Goal: Information Seeking & Learning: Learn about a topic

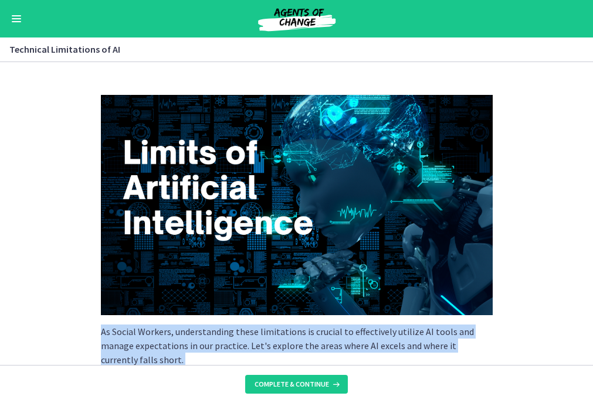
scroll to position [811, 0]
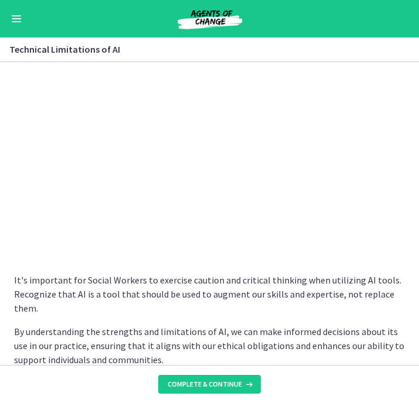
click at [245, 294] on p "It's important for Social Workers to exercise caution and critical thinking whe…" at bounding box center [210, 294] width 392 height 42
click at [196, 327] on p "By understanding the strengths and limitations of AI, we can make informed deci…" at bounding box center [210, 346] width 392 height 42
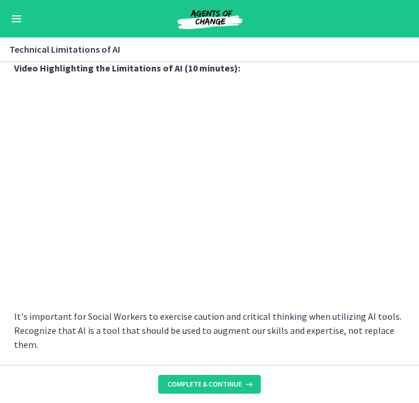
scroll to position [772, 0]
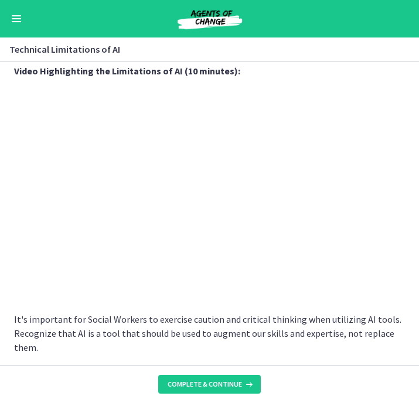
click at [198, 321] on p "It's important for Social Workers to exercise caution and critical thinking whe…" at bounding box center [210, 333] width 392 height 42
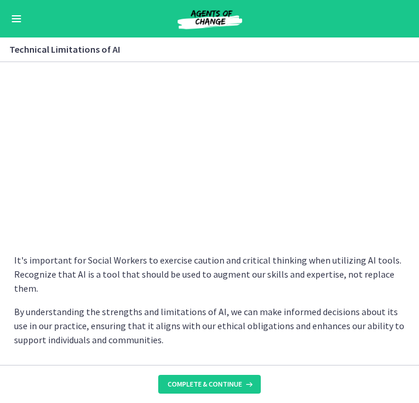
scroll to position [831, 0]
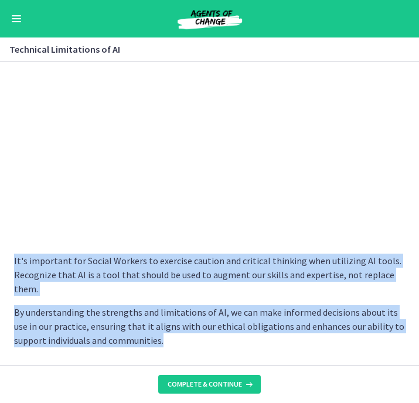
drag, startPoint x: 12, startPoint y: 256, endPoint x: 182, endPoint y: 340, distance: 190.1
click at [182, 340] on section "As Social Workers, understanding these limitations is crucial to effectively ut…" at bounding box center [209, 213] width 419 height 303
click at [182, 340] on p "By understanding the strengths and limitations of AI, we can make informed deci…" at bounding box center [210, 326] width 392 height 42
drag, startPoint x: 182, startPoint y: 340, endPoint x: 6, endPoint y: 261, distance: 192.8
click at [6, 261] on section "As Social Workers, understanding these limitations is crucial to effectively ut…" at bounding box center [209, 213] width 419 height 303
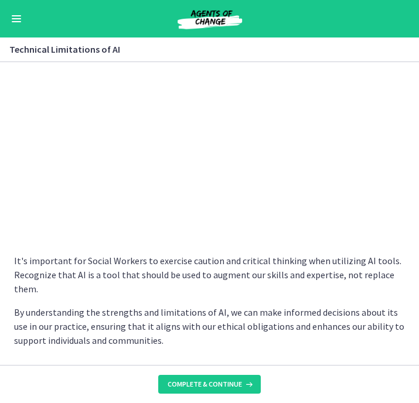
click at [28, 263] on p "It's important for Social Workers to exercise caution and critical thinking whe…" at bounding box center [210, 275] width 392 height 42
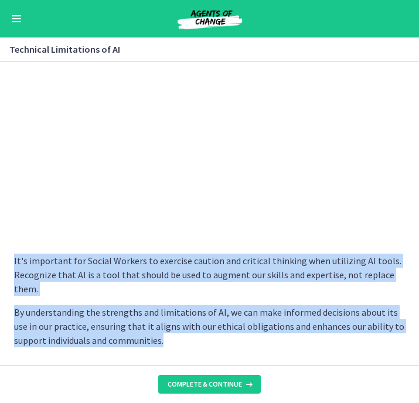
drag, startPoint x: 13, startPoint y: 260, endPoint x: 188, endPoint y: 345, distance: 194.0
copy div "It's important for Social Workers to exercise caution and critical thinking whe…"
click at [281, 324] on p "By understanding the strengths and limitations of AI, we can make informed deci…" at bounding box center [210, 326] width 392 height 42
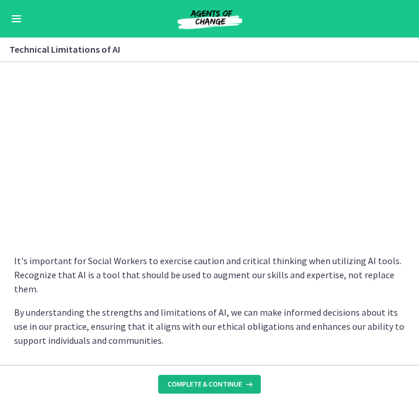
click at [207, 383] on span "Complete & continue" at bounding box center [205, 384] width 74 height 9
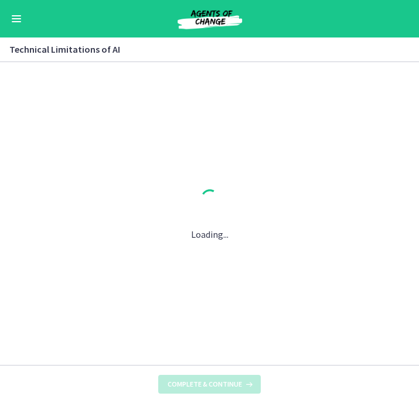
scroll to position [0, 0]
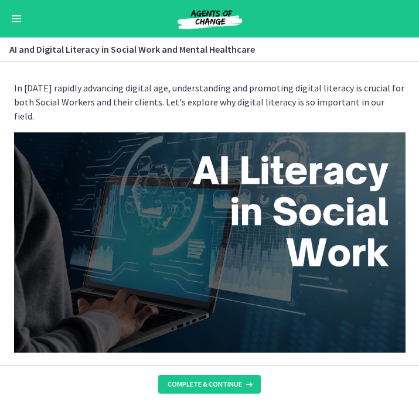
drag, startPoint x: 12, startPoint y: 86, endPoint x: 393, endPoint y: 104, distance: 381.5
click at [393, 104] on div "In [DATE] rapidly advancing digital age, understanding and promoting digital li…" at bounding box center [210, 219] width 410 height 294
copy p "In [DATE] rapidly advancing digital age, understanding and promoting digital li…"
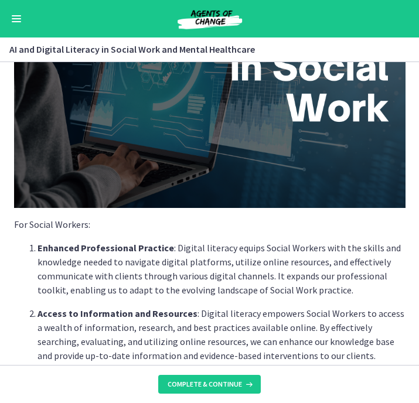
scroll to position [178, 0]
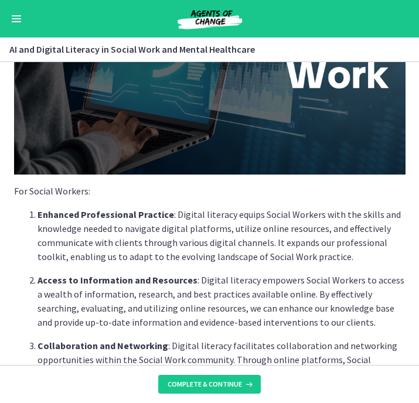
click at [13, 176] on div "In [DATE] rapidly advancing digital age, understanding and promoting digital li…" at bounding box center [210, 40] width 410 height 294
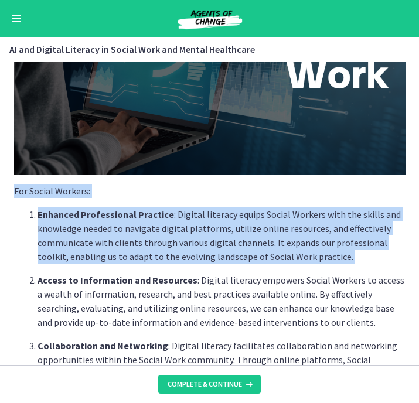
click at [339, 251] on ol "Enhanced Professional Practice : Digital literacy equips Social Workers with th…" at bounding box center [210, 309] width 392 height 202
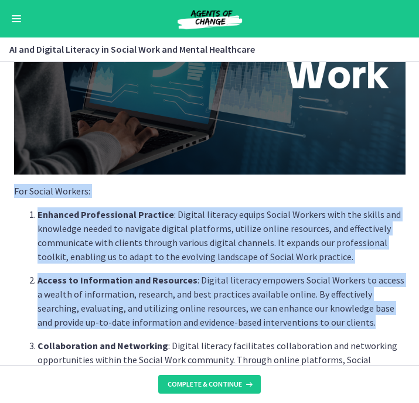
click at [355, 310] on p "Access to Information and Resources : Digital literacy empowers Social Workers …" at bounding box center [222, 301] width 368 height 56
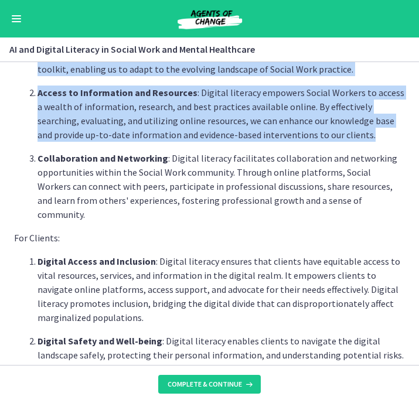
scroll to position [370, 0]
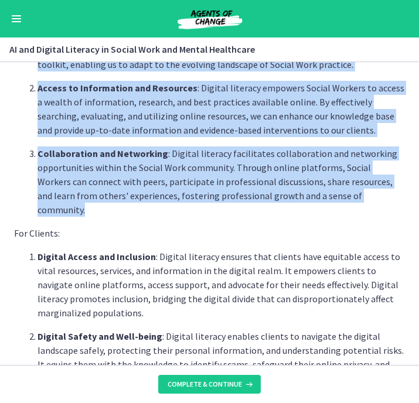
click at [378, 174] on p "Collaboration and Networking : Digital literacy facilitates collaboration and n…" at bounding box center [222, 182] width 368 height 70
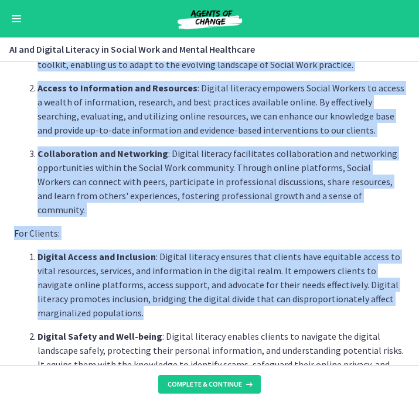
click at [334, 288] on p "Digital Access and Inclusion : Digital literacy ensures that clients have equit…" at bounding box center [222, 285] width 368 height 70
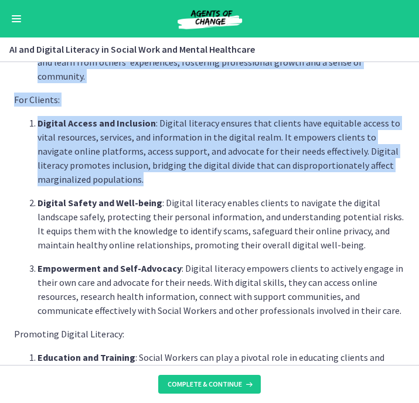
scroll to position [508, 0]
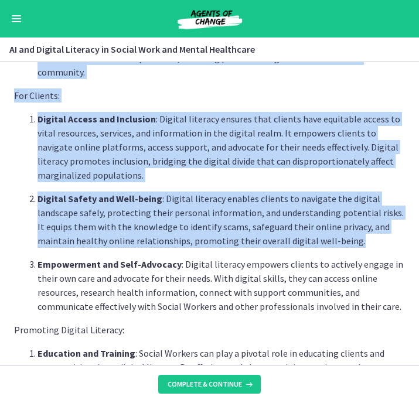
click at [322, 214] on p "Digital Safety and Well-being : Digital literacy enables clients to navigate th…" at bounding box center [222, 220] width 368 height 56
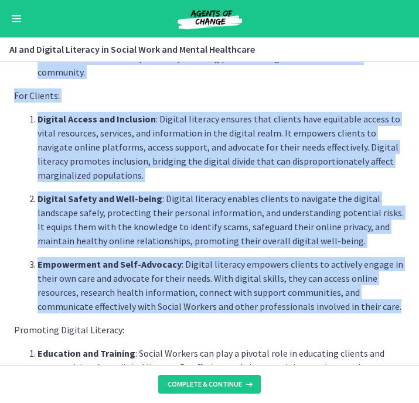
click at [348, 282] on p "Empowerment and Self-Advocacy : Digital literacy empowers clients to actively e…" at bounding box center [222, 285] width 368 height 56
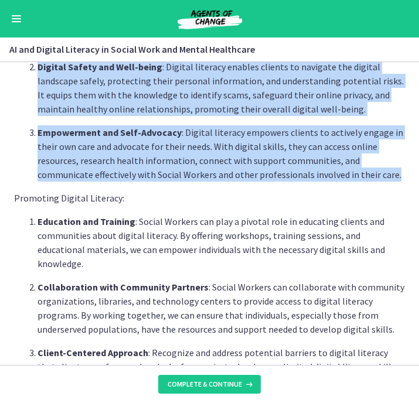
scroll to position [643, 0]
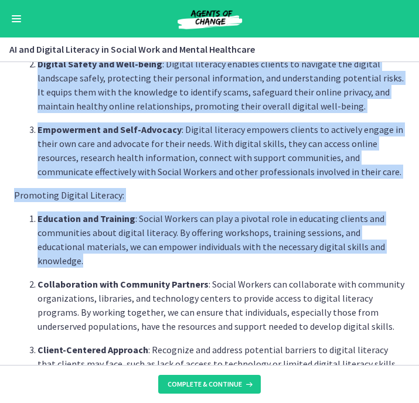
click at [379, 219] on p "Education and Training : Social Workers can play a pivotal role in educating cl…" at bounding box center [222, 240] width 368 height 56
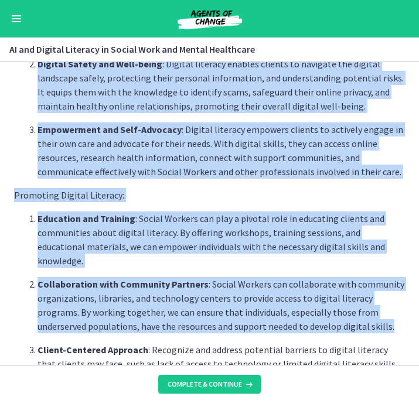
click at [361, 285] on p "Collaboration with Community Partners : Social Workers can collaborate with com…" at bounding box center [222, 305] width 368 height 56
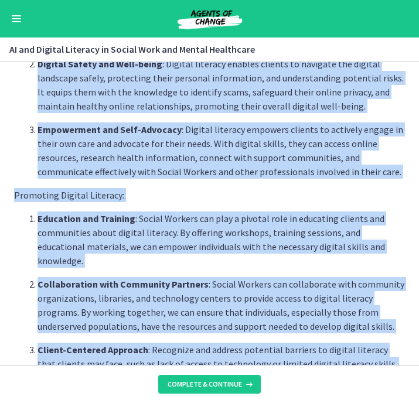
click at [355, 355] on p "Client-Centered Approach : Recognize and address potential barriers to digital …" at bounding box center [222, 371] width 368 height 56
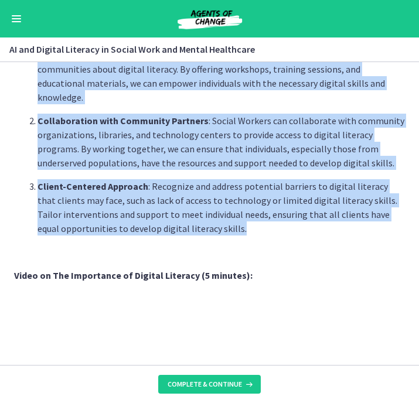
scroll to position [808, 0]
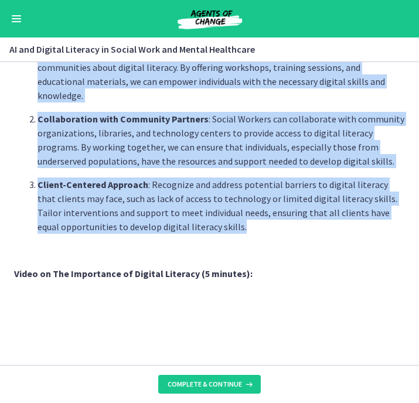
copy div "For Social Workers: Enhanced Professional Practice : Digital literacy equips So…"
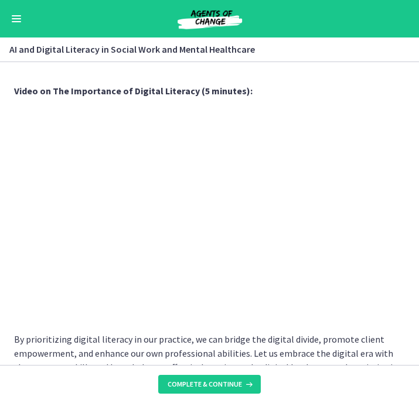
scroll to position [990, 0]
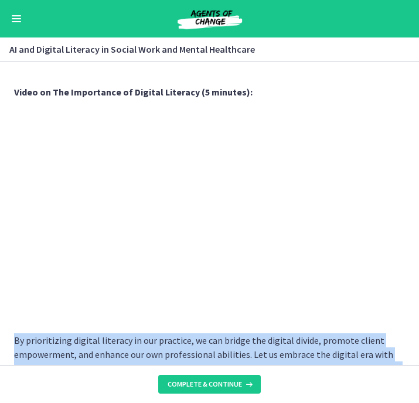
drag, startPoint x: 227, startPoint y: 342, endPoint x: 13, endPoint y: 297, distance: 218.5
click at [14, 334] on p "By prioritizing digital literacy in our practice, we can bridge the digital div…" at bounding box center [210, 362] width 392 height 56
copy p "By prioritizing digital literacy in our practice, we can bridge the digital div…"
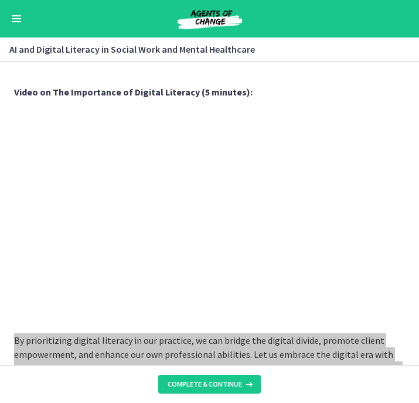
drag, startPoint x: 395, startPoint y: 381, endPoint x: 233, endPoint y: 327, distance: 171.3
click at [233, 334] on p "By prioritizing digital literacy in our practice, we can bridge the digital div…" at bounding box center [210, 362] width 392 height 56
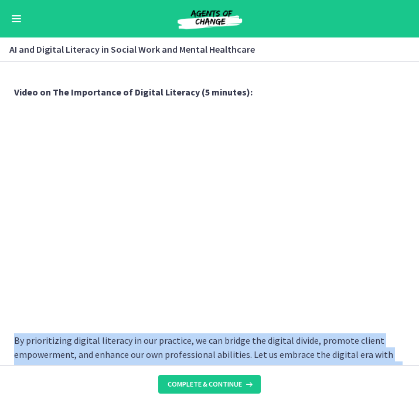
click at [288, 338] on p "By prioritizing digital literacy in our practice, we can bridge the digital div…" at bounding box center [210, 362] width 392 height 56
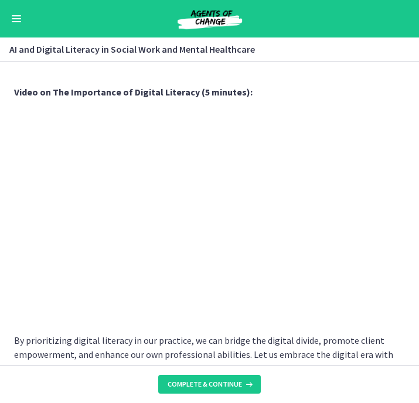
click at [246, 340] on p "By prioritizing digital literacy in our practice, we can bridge the digital div…" at bounding box center [210, 362] width 392 height 56
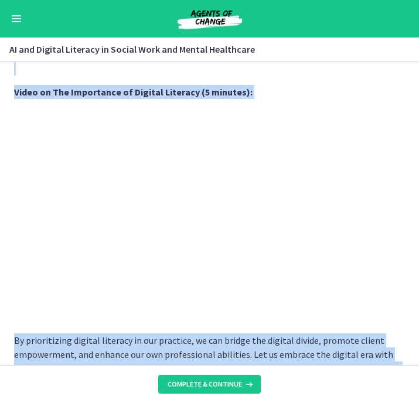
drag, startPoint x: 13, startPoint y: 295, endPoint x: 284, endPoint y: 342, distance: 275.5
click at [284, 342] on section "In [DATE] rapidly advancing digital age, understanding and promoting digital li…" at bounding box center [209, 213] width 419 height 303
copy div "For Social Workers: Enhanced Professional Practice : Digital literacy equips So…"
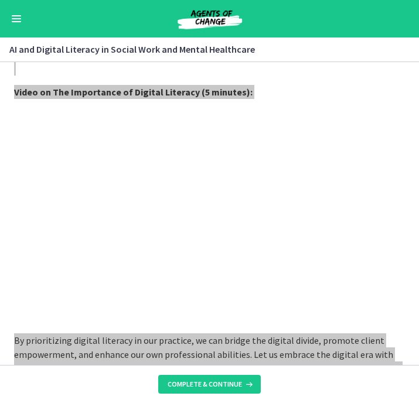
click at [275, 334] on p "By prioritizing digital literacy in our practice, we can bridge the digital div…" at bounding box center [210, 362] width 392 height 56
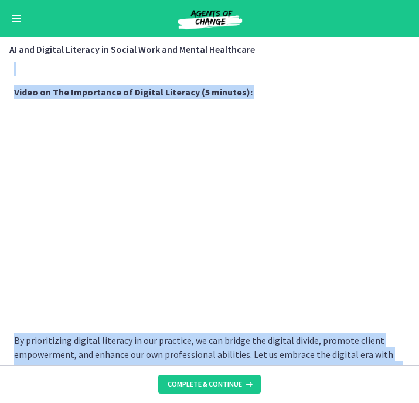
click at [275, 334] on p "By prioritizing digital literacy in our practice, we can bridge the digital div…" at bounding box center [210, 362] width 392 height 56
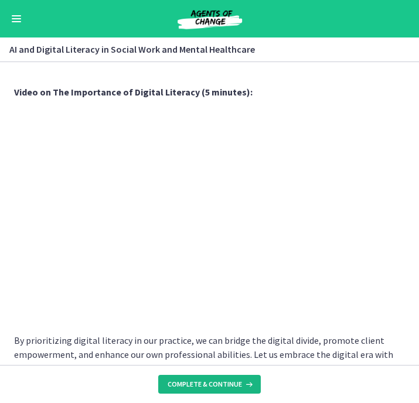
click at [216, 389] on button "Complete & continue" at bounding box center [209, 384] width 103 height 19
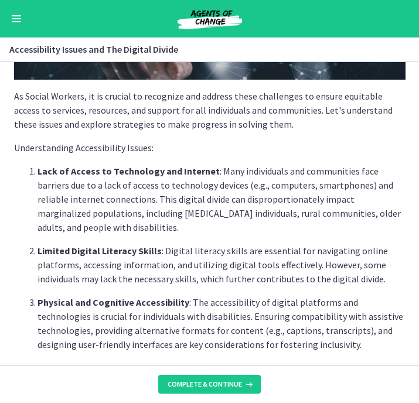
scroll to position [217, 0]
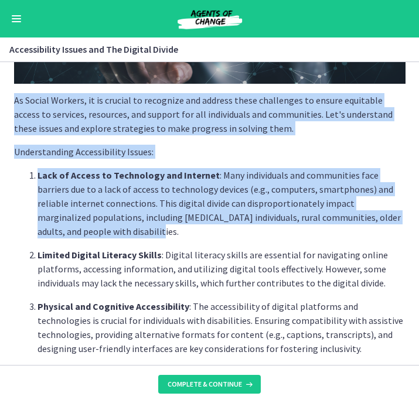
drag, startPoint x: 13, startPoint y: 100, endPoint x: 205, endPoint y: 235, distance: 234.8
click at [205, 148] on div "As Social Workers, it is crucial to recognize and address these challenges to e…" at bounding box center [210, 1] width 410 height 294
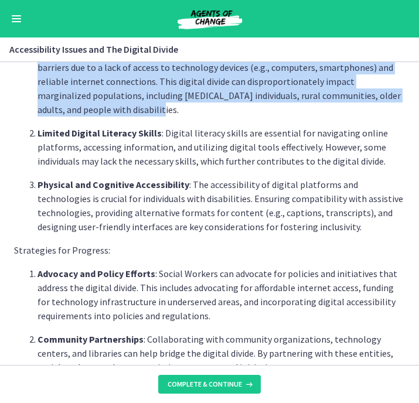
scroll to position [342, 0]
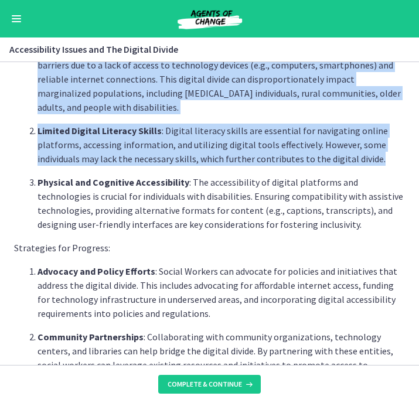
click at [383, 161] on p "Limited Digital Literacy Skills : Digital literacy skills are essential for nav…" at bounding box center [222, 145] width 368 height 42
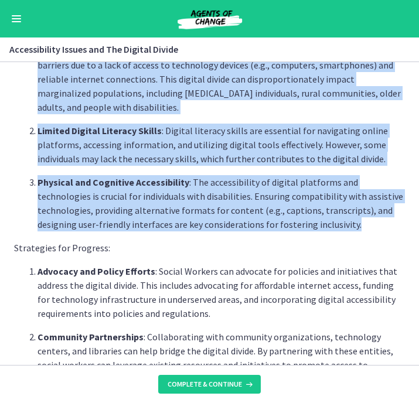
click at [368, 226] on p "Physical and Cognitive Accessibility : The accessibility of digital platforms a…" at bounding box center [222, 203] width 368 height 56
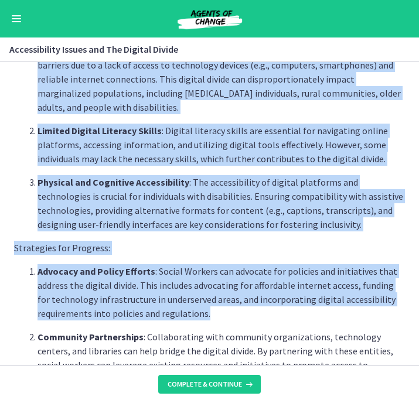
click at [337, 308] on p "Advocacy and Policy Efforts : Social Workers can advocate for policies and init…" at bounding box center [222, 292] width 368 height 56
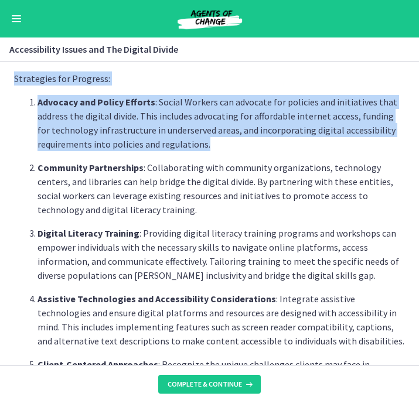
scroll to position [516, 0]
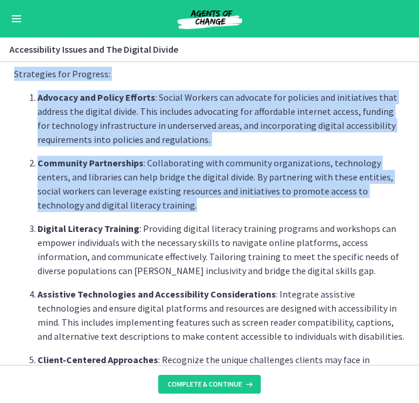
click at [280, 205] on p "Community Partnerships : Collaborating with community organizations, technology…" at bounding box center [222, 184] width 368 height 56
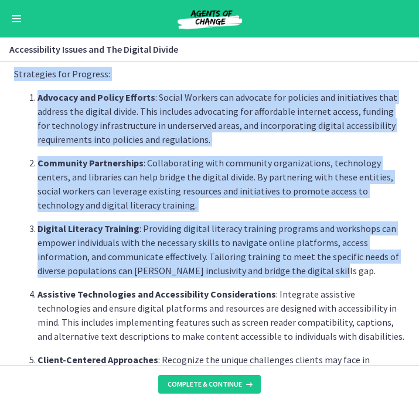
click at [338, 277] on p "Digital Literacy Training : Providing digital literacy training programs and wo…" at bounding box center [222, 250] width 368 height 56
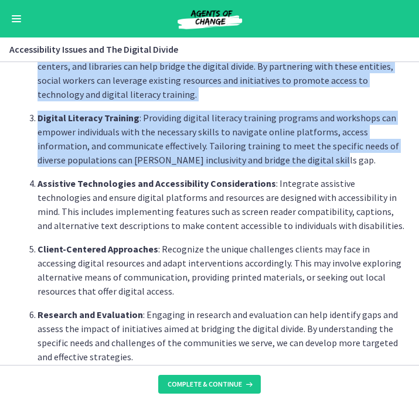
scroll to position [627, 0]
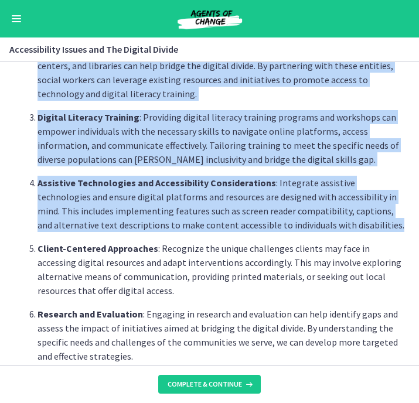
click at [340, 227] on p "Assistive Technologies and Accessibility Considerations : Integrate assistive t…" at bounding box center [222, 204] width 368 height 56
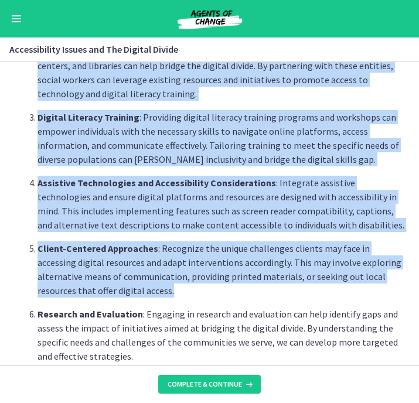
click at [137, 287] on p "Client-Centered Approaches : Recognize the unique challenges clients may face i…" at bounding box center [222, 270] width 368 height 56
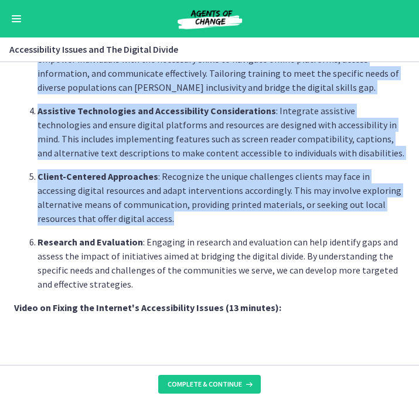
scroll to position [727, 0]
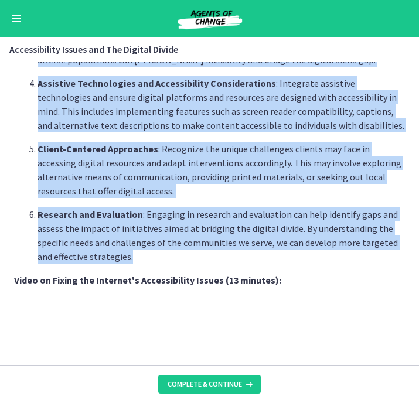
click at [132, 257] on p "Research and Evaluation : Engaging in research and evaluation can help identify…" at bounding box center [222, 236] width 368 height 56
copy div "As Social Workers, it is crucial to recognize and address these challenges to e…"
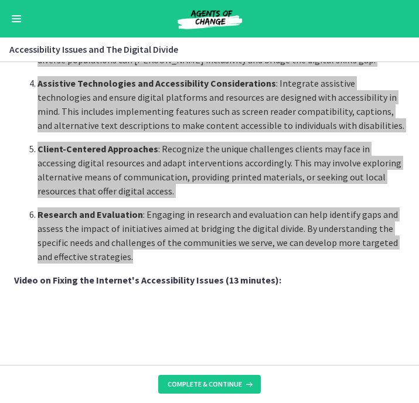
click at [213, 234] on p "Research and Evaluation : Engaging in research and evaluation can help identify…" at bounding box center [222, 236] width 368 height 56
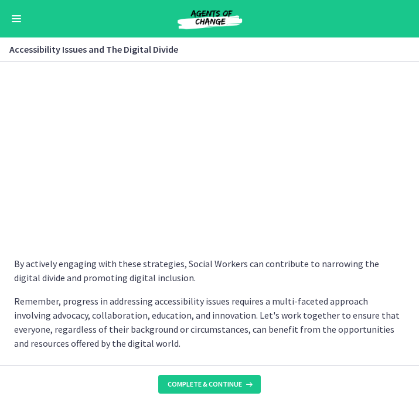
scroll to position [973, 0]
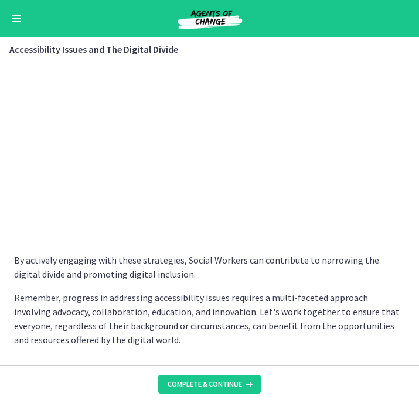
scroll to position [995, 0]
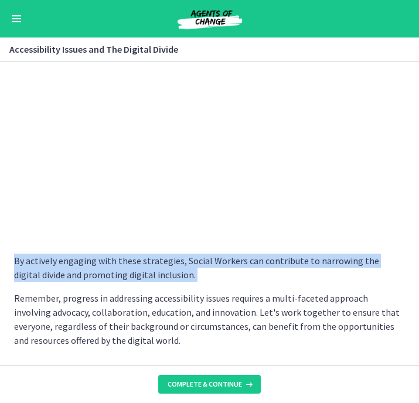
drag, startPoint x: 12, startPoint y: 257, endPoint x: 135, endPoint y: 284, distance: 126.0
click at [135, 284] on section "As Social Workers, it is crucial to recognize and address these challenges to e…" at bounding box center [209, 213] width 419 height 303
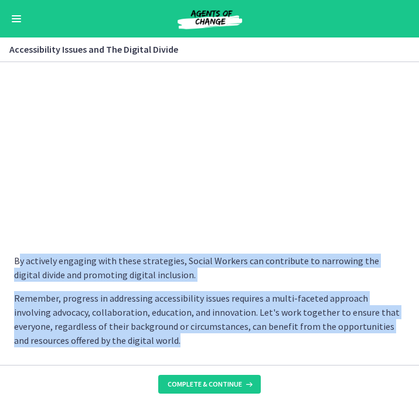
drag, startPoint x: 18, startPoint y: 261, endPoint x: 161, endPoint y: 341, distance: 164.3
copy div "y actively engaging with these strategies, Social Workers can contribute to nar…"
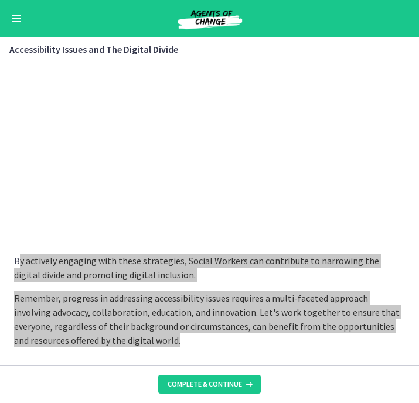
click at [311, 280] on p "By actively engaging with these strategies, Social Workers can contribute to na…" at bounding box center [210, 268] width 392 height 28
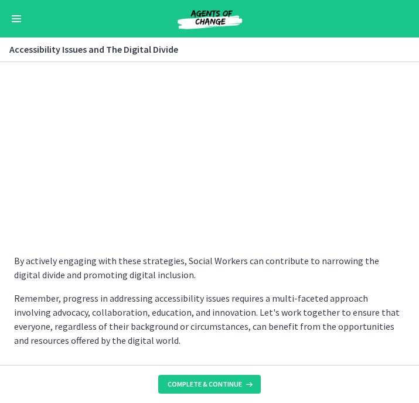
click at [349, 344] on p "Remember, progress in addressing accessibility issues requires a multi-faceted …" at bounding box center [210, 319] width 392 height 56
click at [210, 385] on span "Complete & continue" at bounding box center [205, 384] width 74 height 9
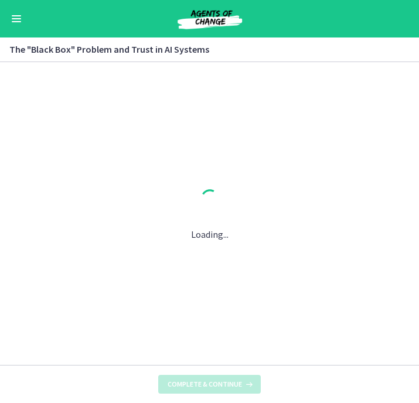
scroll to position [0, 0]
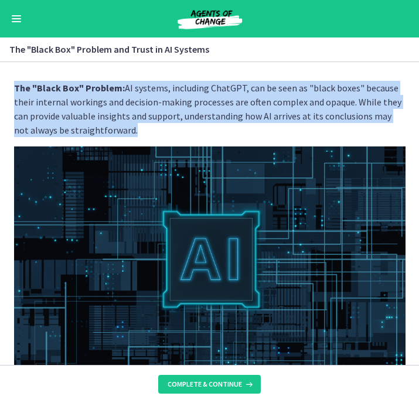
drag, startPoint x: 14, startPoint y: 88, endPoint x: 127, endPoint y: 133, distance: 121.8
click at [127, 133] on p "The "Black Box" Problem: AI systems, including ChatGPT, can be seen as "black b…" at bounding box center [210, 109] width 392 height 56
copy p "The "Black Box" Problem: AI systems, including ChatGPT, can be seen as "black b…"
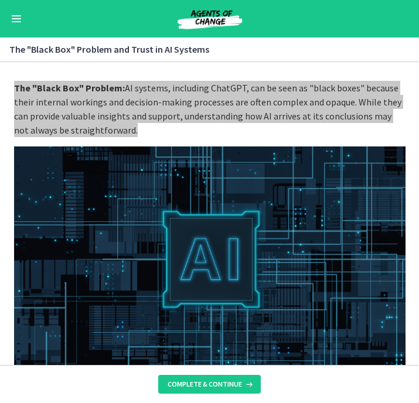
drag, startPoint x: 418, startPoint y: 197, endPoint x: 162, endPoint y: 97, distance: 274.5
click at [162, 97] on p "The "Black Box" Problem: AI systems, including ChatGPT, can be seen as "black b…" at bounding box center [210, 109] width 392 height 56
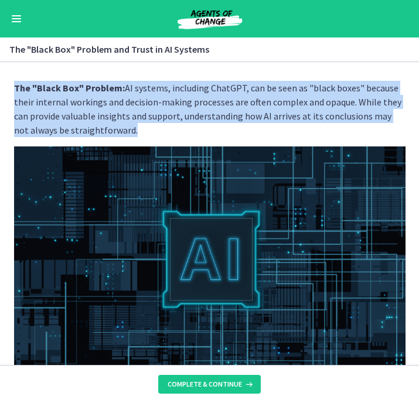
click at [310, 123] on p "The "Black Box" Problem: AI systems, including ChatGPT, can be seen as "black b…" at bounding box center [210, 109] width 392 height 56
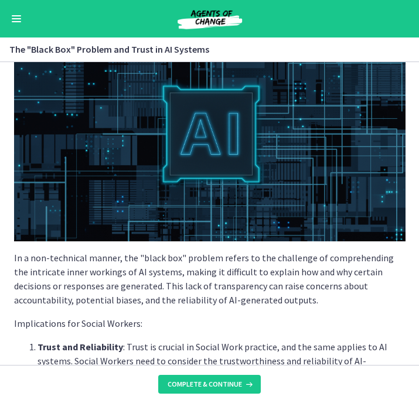
scroll to position [193, 0]
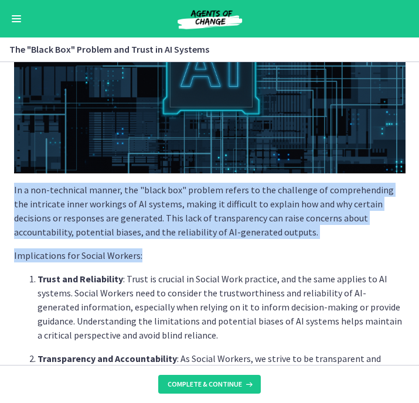
drag, startPoint x: 13, startPoint y: 191, endPoint x: 196, endPoint y: 262, distance: 196.2
click at [196, 262] on div "The "Black Box" Problem: AI systems, including ChatGPT, can be seen as "black b…" at bounding box center [210, 306] width 392 height 839
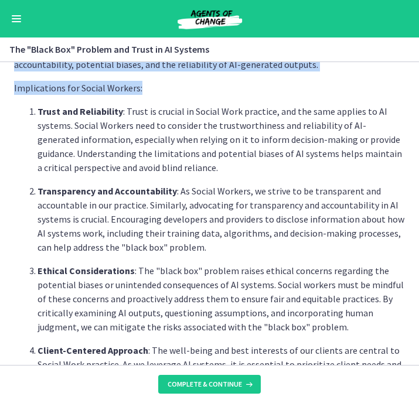
scroll to position [365, 0]
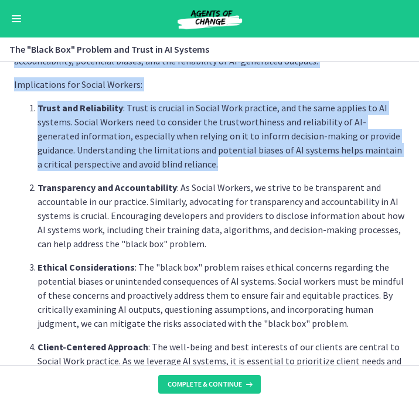
click at [261, 161] on p "Trust and Reliability : Trust is crucial in Social Work practice, and the same …" at bounding box center [222, 136] width 368 height 70
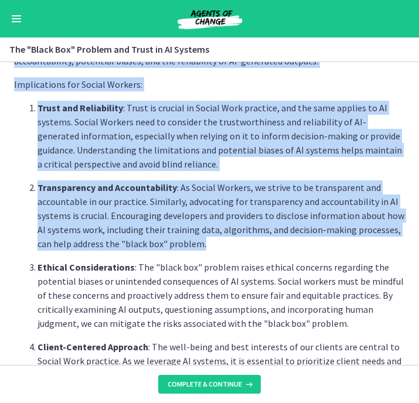
click at [273, 242] on p "Transparency and Accountability : As Social Workers, we strive to be transparen…" at bounding box center [222, 216] width 368 height 70
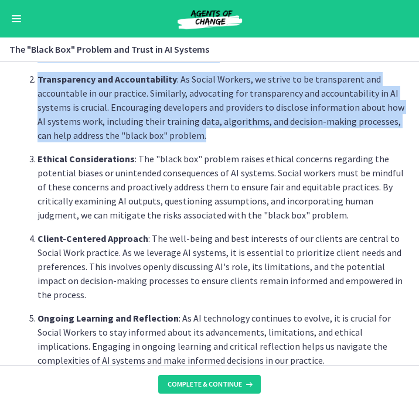
scroll to position [474, 0]
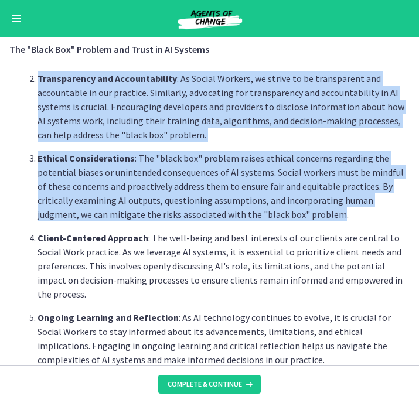
click at [295, 216] on p "Ethical Considerations : The "black box" problem raises ethical concerns regard…" at bounding box center [222, 186] width 368 height 70
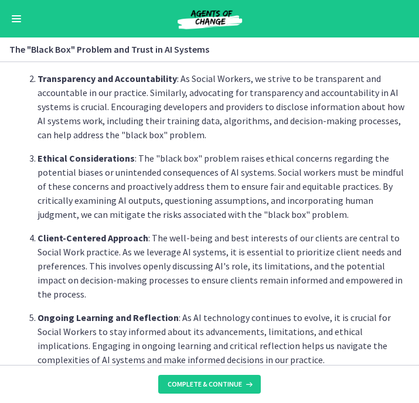
click at [359, 216] on p "Ethical Considerations : The "black box" problem raises ethical concerns regard…" at bounding box center [222, 186] width 368 height 70
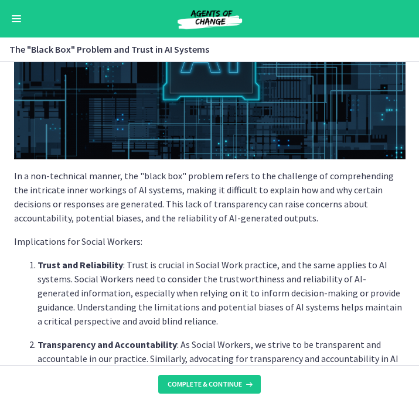
scroll to position [210, 0]
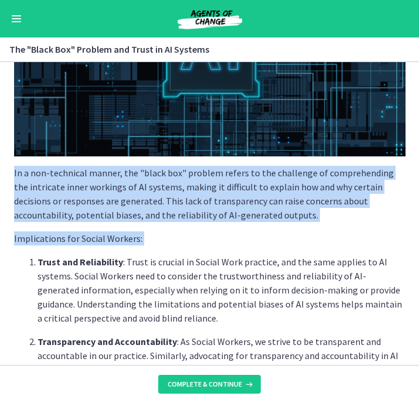
drag, startPoint x: 13, startPoint y: 172, endPoint x: 186, endPoint y: 249, distance: 188.9
click at [186, 249] on div "The "Black Box" Problem: AI systems, including ChatGPT, can be seen as "black b…" at bounding box center [210, 289] width 392 height 839
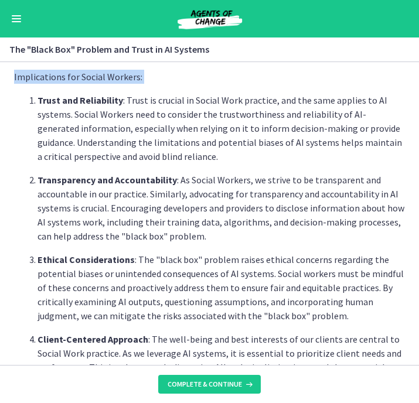
scroll to position [376, 0]
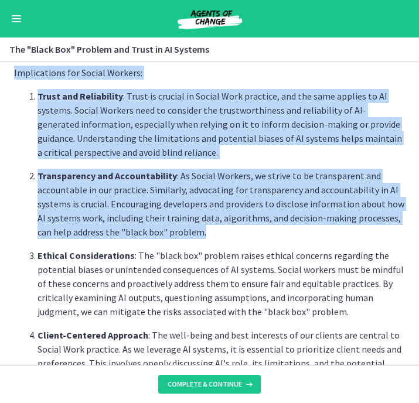
click at [194, 232] on p "Transparency and Accountability : As Social Workers, we strive to be transparen…" at bounding box center [222, 204] width 368 height 70
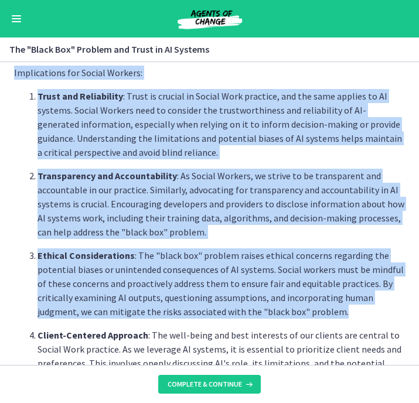
click at [300, 315] on p "Ethical Considerations : The "black box" problem raises ethical concerns regard…" at bounding box center [222, 284] width 368 height 70
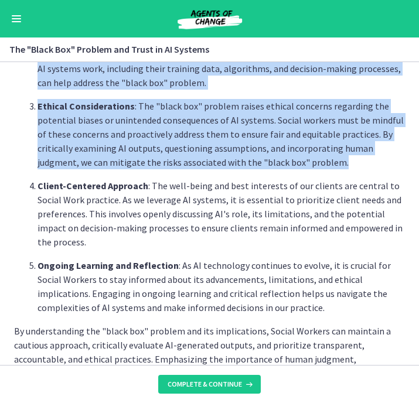
scroll to position [529, 0]
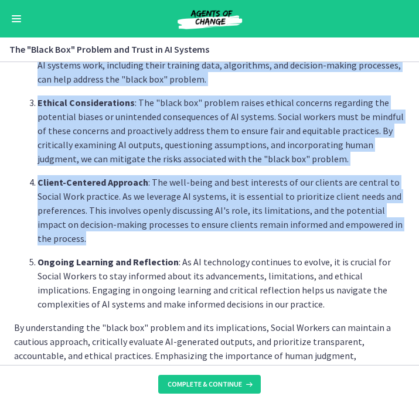
click at [186, 241] on p "Client-Centered Approach : The well-being and best interests of our clients are…" at bounding box center [222, 210] width 368 height 70
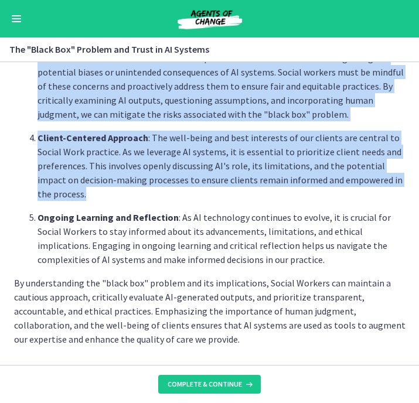
scroll to position [574, 0]
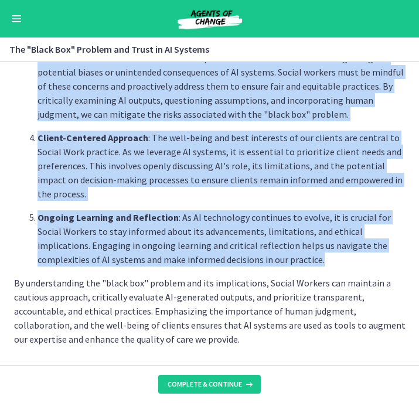
click at [255, 261] on p "Ongoing Learning and Reflection : As AI technology continues to evolve, it is c…" at bounding box center [222, 238] width 368 height 56
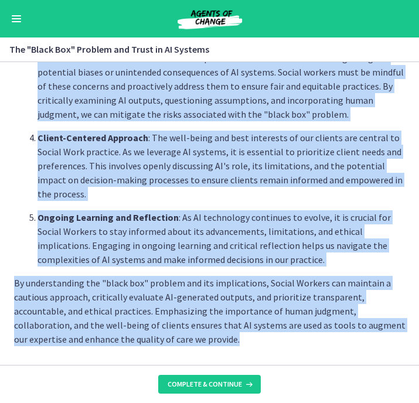
click at [137, 339] on p "By understanding the "black box" problem and its implications, Social Workers c…" at bounding box center [210, 311] width 392 height 70
copy div "In a non-technical manner, the "black box" problem refers to the challenge of c…"
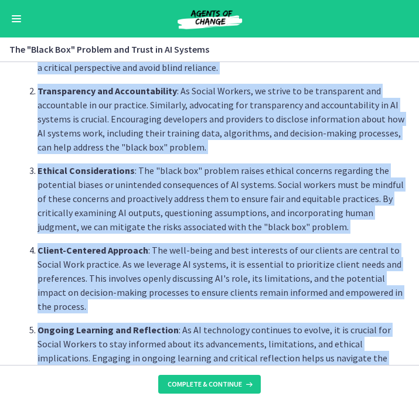
scroll to position [459, 0]
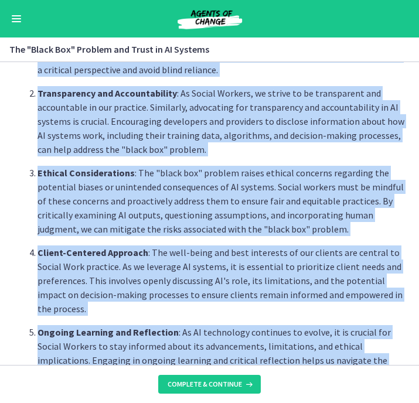
click at [278, 267] on p "Client-Centered Approach : The well-being and best interests of our clients are…" at bounding box center [222, 281] width 368 height 70
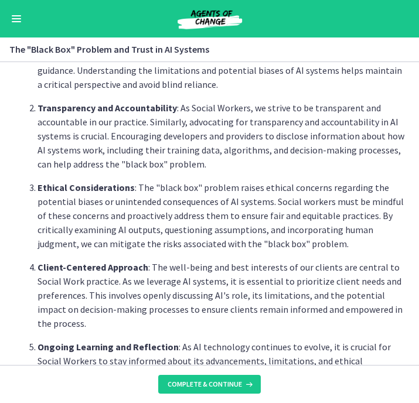
scroll to position [445, 0]
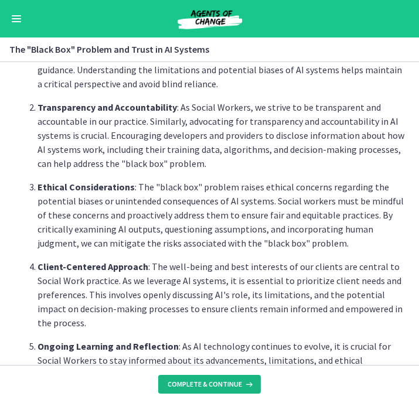
click at [194, 384] on span "Complete & continue" at bounding box center [205, 384] width 74 height 9
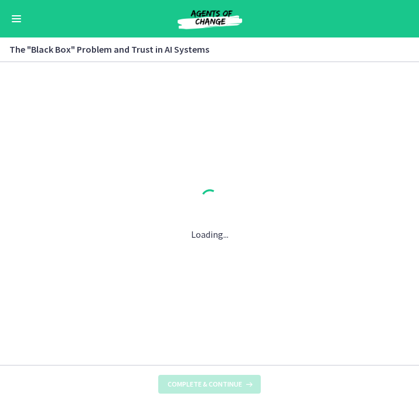
scroll to position [0, 0]
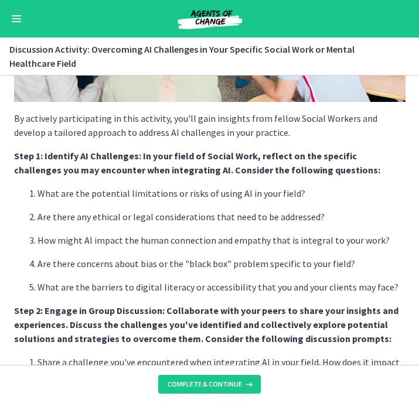
scroll to position [199, 0]
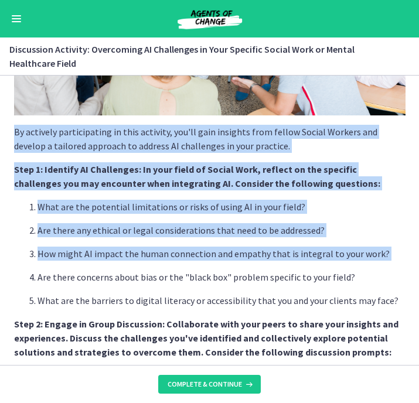
drag, startPoint x: 15, startPoint y: 132, endPoint x: 298, endPoint y: 268, distance: 314.4
click at [298, 268] on div "By actively participating in this activity, you'll gain insights from fellow So…" at bounding box center [210, 385] width 392 height 980
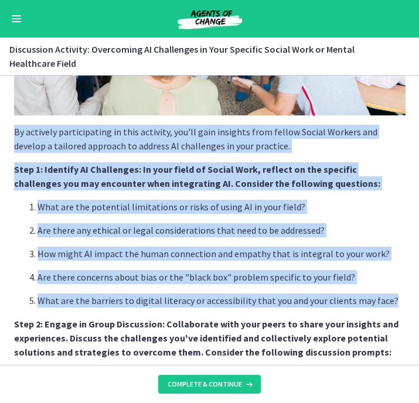
click at [392, 302] on p "What are the barriers to digital literacy or accessibility that you and your cl…" at bounding box center [222, 301] width 368 height 14
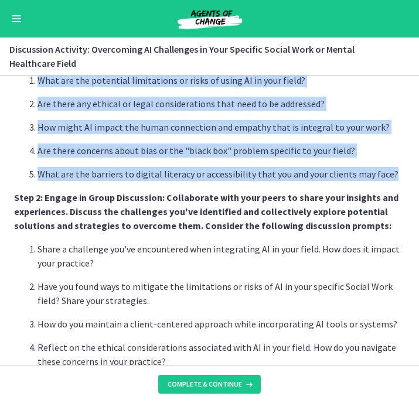
scroll to position [328, 0]
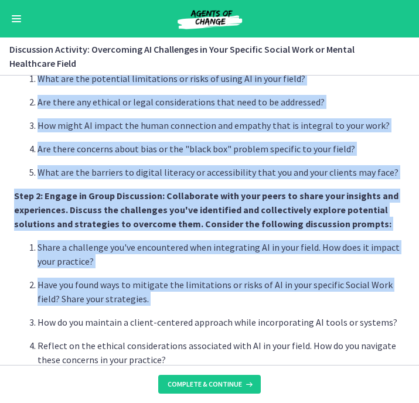
click at [351, 307] on ol "Share a challenge you've encountered when integrating AI in your field. How doe…" at bounding box center [210, 322] width 392 height 164
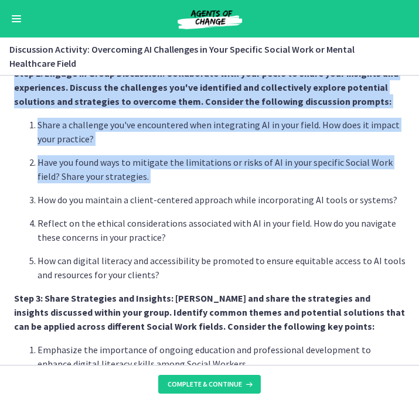
scroll to position [455, 0]
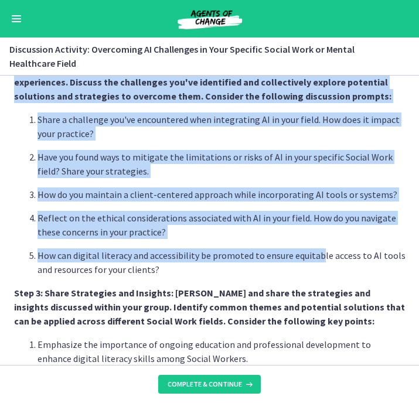
click at [318, 260] on p "How can digital literacy and accessibility be promoted to ensure equitable acce…" at bounding box center [222, 263] width 368 height 28
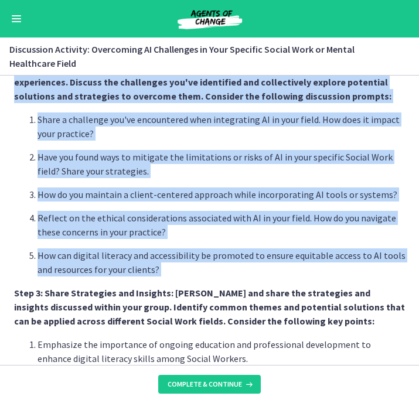
click at [321, 280] on div "By actively participating in this activity, you'll gain insights from fellow So…" at bounding box center [210, 129] width 392 height 980
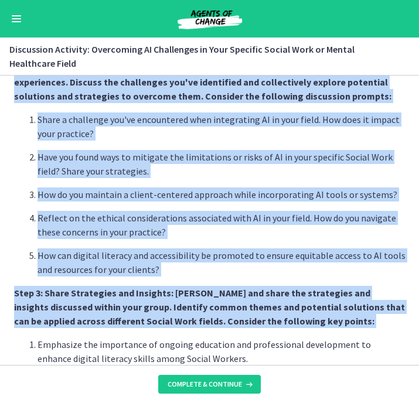
click at [352, 329] on div "By actively participating in this activity, you'll gain insights from fellow So…" at bounding box center [210, 129] width 392 height 980
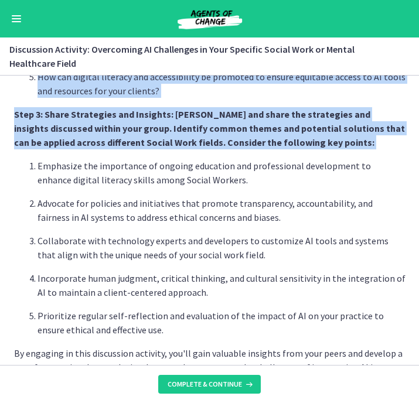
scroll to position [636, 0]
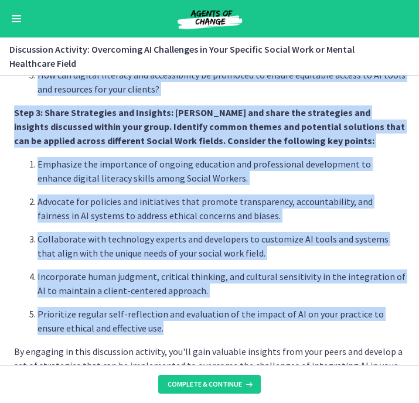
click at [304, 327] on p "Prioritize regular self-reflection and evaluation of the impact of AI on your p…" at bounding box center [222, 321] width 368 height 28
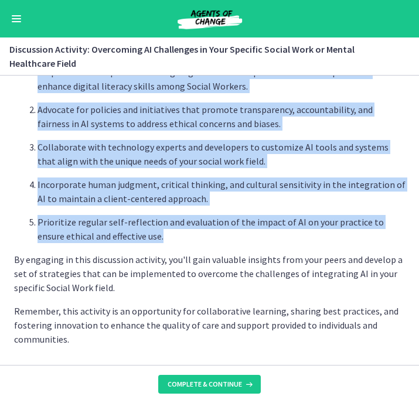
scroll to position [728, 0]
click at [299, 351] on section "By actively participating in this activity, you'll gain insights from fellow So…" at bounding box center [209, 221] width 419 height 290
click at [67, 341] on p "Remember, this activity is an opportunity for collaborative learning, sharing b…" at bounding box center [210, 325] width 392 height 42
copy div "Step 1: Identify AI Challenges: In your field of Social Work, reflect on the sp…"
click at [223, 384] on span "Complete & continue" at bounding box center [205, 384] width 74 height 9
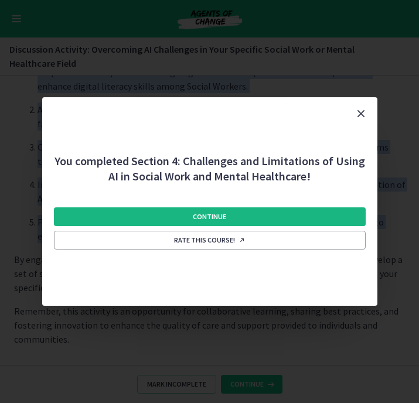
click at [342, 216] on button "Continue" at bounding box center [210, 217] width 312 height 19
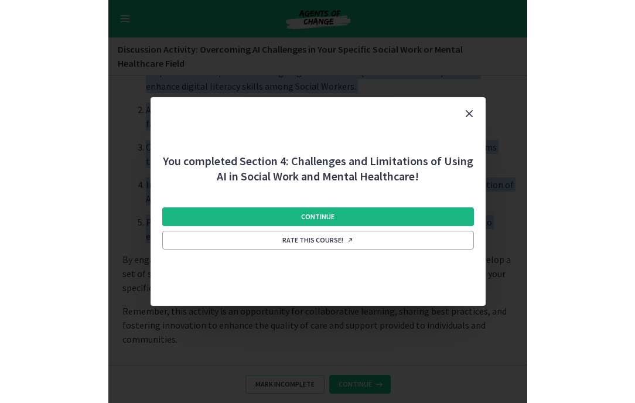
scroll to position [0, 0]
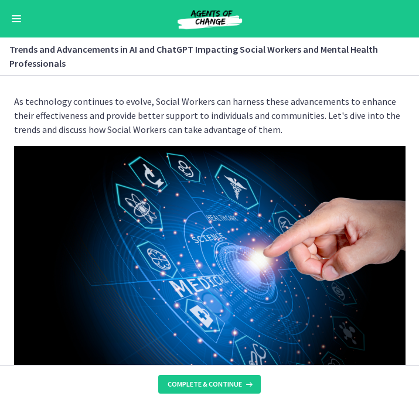
click at [356, 121] on p "As technology continues to evolve, Social Workers can harness these advancement…" at bounding box center [210, 115] width 392 height 42
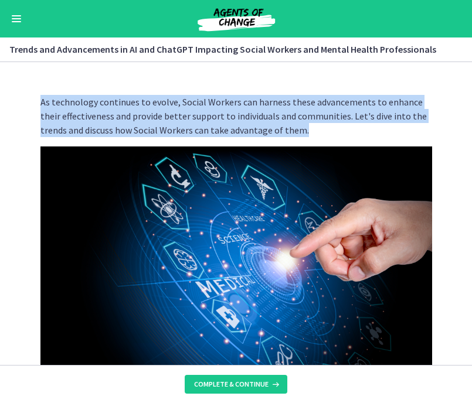
drag, startPoint x: 39, startPoint y: 102, endPoint x: 336, endPoint y: 128, distance: 297.7
click at [336, 128] on div "As technology continues to evolve, Social Workers can harness these advancement…" at bounding box center [236, 226] width 410 height 280
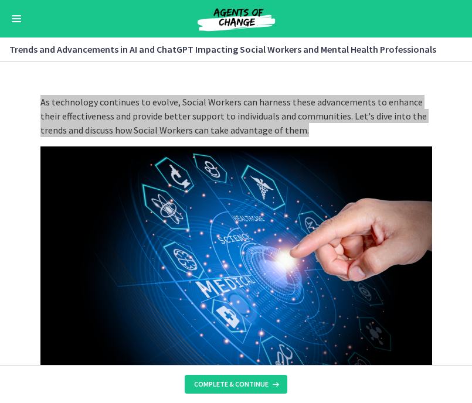
click at [304, 124] on p "As technology continues to evolve, Social Workers can harness these advancement…" at bounding box center [236, 116] width 392 height 42
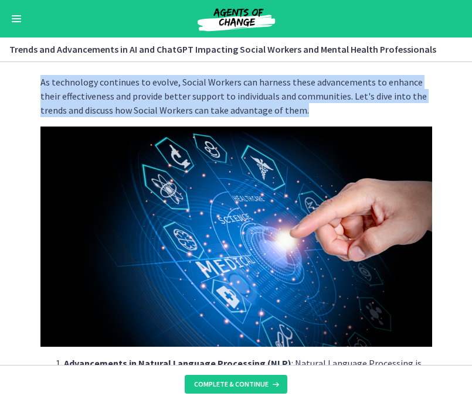
scroll to position [21, 0]
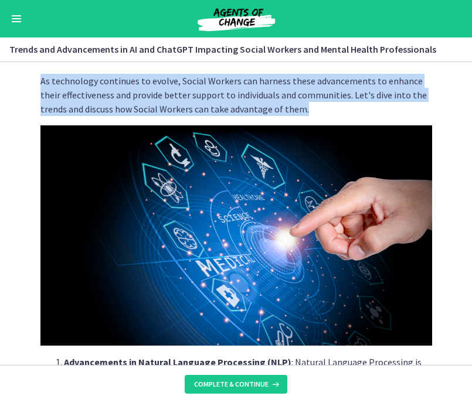
click at [315, 107] on p "As technology continues to evolve, Social Workers can harness these advancement…" at bounding box center [236, 95] width 392 height 42
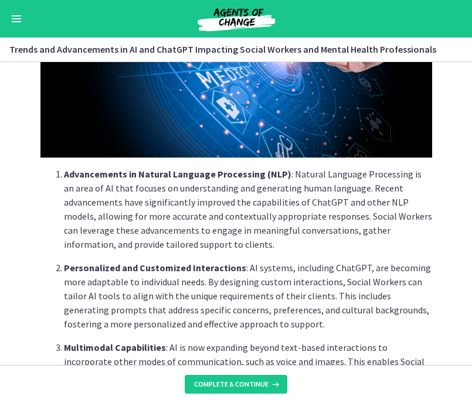
scroll to position [210, 0]
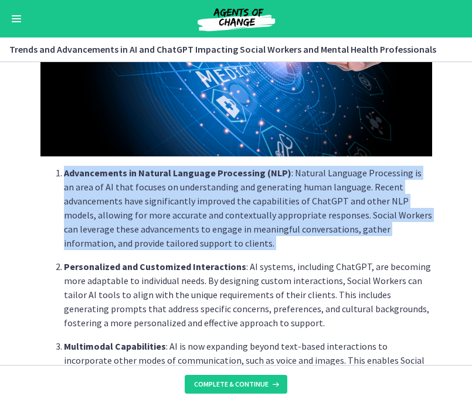
drag, startPoint x: 51, startPoint y: 170, endPoint x: 191, endPoint y: 251, distance: 162.1
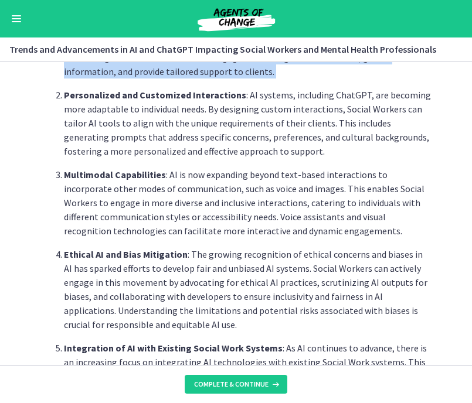
scroll to position [383, 0]
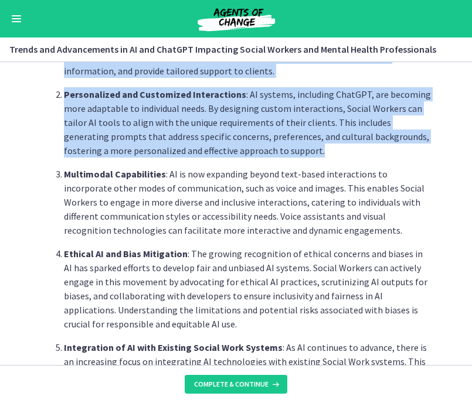
click at [297, 152] on p "Personalized and Customized Interactions : AI systems, including ChatGPT, are b…" at bounding box center [248, 122] width 368 height 70
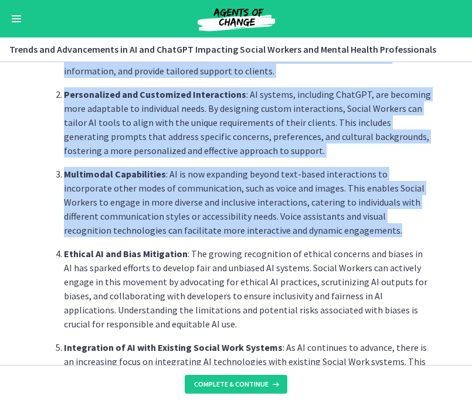
click at [344, 229] on p "Multimodal Capabilities : AI is now expanding beyond text-based interactions to…" at bounding box center [248, 202] width 368 height 70
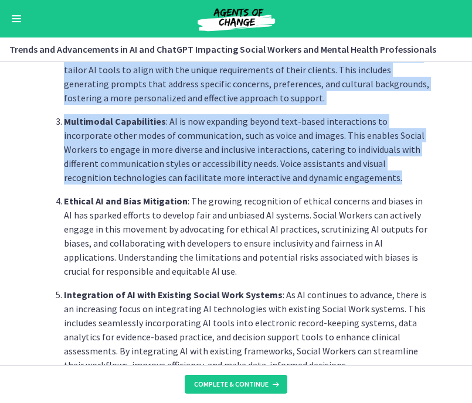
scroll to position [440, 0]
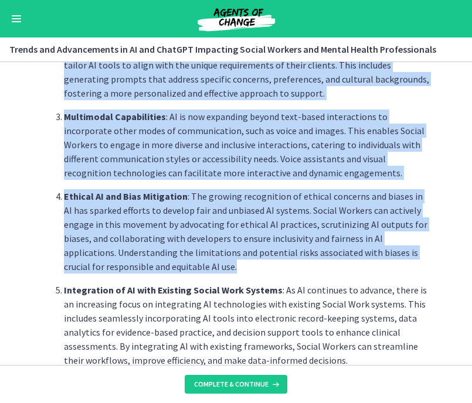
click at [203, 267] on p "Ethical AI and Bias Mitigation : The growing recognition of ethical concerns an…" at bounding box center [248, 231] width 368 height 84
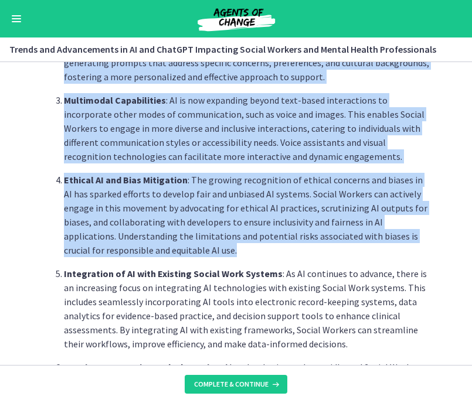
scroll to position [458, 0]
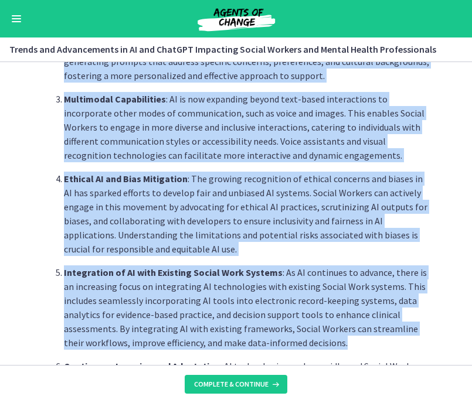
click at [332, 346] on p "Integration of AI with Existing Social Work Systems : As AI continues to advanc…" at bounding box center [248, 308] width 368 height 84
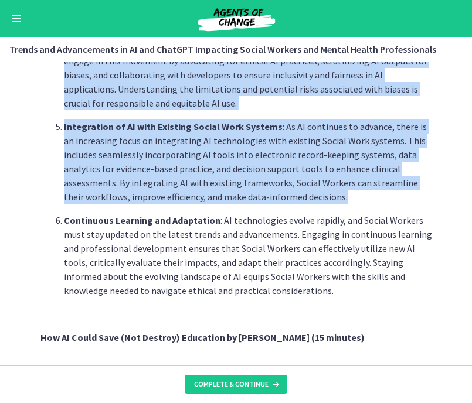
scroll to position [613, 0]
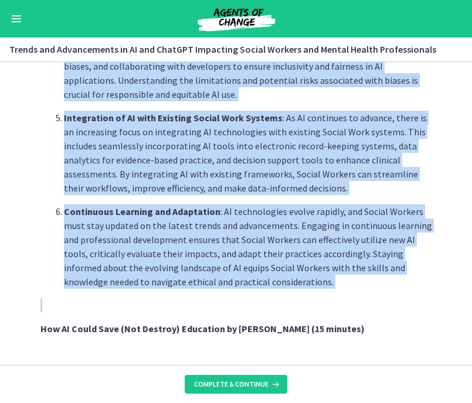
click at [284, 291] on div "As technology continues to evolve, Social Workers can harness these advancement…" at bounding box center [236, 87] width 392 height 1210
drag, startPoint x: 443, startPoint y: 291, endPoint x: 312, endPoint y: 267, distance: 132.9
click at [312, 267] on p "Continuous Learning and Adaptation : AI technologies evolve rapidly, and Social…" at bounding box center [248, 247] width 368 height 84
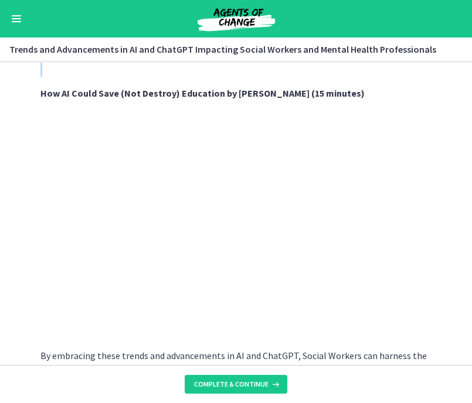
scroll to position [849, 0]
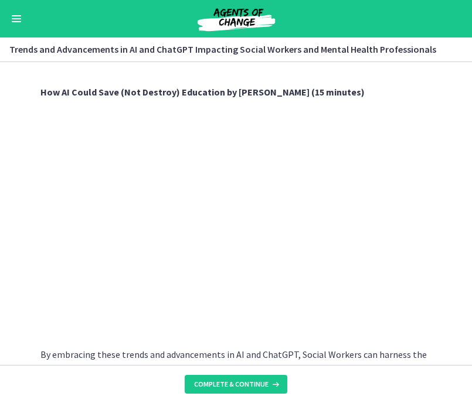
click at [458, 242] on section "As technology continues to evolve, Social Workers can harness these advancement…" at bounding box center [236, 213] width 472 height 303
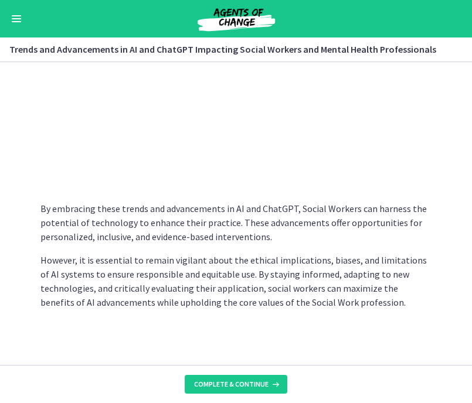
scroll to position [995, 0]
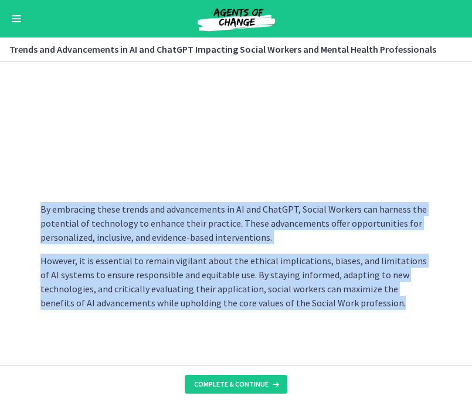
drag, startPoint x: 40, startPoint y: 205, endPoint x: 349, endPoint y: 303, distance: 324.6
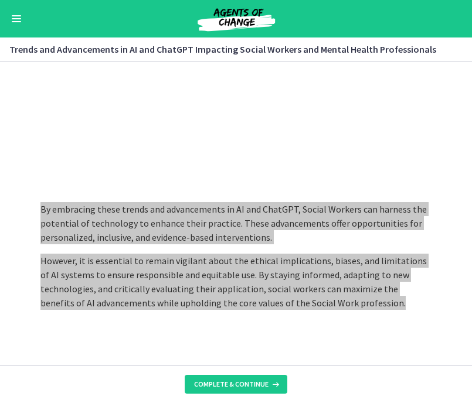
drag, startPoint x: 471, startPoint y: 300, endPoint x: 311, endPoint y: 256, distance: 165.6
click at [311, 256] on p "However, it is essential to remain vigilant about the ethical implications, bia…" at bounding box center [236, 282] width 392 height 56
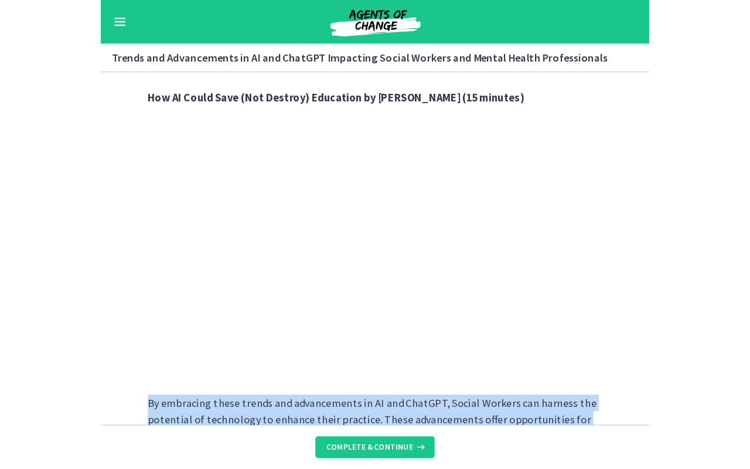
scroll to position [862, 0]
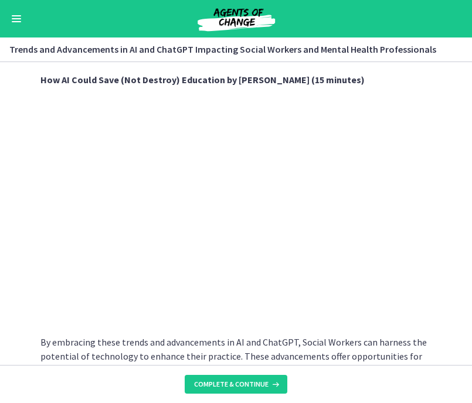
click at [450, 246] on section "As technology continues to evolve, Social Workers can harness these advancement…" at bounding box center [236, 213] width 472 height 303
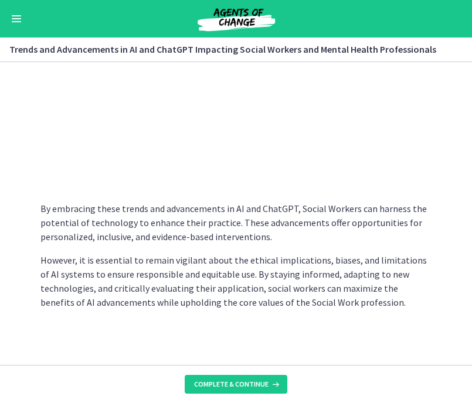
scroll to position [995, 0]
click at [210, 388] on span "Complete & continue" at bounding box center [231, 384] width 74 height 9
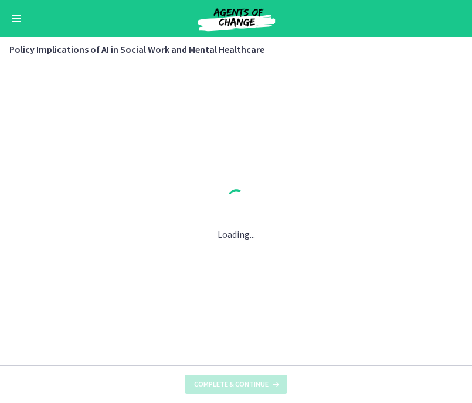
scroll to position [0, 0]
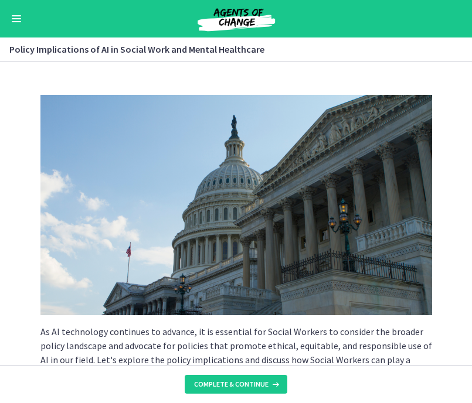
click at [39, 108] on div "As AI technology continues to advance, it is essential for Social Workers to co…" at bounding box center [236, 226] width 410 height 280
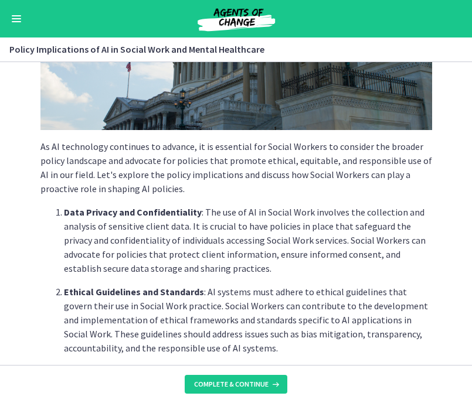
scroll to position [186, 0]
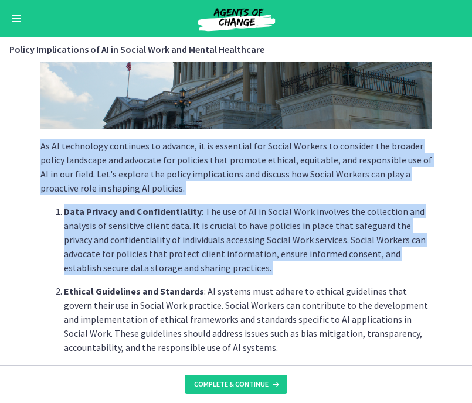
drag, startPoint x: 40, startPoint y: 145, endPoint x: 212, endPoint y: 277, distance: 217.0
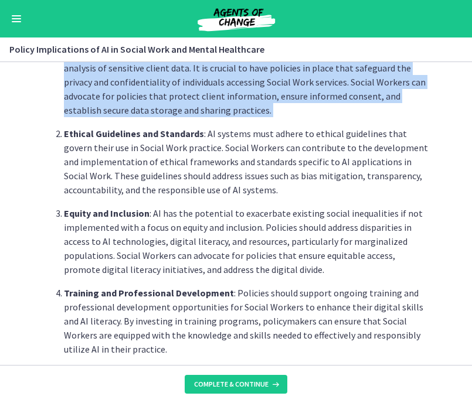
scroll to position [344, 0]
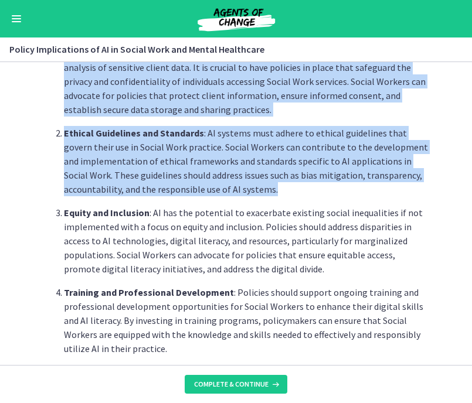
click at [216, 192] on p "Ethical Guidelines and Standards : AI systems must adhere to ethical guidelines…" at bounding box center [248, 161] width 368 height 70
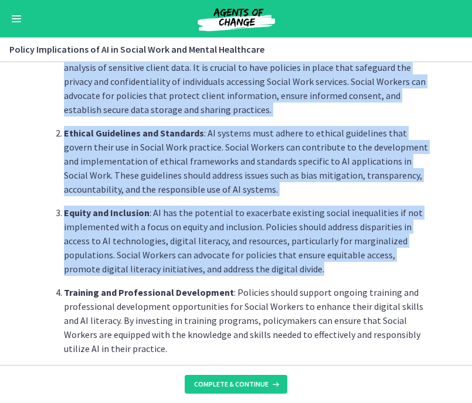
click at [284, 273] on p "Equity and Inclusion : AI has the potential to exacerbate existing social inequ…" at bounding box center [248, 241] width 368 height 70
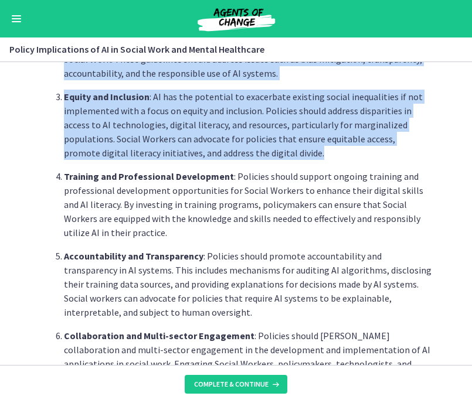
scroll to position [462, 0]
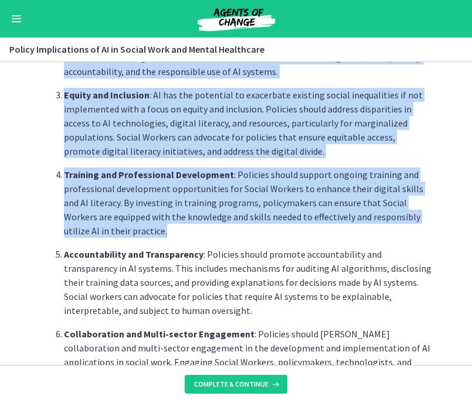
click at [222, 231] on p "Training and Professional Development : Policies should support ongoing trainin…" at bounding box center [248, 203] width 368 height 70
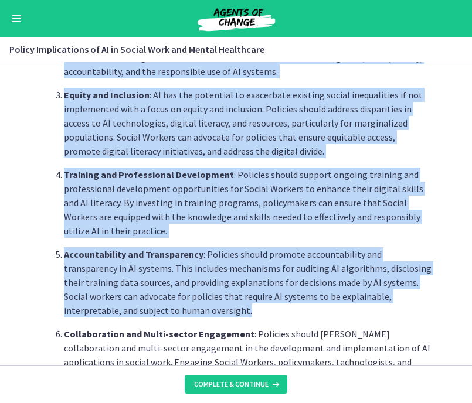
click at [209, 313] on p "Accountability and Transparency : Policies should promote accountability and tr…" at bounding box center [248, 282] width 368 height 70
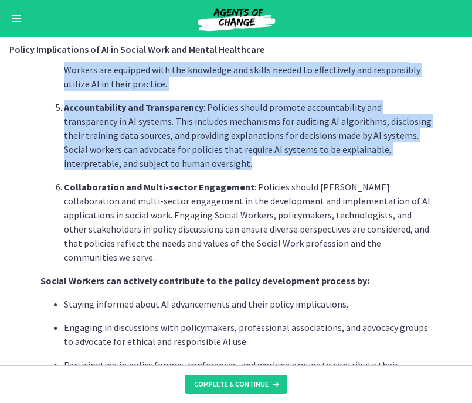
scroll to position [611, 0]
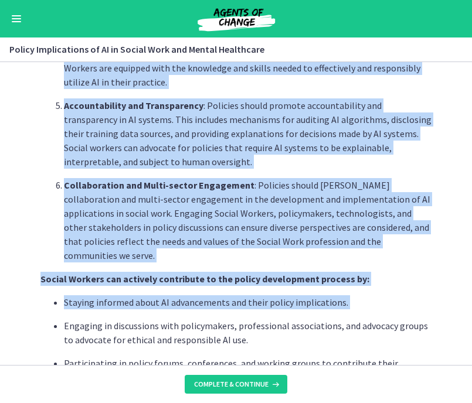
click at [353, 299] on ul "Staying informed about AI advancements and their policy implications. Engaging …" at bounding box center [236, 377] width 392 height 164
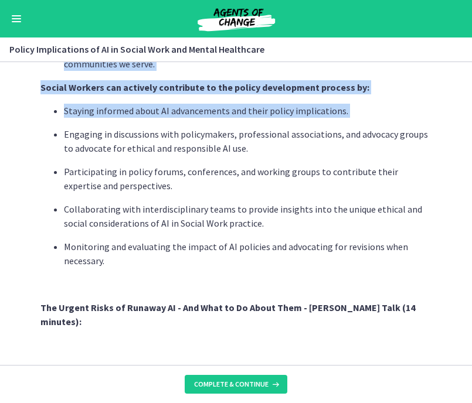
scroll to position [804, 0]
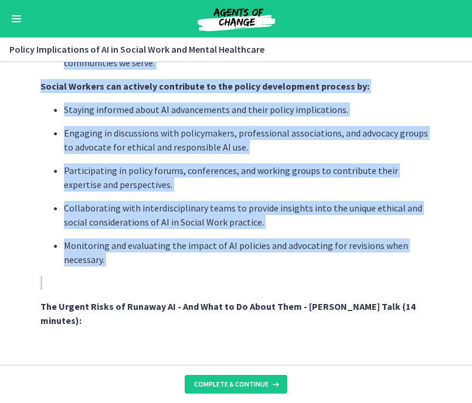
click at [334, 276] on p at bounding box center [236, 283] width 392 height 14
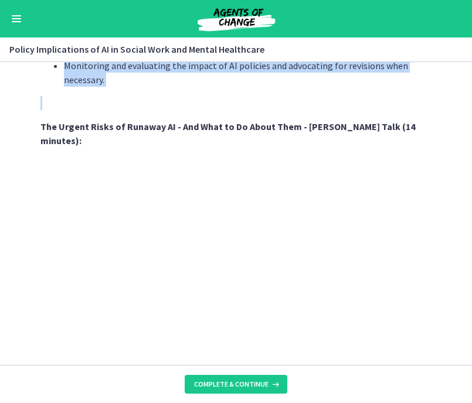
scroll to position [999, 0]
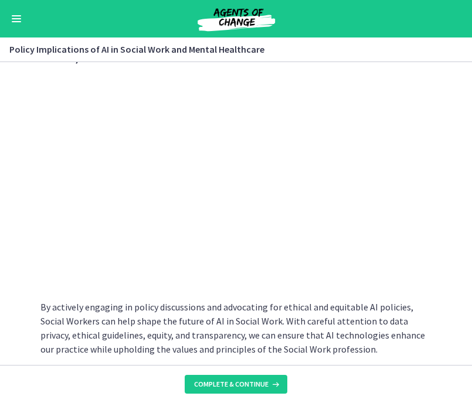
scroll to position [1054, 0]
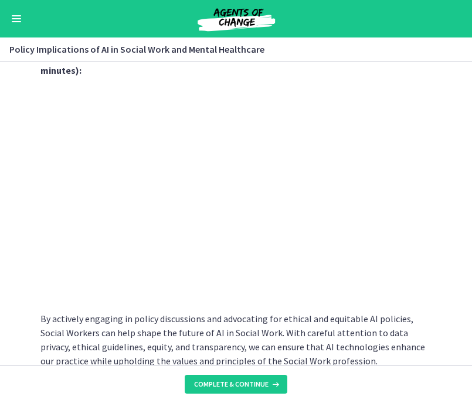
click at [28, 138] on section "As AI technology continues to advance, it is essential for Social Workers to co…" at bounding box center [236, 213] width 472 height 303
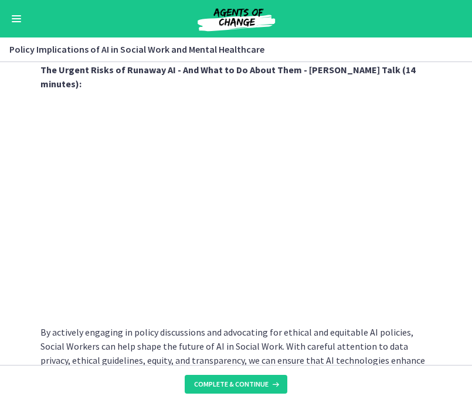
scroll to position [1048, 0]
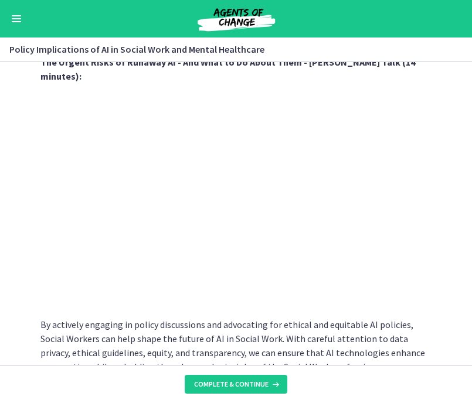
click at [369, 318] on p "By actively engaging in policy discussions and advocating for ethical and equit…" at bounding box center [236, 346] width 392 height 56
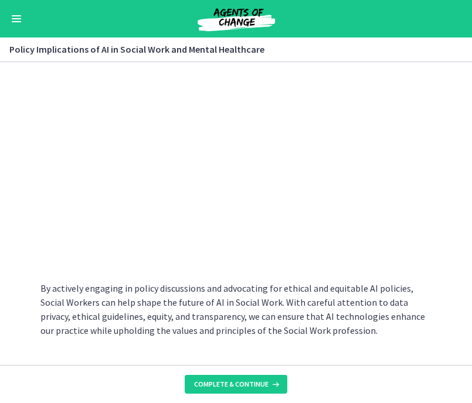
scroll to position [1084, 0]
click at [259, 381] on span "Complete & continue" at bounding box center [231, 384] width 74 height 9
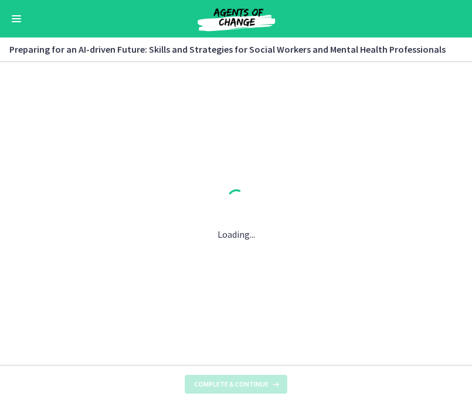
scroll to position [0, 0]
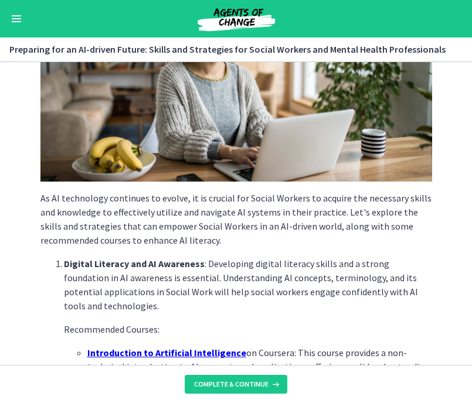
scroll to position [159, 0]
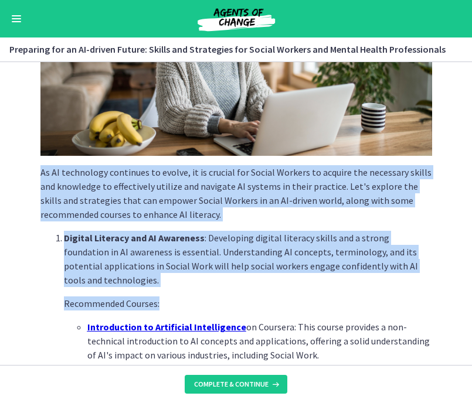
drag, startPoint x: 40, startPoint y: 169, endPoint x: 240, endPoint y: 306, distance: 241.6
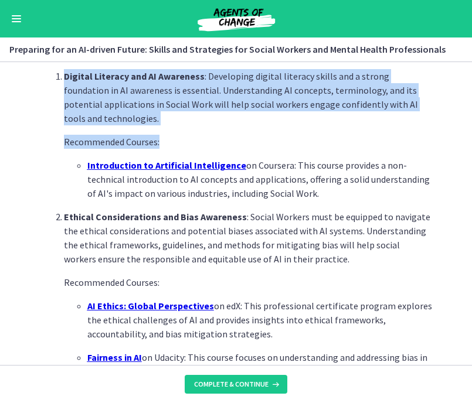
scroll to position [324, 0]
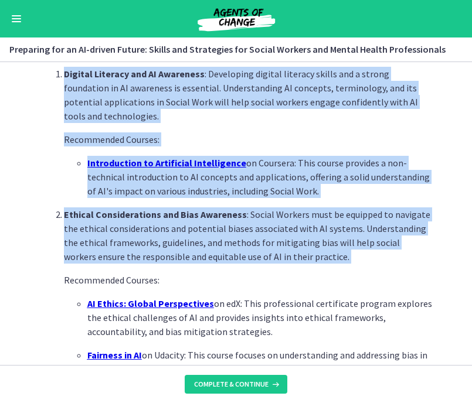
click at [271, 270] on li "Ethical Considerations and Bias Awareness : Social Workers must be equipped to …" at bounding box center [248, 292] width 368 height 169
click at [370, 328] on p "AI Ethics: Global Perspectives on edX: This professional certificate program ex…" at bounding box center [259, 318] width 345 height 42
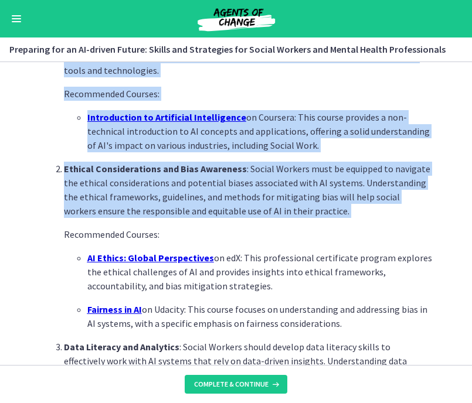
scroll to position [370, 0]
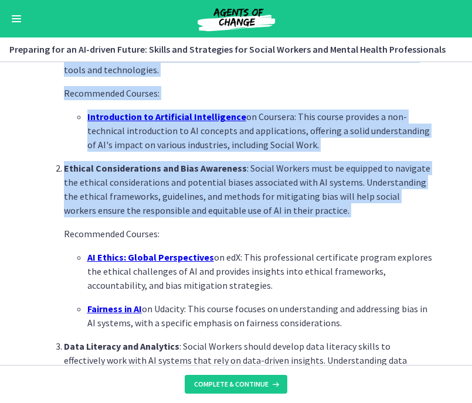
click at [379, 329] on p "Fairness in AI on Udacity: This course focuses on understanding and addressing …" at bounding box center [259, 316] width 345 height 28
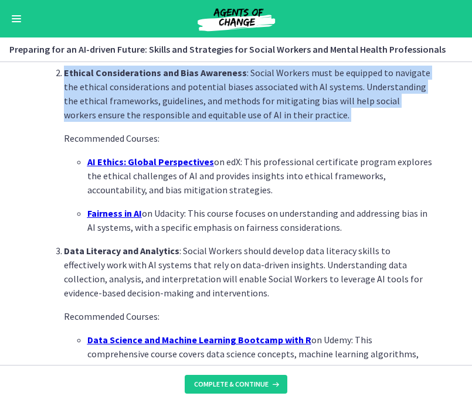
scroll to position [466, 0]
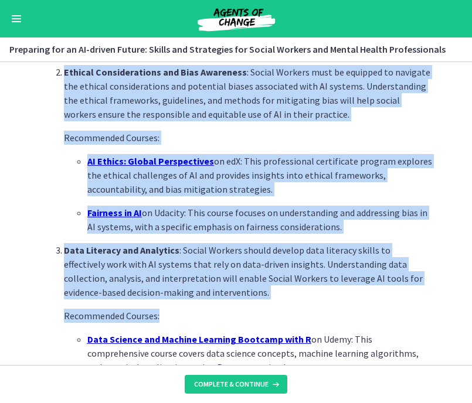
click at [280, 317] on p "Recommended Courses:" at bounding box center [248, 316] width 368 height 14
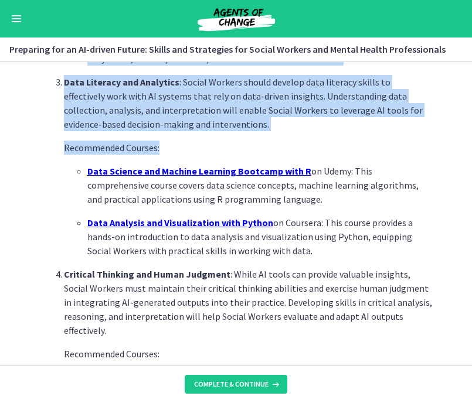
scroll to position [638, 0]
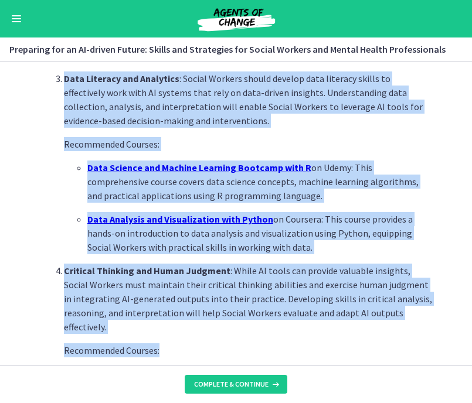
click at [256, 351] on p "Recommended Courses:" at bounding box center [248, 351] width 368 height 14
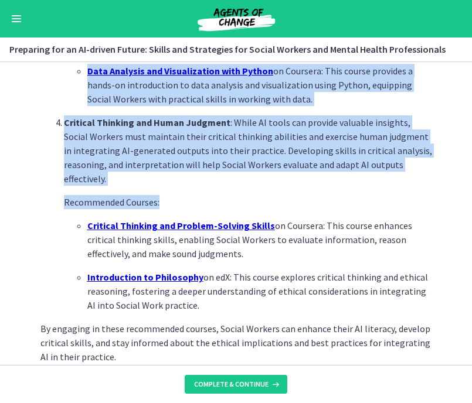
scroll to position [787, 0]
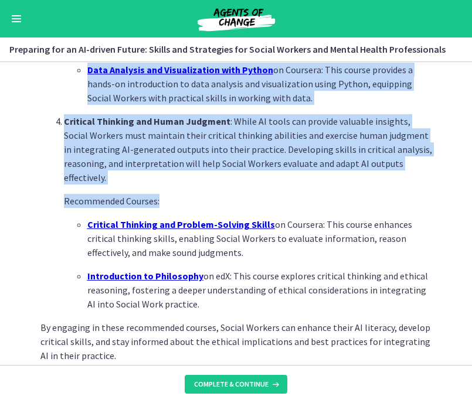
click at [337, 307] on p "Introduction to Philosophy on edX: This course explores critical thinking and e…" at bounding box center [259, 290] width 345 height 42
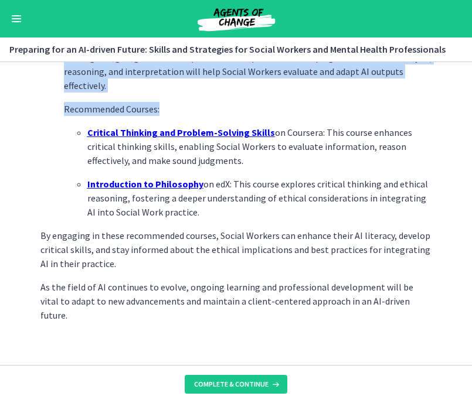
scroll to position [879, 0]
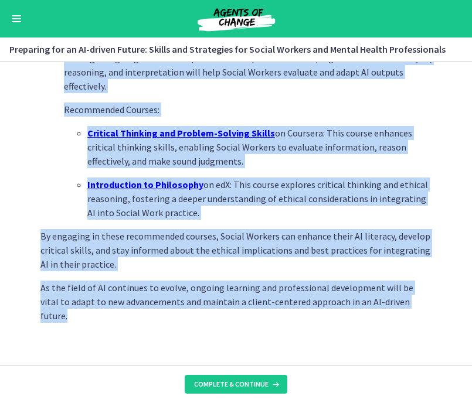
click at [401, 305] on p "As the field of AI continues to evolve, ongoing learning and professional devel…" at bounding box center [236, 302] width 392 height 42
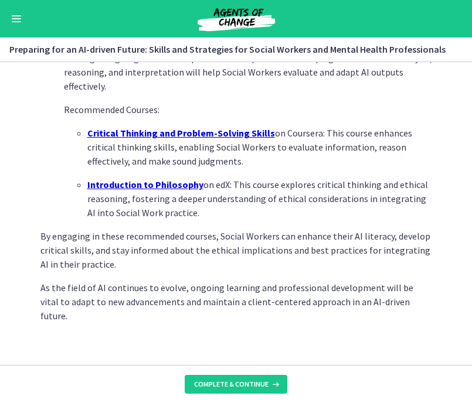
click at [250, 385] on span "Complete & continue" at bounding box center [231, 384] width 74 height 9
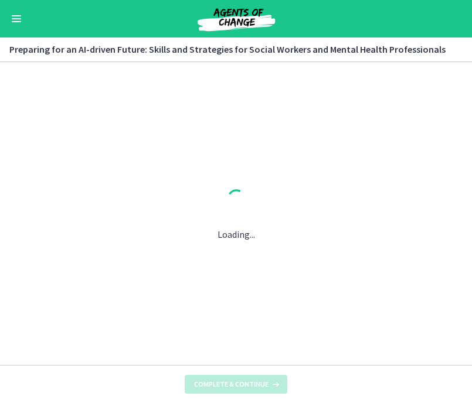
scroll to position [0, 0]
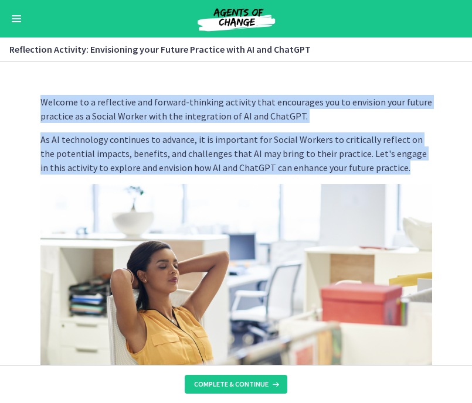
drag, startPoint x: 41, startPoint y: 101, endPoint x: 442, endPoint y: 165, distance: 405.9
click at [442, 165] on section "Welcome to a reflective and forward-thinking activity that encourages you to en…" at bounding box center [236, 213] width 472 height 303
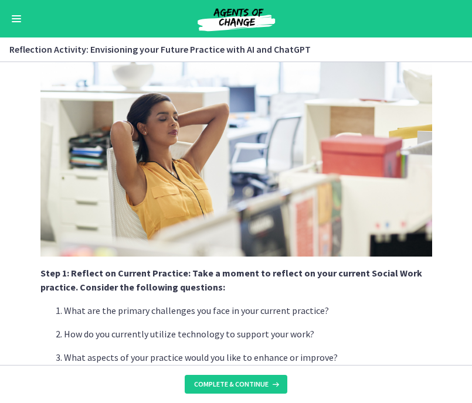
scroll to position [223, 0]
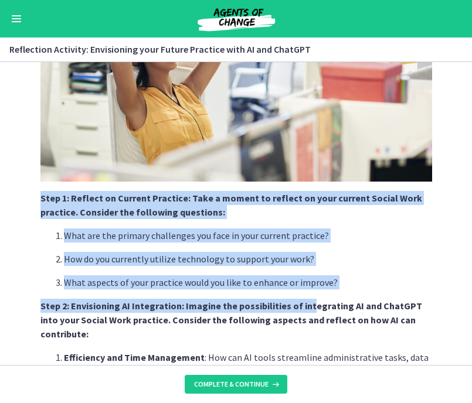
drag, startPoint x: 42, startPoint y: 195, endPoint x: 308, endPoint y: 304, distance: 287.4
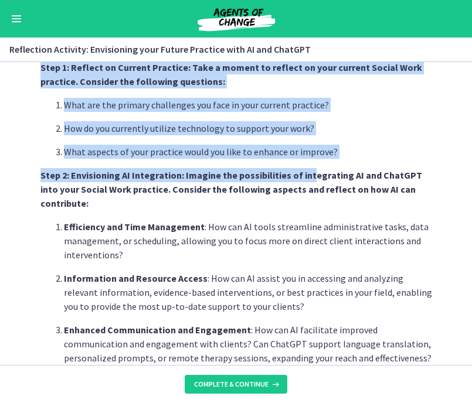
scroll to position [359, 0]
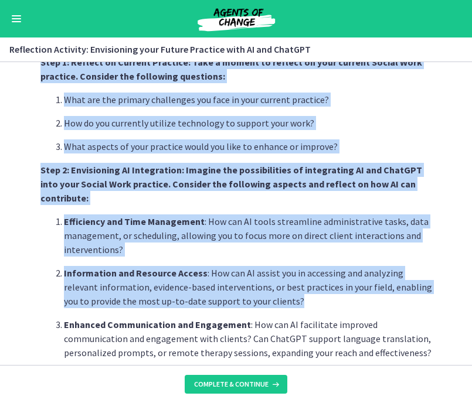
click at [390, 287] on p "Information and Resource Access : How can AI assist you in accessing and analyz…" at bounding box center [248, 287] width 368 height 42
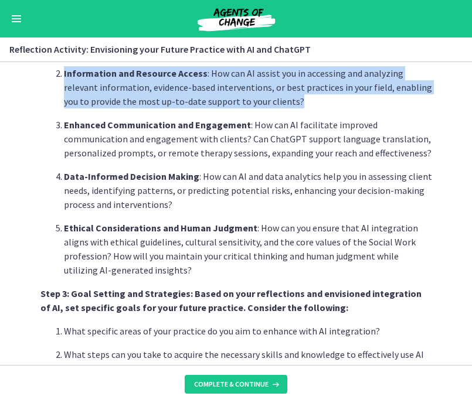
scroll to position [563, 0]
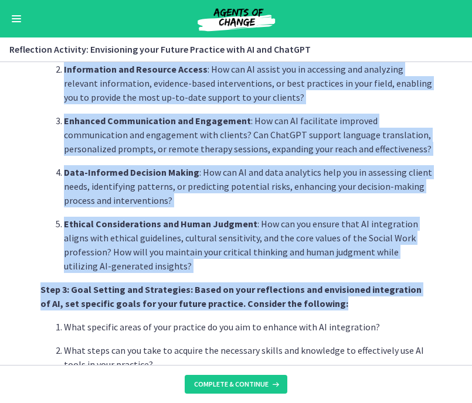
click at [390, 287] on p "Step 3: Goal Setting and Strategies: Based on your reflections and envisioned i…" at bounding box center [236, 297] width 392 height 28
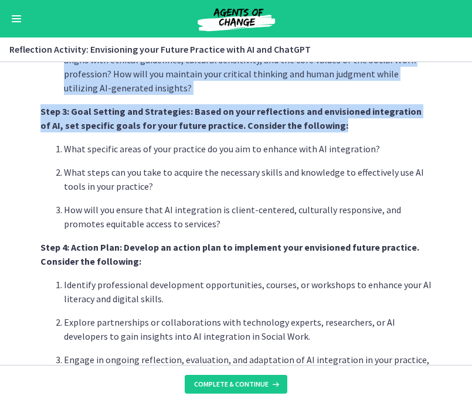
scroll to position [742, 0]
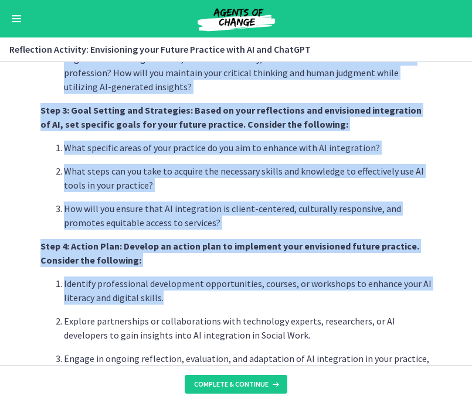
click at [390, 287] on p "Identify professional development opportunities, courses, or workshops to enhan…" at bounding box center [248, 291] width 368 height 28
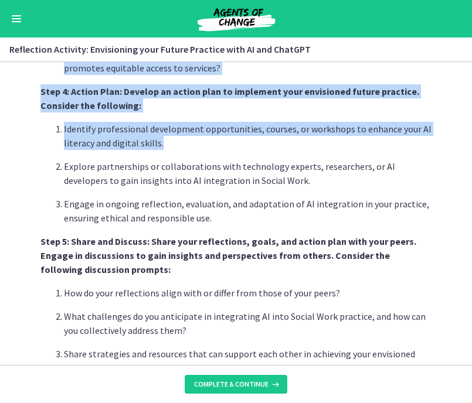
scroll to position [899, 0]
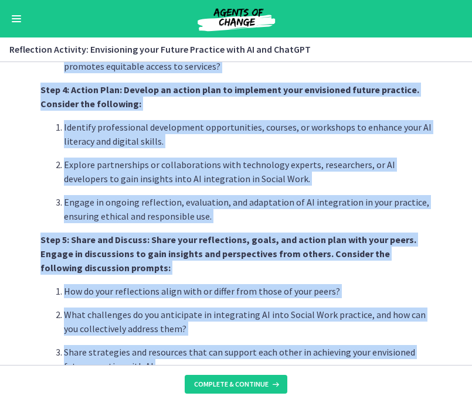
click at [390, 355] on p "Share strategies and resources that can support each other in achieving your en…" at bounding box center [248, 359] width 368 height 28
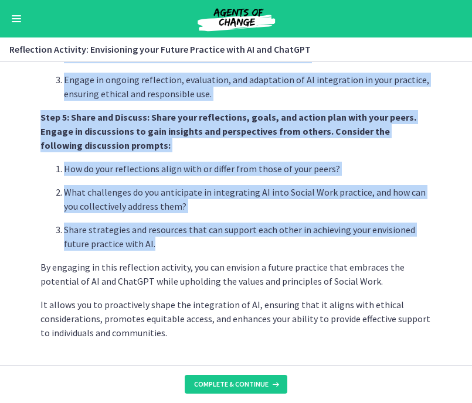
scroll to position [1023, 0]
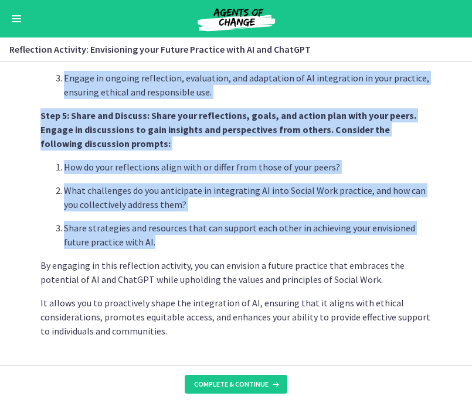
click at [377, 332] on section "Welcome to a reflective and forward-thinking activity that encourages you to en…" at bounding box center [236, 213] width 472 height 303
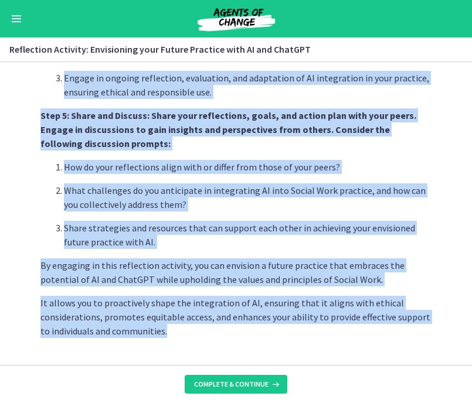
click at [162, 320] on p "It allows you to proactively shape the integration of AI, ensuring that it alig…" at bounding box center [236, 317] width 392 height 42
click at [234, 386] on span "Complete & continue" at bounding box center [231, 384] width 74 height 9
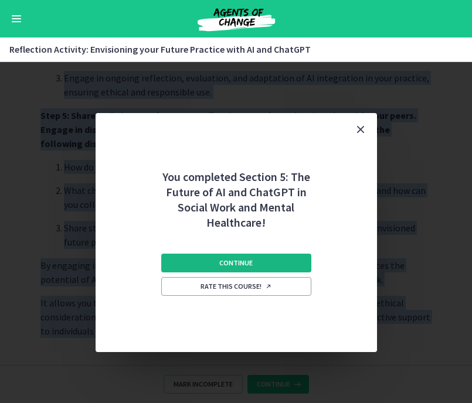
click at [227, 261] on span "Continue" at bounding box center [235, 263] width 33 height 9
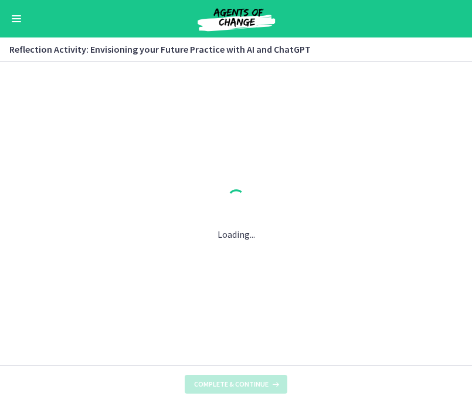
scroll to position [0, 0]
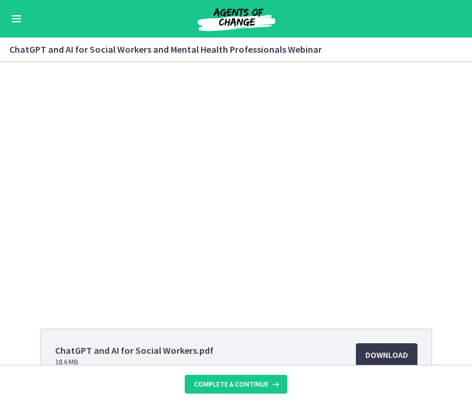
click at [376, 315] on div "ChatGPT and AI for Social Workers.pdf 18.6 MB Download Opens in a new window Bi…" at bounding box center [236, 213] width 472 height 303
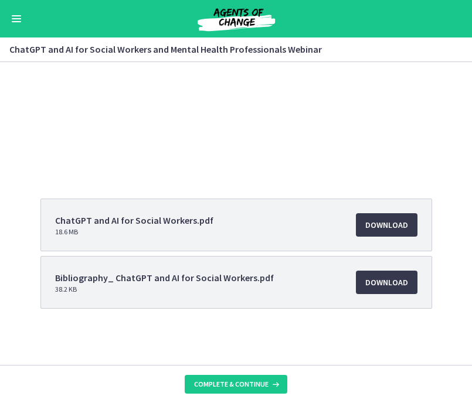
scroll to position [130, 0]
click at [393, 225] on span "Download Opens in a new window" at bounding box center [386, 225] width 43 height 14
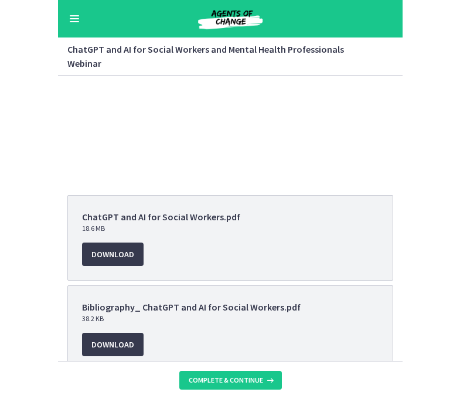
scroll to position [142, 0]
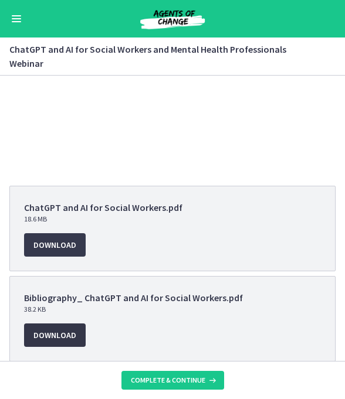
click at [60, 328] on span "Download Opens in a new window" at bounding box center [54, 335] width 43 height 14
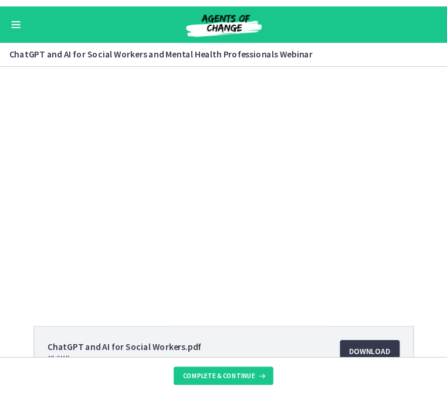
scroll to position [0, 0]
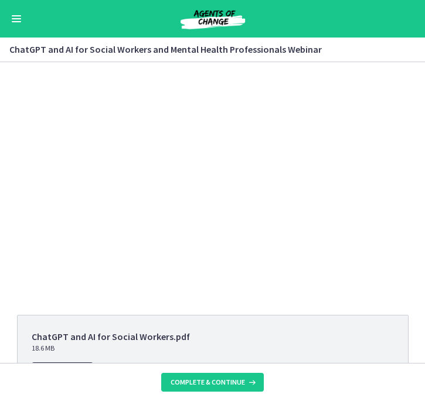
click at [386, 307] on div "ChatGPT and AI for Social Workers.pdf 18.6 MB Download Opens in a new window Bi…" at bounding box center [212, 212] width 425 height 301
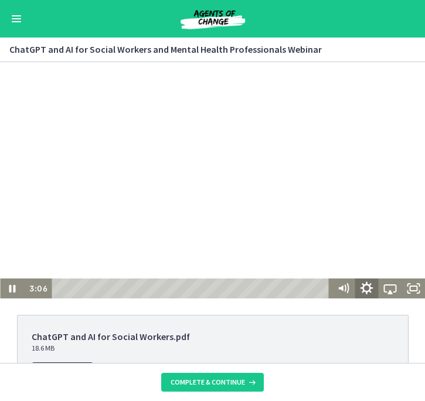
click at [366, 287] on icon "Show settings menu" at bounding box center [366, 288] width 28 height 24
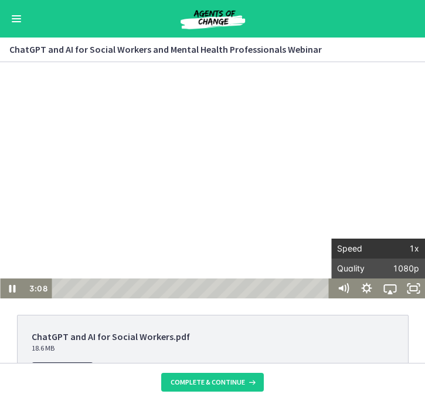
click at [414, 248] on span "1x" at bounding box center [398, 249] width 41 height 20
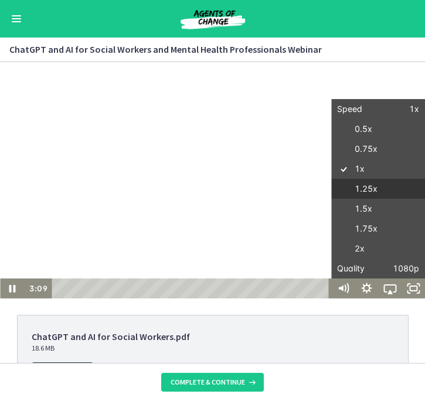
click at [376, 194] on label "1.25x" at bounding box center [378, 189] width 94 height 21
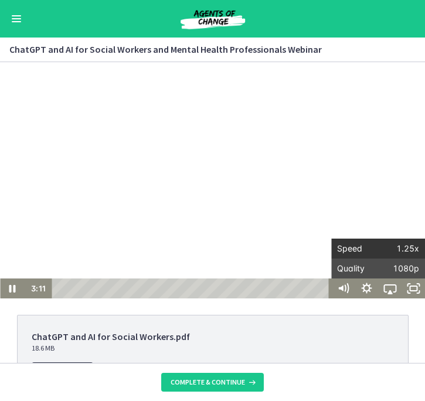
click at [403, 247] on span "1.25x" at bounding box center [398, 249] width 41 height 20
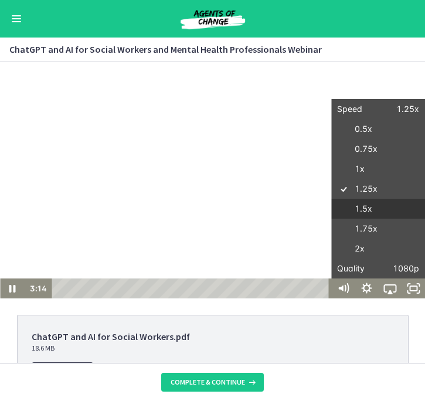
click at [366, 209] on label "1.5x" at bounding box center [378, 209] width 94 height 21
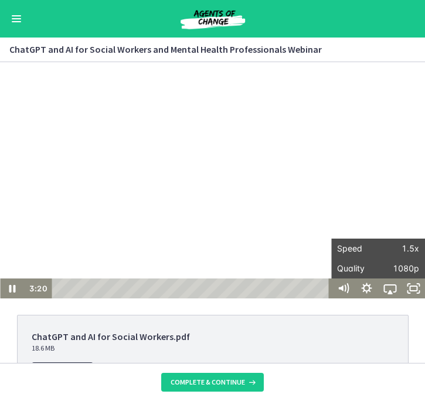
click at [405, 19] on div "Go to Dashboard" at bounding box center [212, 19] width 425 height 38
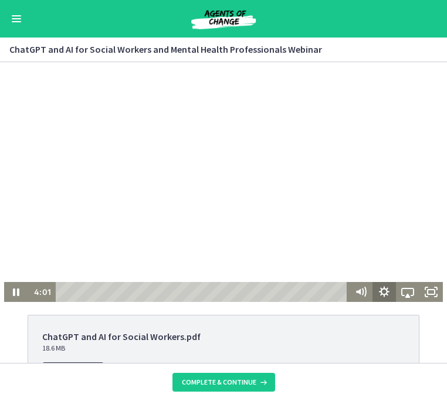
click at [385, 290] on icon "Show settings menu" at bounding box center [383, 292] width 23 height 20
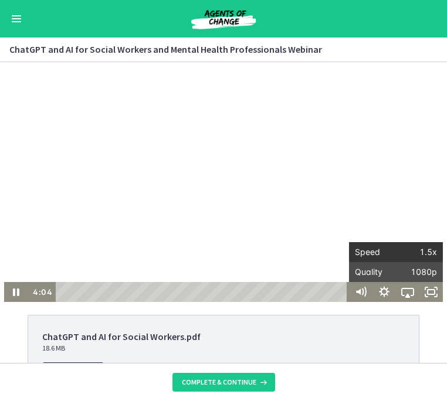
click at [429, 252] on span "1.5x" at bounding box center [416, 252] width 41 height 20
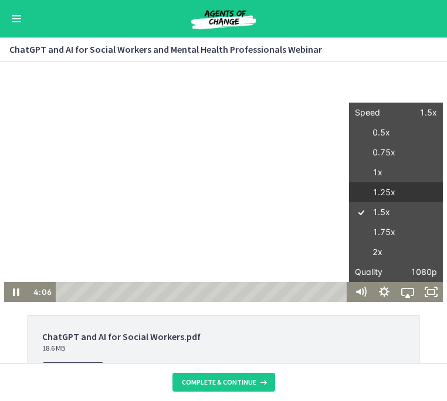
click at [401, 196] on label "1.25x" at bounding box center [396, 192] width 94 height 21
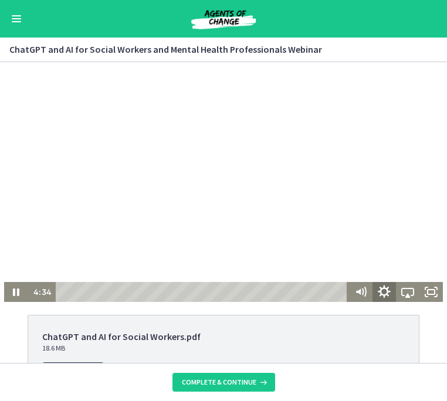
click at [385, 294] on icon "Show settings menu" at bounding box center [384, 291] width 13 height 13
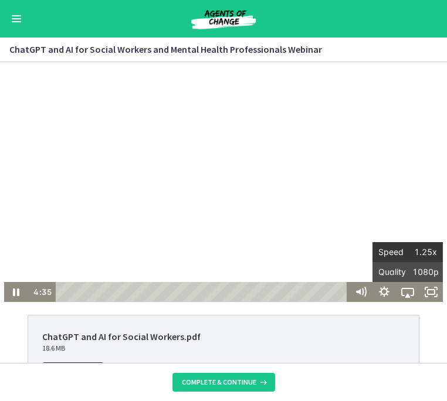
click at [426, 253] on span "1.25x" at bounding box center [421, 252] width 29 height 20
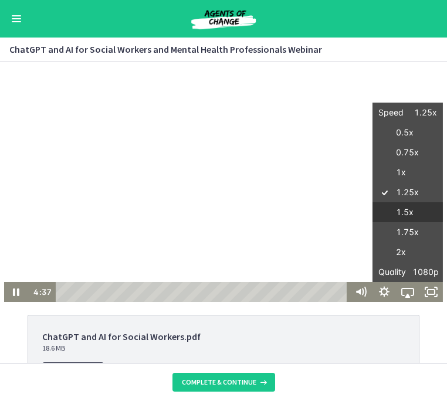
click at [420, 213] on label "1.5x" at bounding box center [407, 212] width 70 height 21
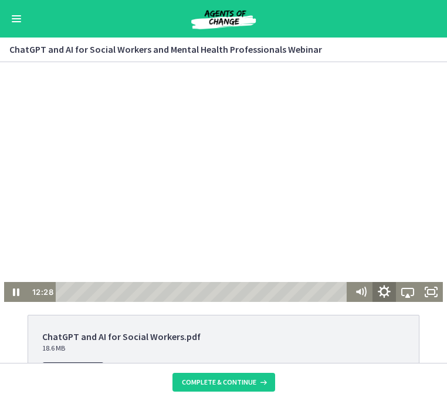
click at [384, 290] on icon "Show settings menu" at bounding box center [384, 292] width 28 height 24
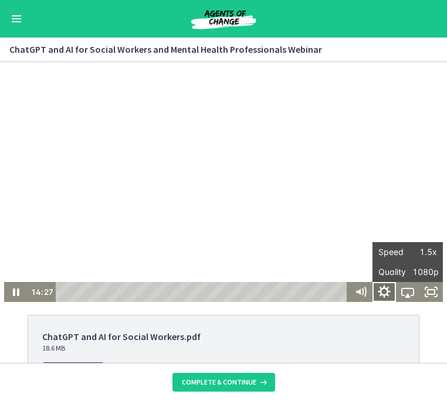
click at [384, 291] on icon "Hide settings menu" at bounding box center [384, 292] width 28 height 24
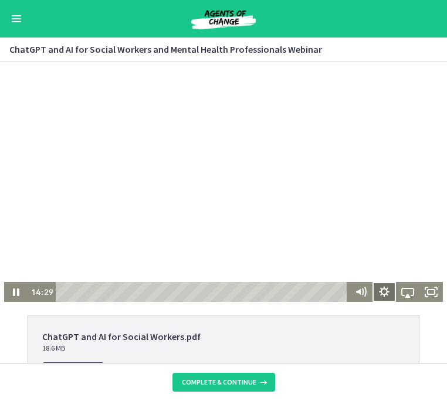
click at [386, 288] on icon "Show settings menu" at bounding box center [383, 292] width 23 height 20
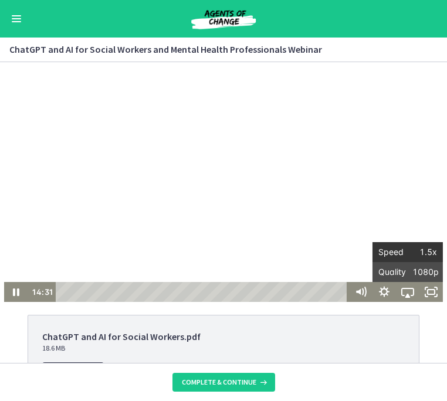
click at [433, 251] on span "1.5x" at bounding box center [421, 252] width 29 height 20
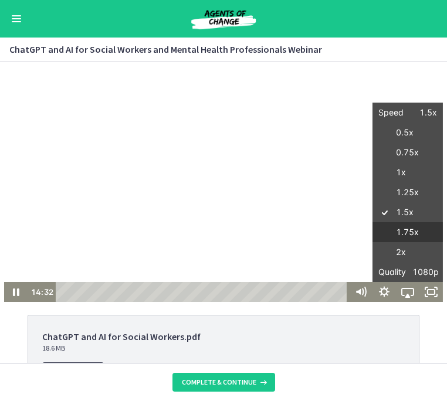
click at [423, 233] on label "1.75x" at bounding box center [407, 232] width 70 height 21
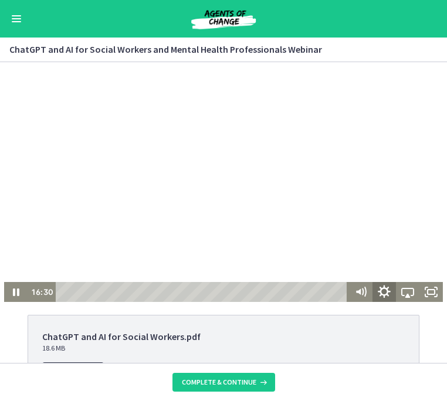
click at [385, 293] on icon "Show settings menu" at bounding box center [384, 292] width 28 height 24
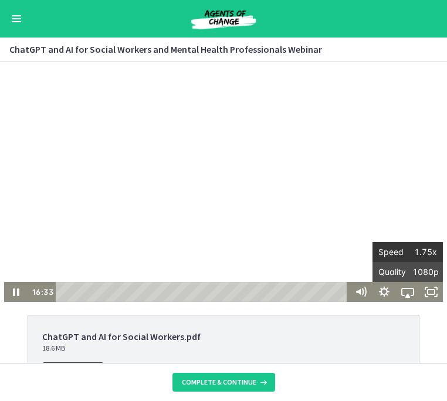
click at [433, 251] on span "1.75x" at bounding box center [421, 252] width 29 height 20
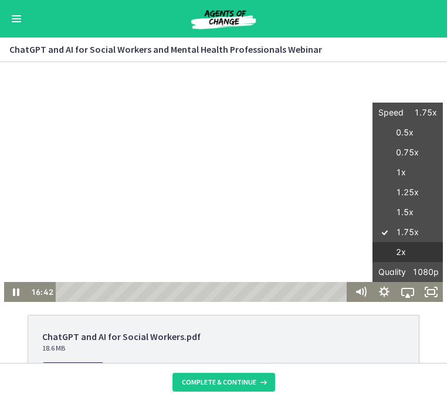
click at [402, 253] on label "2x" at bounding box center [407, 252] width 70 height 21
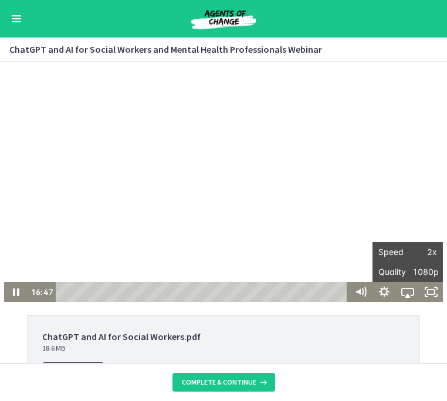
click at [370, 309] on div "ChatGPT and AI for Social Workers.pdf 18.6 MB Download Opens in a new window Bi…" at bounding box center [223, 212] width 447 height 301
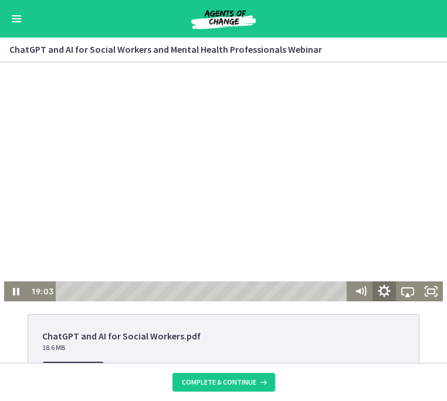
click at [384, 288] on icon "Show settings menu" at bounding box center [384, 292] width 28 height 24
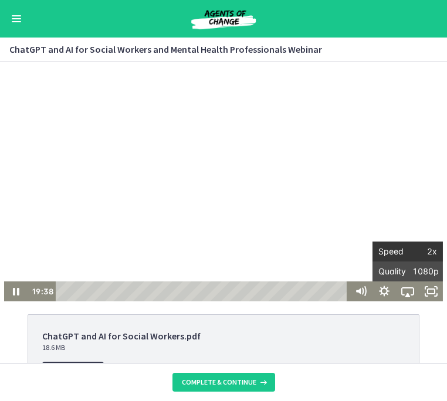
click at [430, 254] on span "2x" at bounding box center [421, 252] width 29 height 20
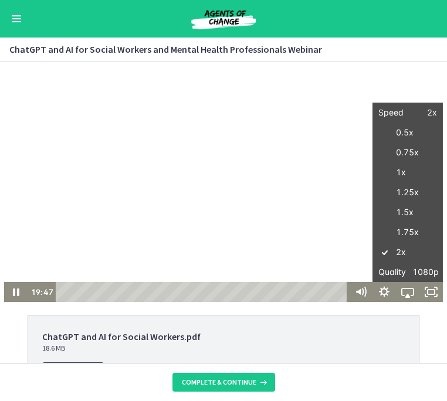
click at [344, 306] on div "ChatGPT and AI for Social Workers.pdf 18.6 MB Download Opens in a new window Bi…" at bounding box center [223, 212] width 447 height 301
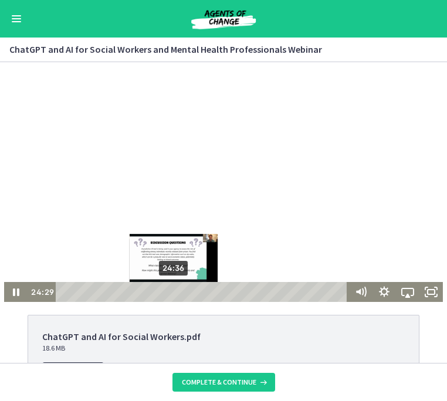
click at [175, 291] on div "Playbar" at bounding box center [173, 291] width 6 height 6
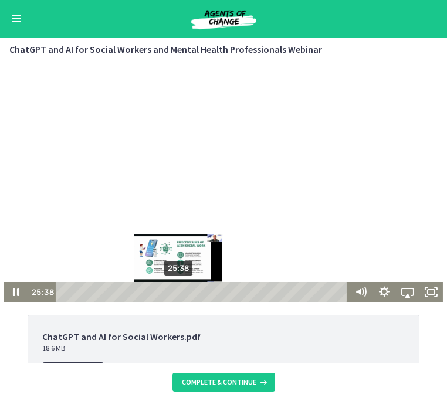
click at [179, 291] on div "Playbar" at bounding box center [178, 291] width 6 height 6
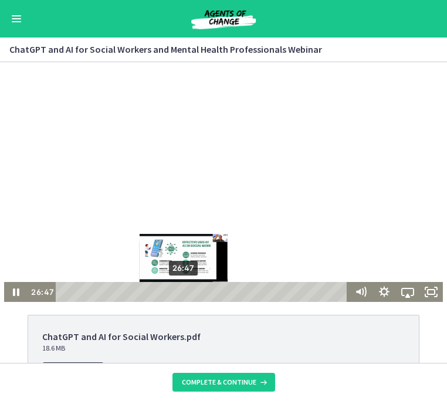
click at [185, 290] on div "Playbar" at bounding box center [183, 291] width 6 height 6
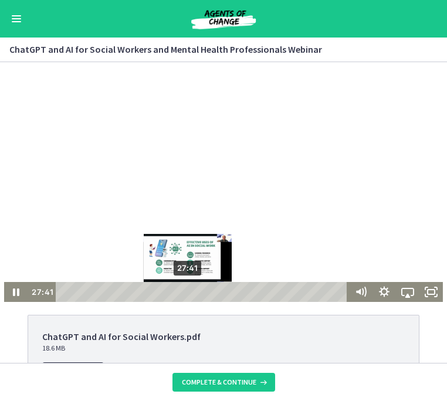
click at [189, 290] on div "Playbar" at bounding box center [187, 291] width 6 height 6
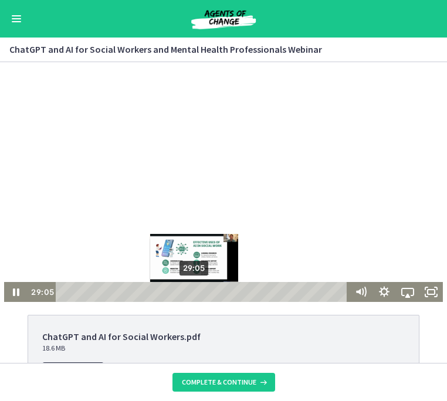
drag, startPoint x: 189, startPoint y: 290, endPoint x: 196, endPoint y: 291, distance: 7.1
click at [196, 291] on div "Playbar" at bounding box center [194, 291] width 6 height 6
click at [198, 291] on div "Playbar" at bounding box center [196, 291] width 6 height 6
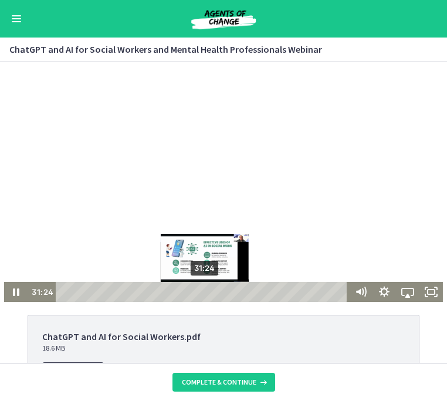
drag, startPoint x: 200, startPoint y: 290, endPoint x: 207, endPoint y: 290, distance: 7.1
click at [207, 290] on div "Playbar" at bounding box center [204, 291] width 6 height 6
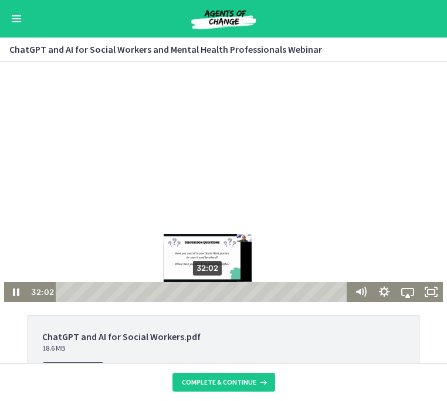
click at [209, 291] on div "Playbar" at bounding box center [207, 291] width 6 height 6
click at [213, 291] on div "Playbar" at bounding box center [211, 291] width 6 height 6
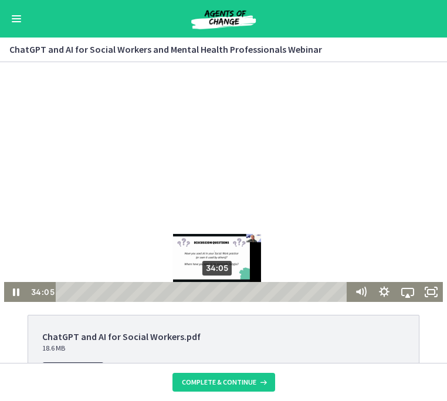
click at [218, 290] on div "Playbar" at bounding box center [216, 291] width 6 height 6
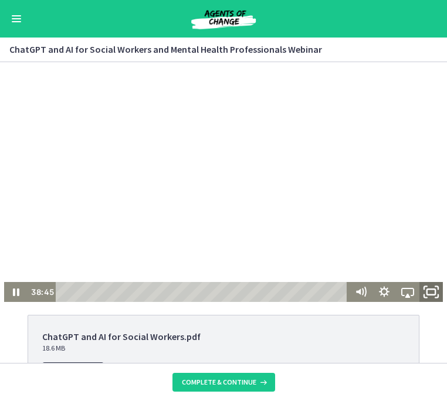
click at [433, 291] on icon "Fullscreen" at bounding box center [431, 292] width 28 height 24
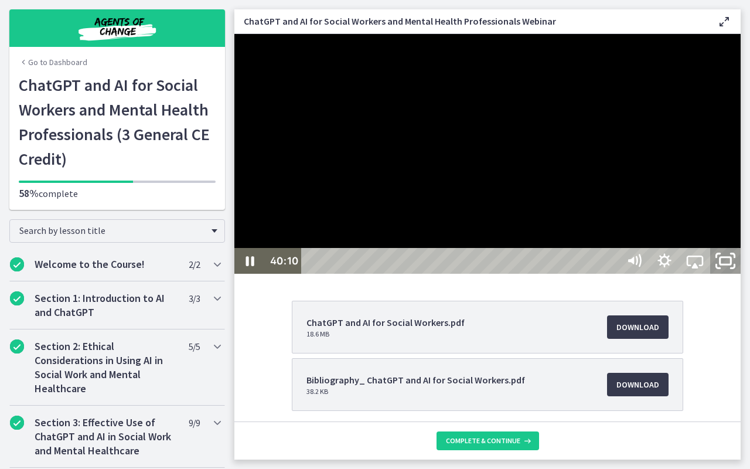
click at [592, 277] on icon "Unfullscreen" at bounding box center [726, 261] width 36 height 31
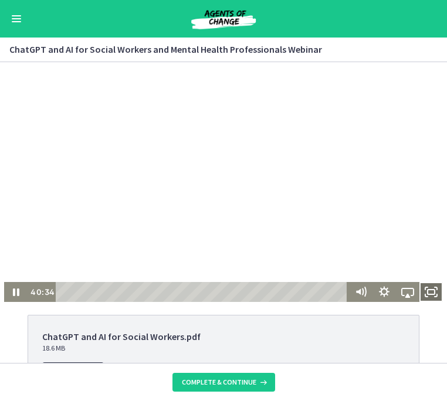
click at [429, 291] on icon "Fullscreen" at bounding box center [430, 292] width 23 height 20
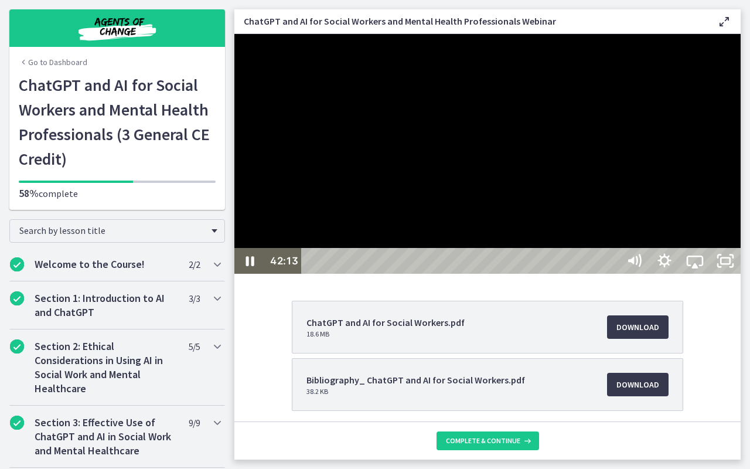
click at [592, 274] on div at bounding box center [487, 154] width 506 height 240
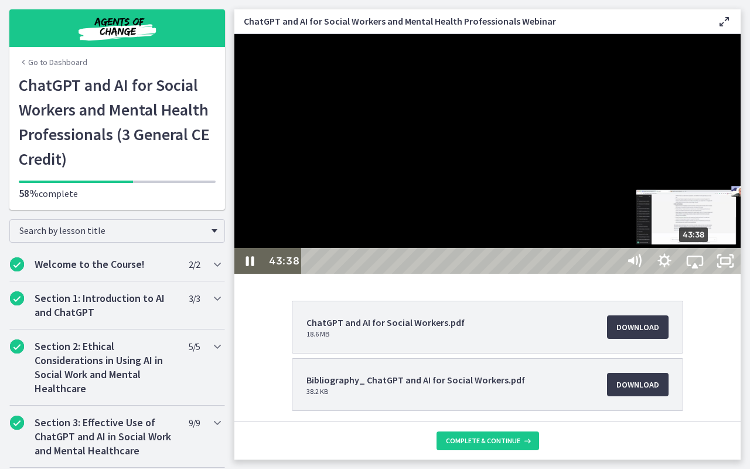
click at [592, 266] on div "Playbar" at bounding box center [693, 261] width 9 height 9
click at [592, 266] on div "Playbar" at bounding box center [699, 261] width 9 height 9
click at [592, 266] on div "Playbar" at bounding box center [703, 261] width 9 height 9
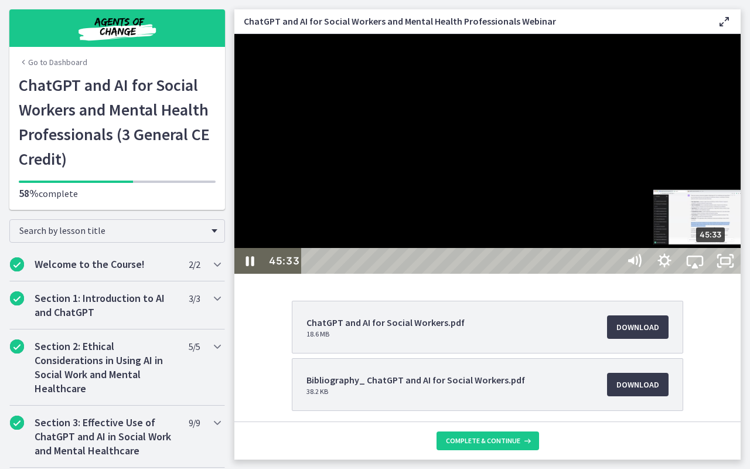
click at [592, 266] on div "Playbar" at bounding box center [710, 261] width 9 height 9
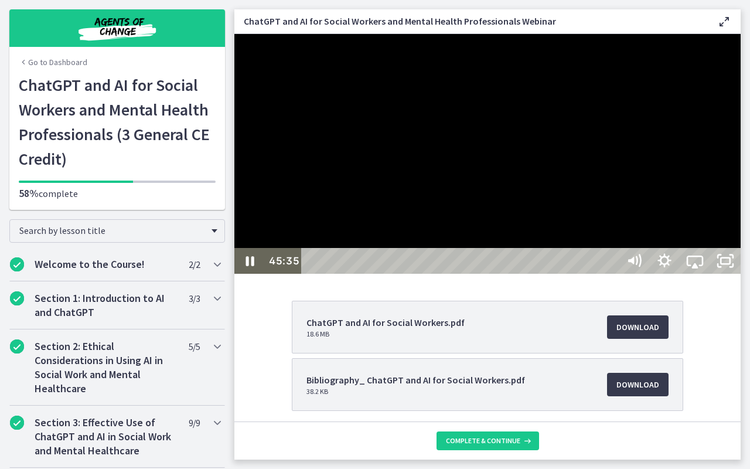
click at [592, 274] on div at bounding box center [487, 154] width 506 height 240
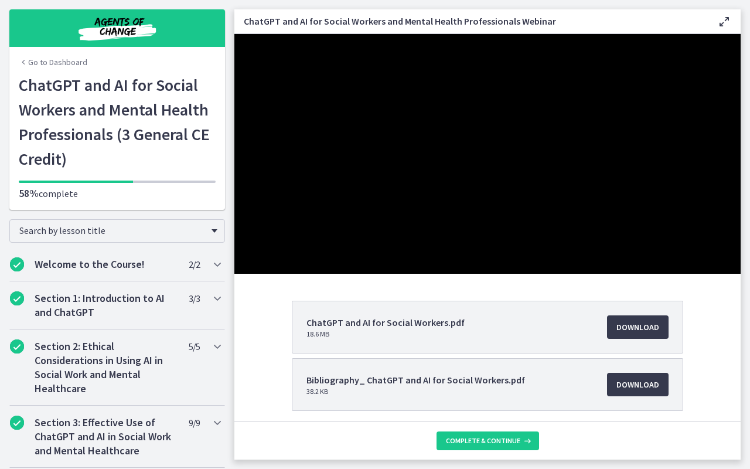
click at [592, 274] on div at bounding box center [487, 154] width 506 height 240
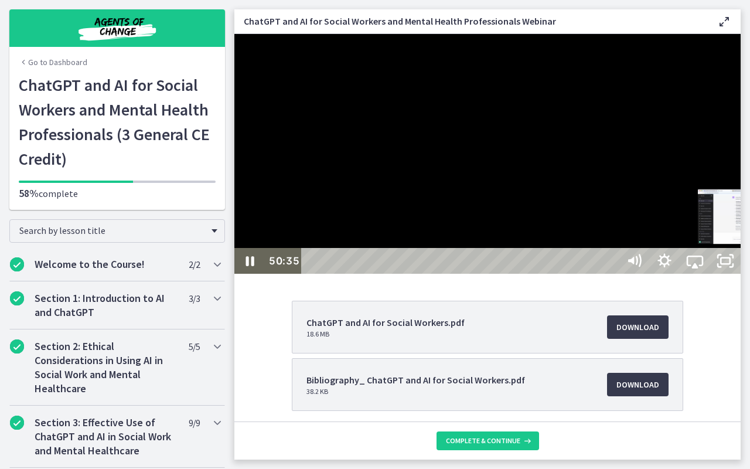
drag, startPoint x: 750, startPoint y: 491, endPoint x: 760, endPoint y: 487, distance: 10.6
click at [592, 266] on div "Playbar" at bounding box center [755, 261] width 9 height 9
drag, startPoint x: 760, startPoint y: 487, endPoint x: 767, endPoint y: 487, distance: 6.5
click at [592, 266] on div "Playbar" at bounding box center [763, 261] width 9 height 9
click at [592, 274] on div "51:51" at bounding box center [462, 261] width 304 height 26
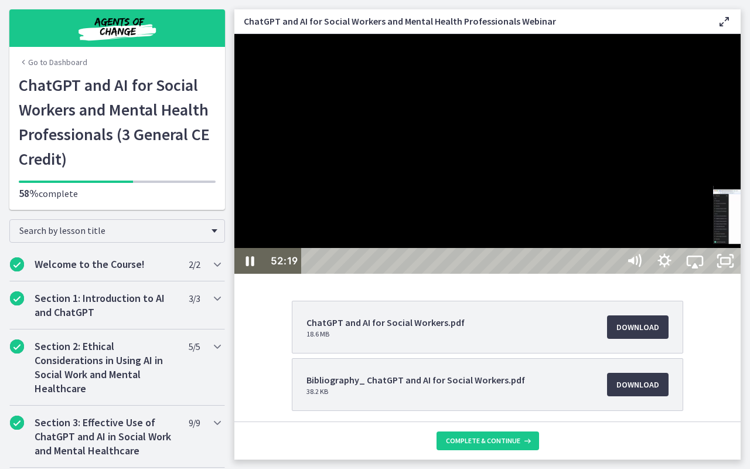
click at [592, 274] on div "52:19" at bounding box center [462, 261] width 304 height 26
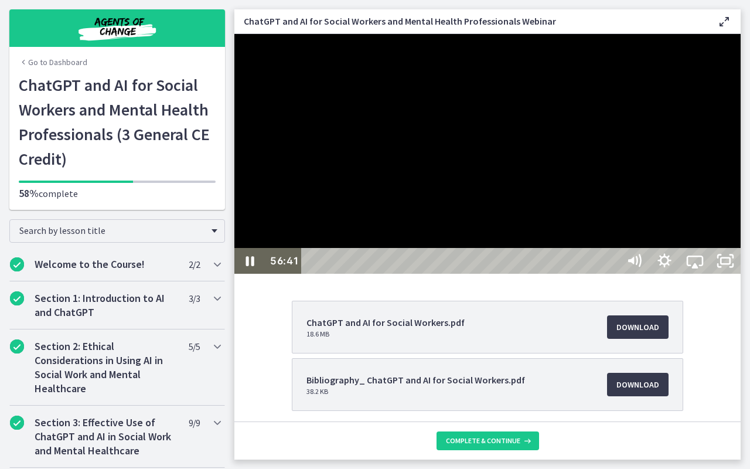
drag, startPoint x: 804, startPoint y: 488, endPoint x: 812, endPoint y: 488, distance: 8.2
click at [592, 274] on icon "Unfullscreen" at bounding box center [725, 261] width 30 height 26
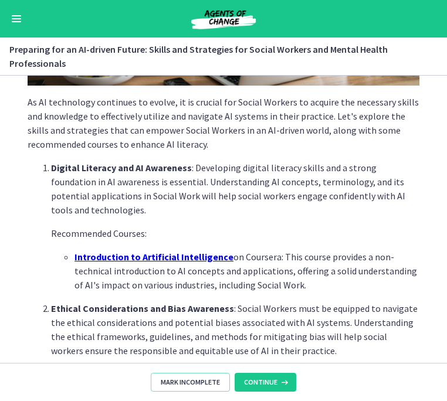
scroll to position [227, 0]
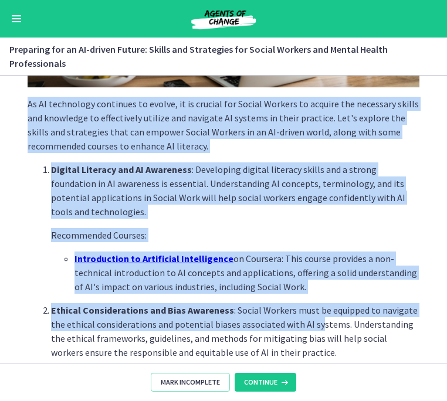
drag, startPoint x: 28, startPoint y: 105, endPoint x: 315, endPoint y: 321, distance: 359.6
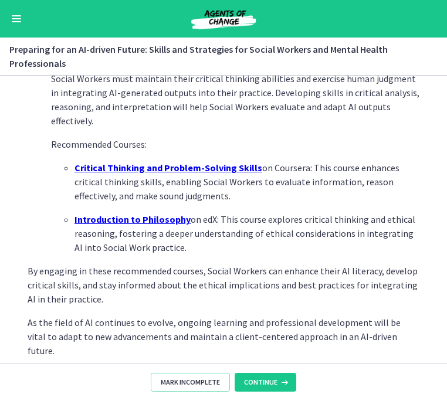
scroll to position [843, 0]
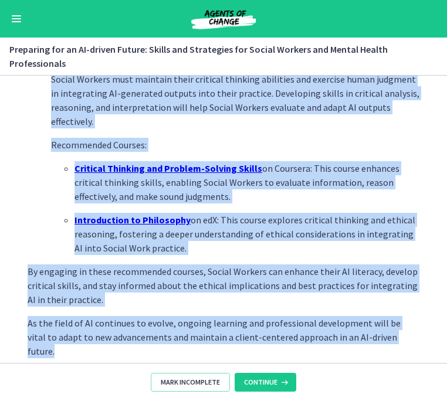
click at [393, 338] on p "As the field of AI continues to evolve, ongoing learning and professional devel…" at bounding box center [224, 337] width 392 height 42
click at [277, 382] on icon at bounding box center [283, 382] width 12 height 9
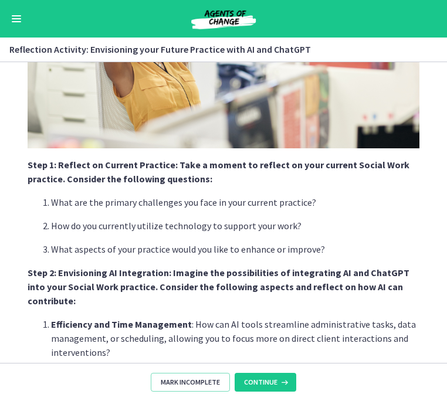
scroll to position [245, 0]
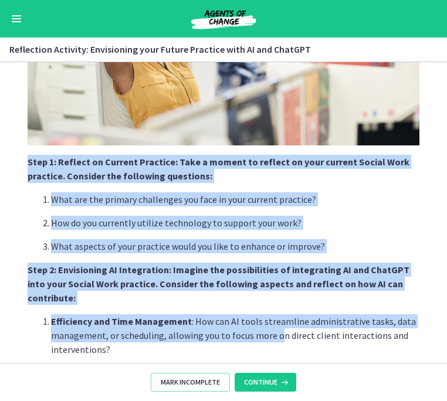
drag, startPoint x: 28, startPoint y: 159, endPoint x: 277, endPoint y: 324, distance: 298.7
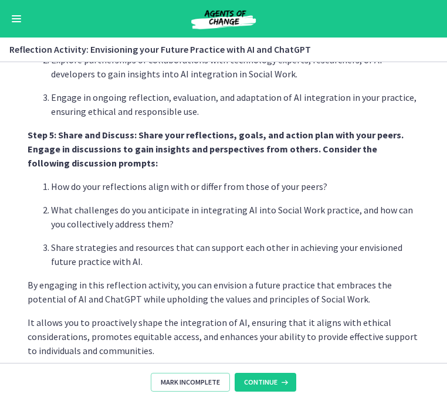
scroll to position [989, 0]
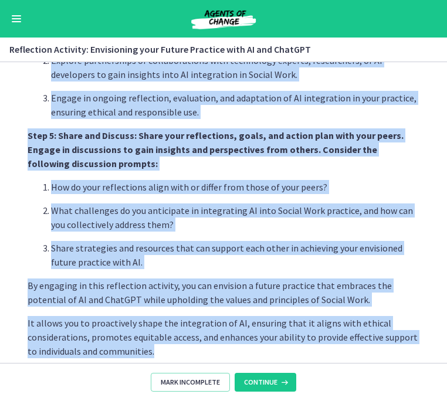
click at [315, 342] on p "It allows you to proactively shape the integration of AI, ensuring that it alig…" at bounding box center [224, 337] width 392 height 42
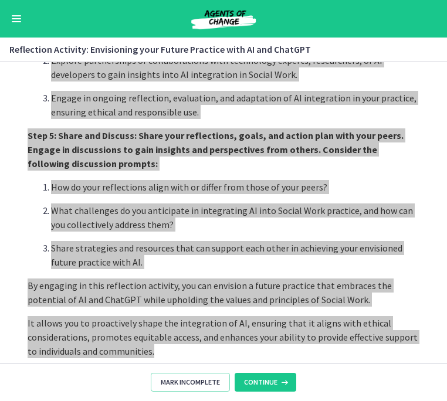
drag, startPoint x: 423, startPoint y: 318, endPoint x: 360, endPoint y: 329, distance: 64.3
click at [360, 329] on p "It allows you to proactively shape the integration of AI, ensuring that it alig…" at bounding box center [224, 337] width 392 height 42
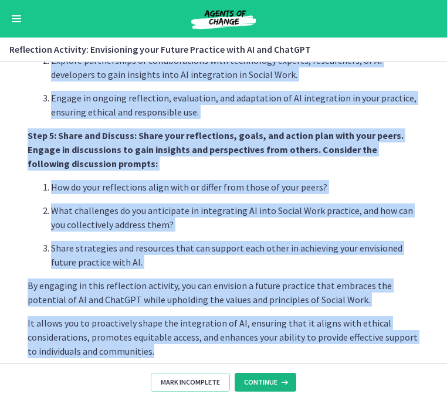
click at [262, 386] on span "Continue" at bounding box center [260, 382] width 33 height 9
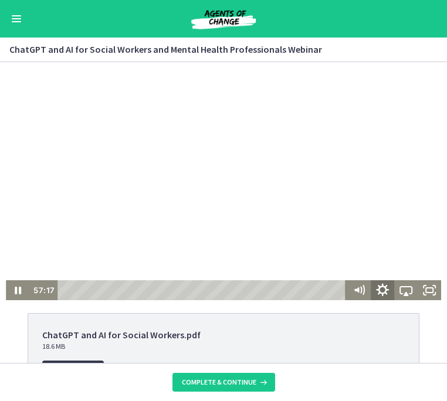
click at [382, 290] on icon "Show settings menu" at bounding box center [382, 290] width 28 height 24
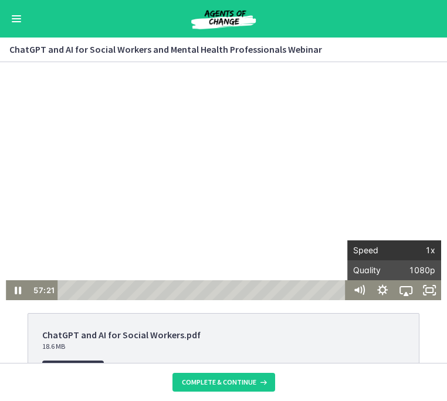
click at [430, 252] on span "1x" at bounding box center [414, 250] width 41 height 20
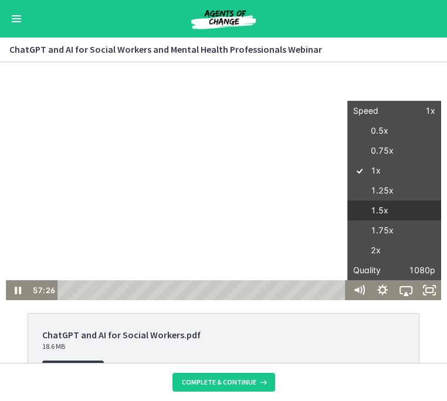
click at [414, 207] on label "1.5x" at bounding box center [394, 210] width 94 height 21
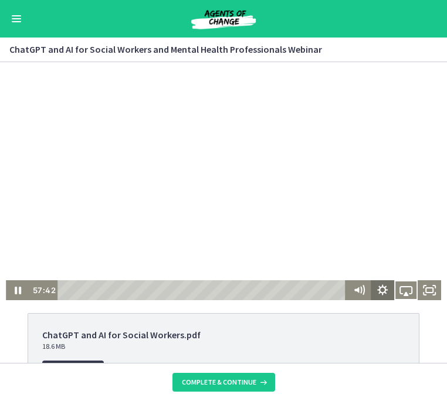
click at [380, 290] on icon "Show settings menu" at bounding box center [381, 290] width 23 height 20
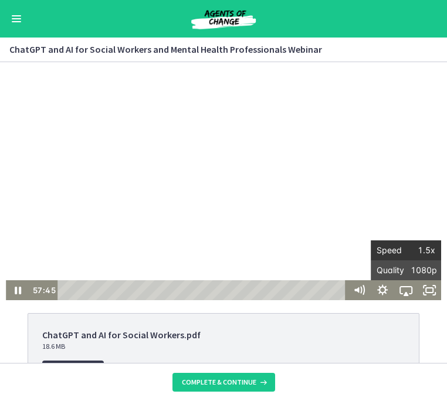
click at [425, 250] on span "1.5x" at bounding box center [420, 250] width 29 height 20
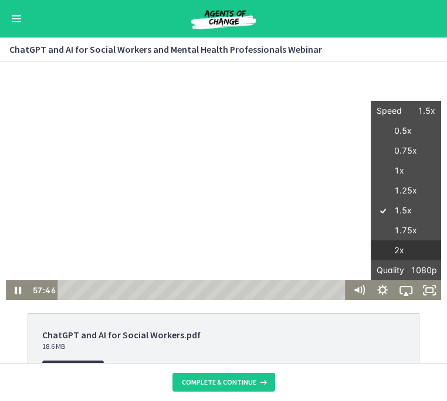
click at [415, 249] on label "2x" at bounding box center [405, 250] width 70 height 21
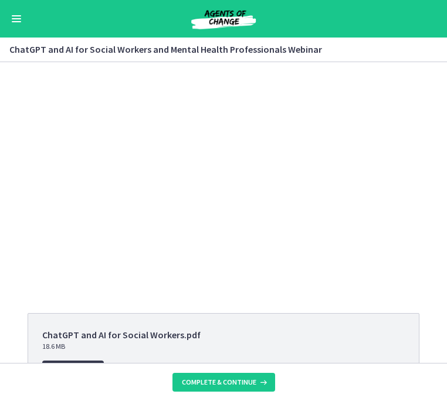
click at [434, 311] on div "ChatGPT and AI for Social Workers.pdf 18.6 MB Download Opens in a new window Bi…" at bounding box center [223, 212] width 447 height 301
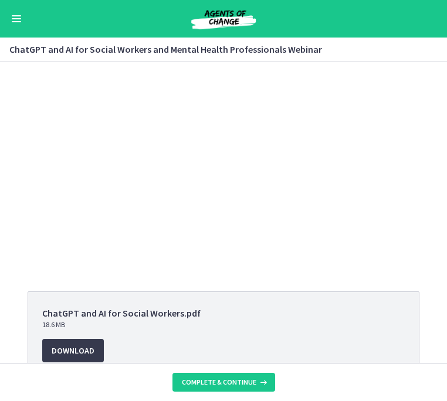
scroll to position [24, 0]
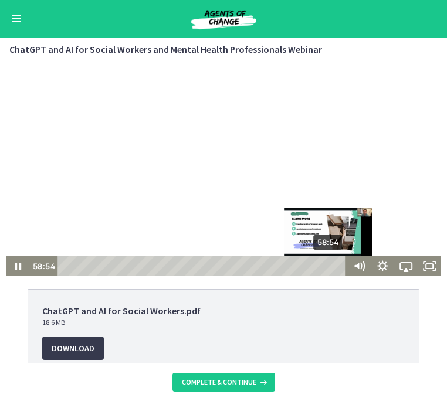
click at [330, 266] on div "Playbar" at bounding box center [327, 266] width 6 height 6
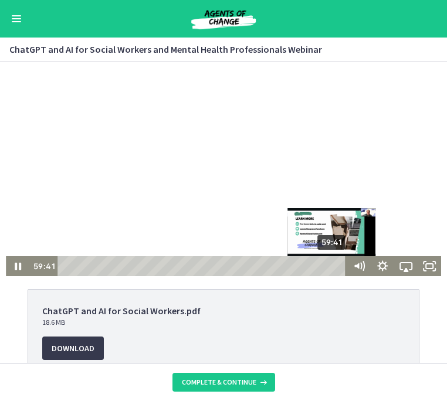
drag, startPoint x: 327, startPoint y: 266, endPoint x: 334, endPoint y: 266, distance: 6.4
click at [334, 266] on div "Playbar" at bounding box center [331, 266] width 6 height 6
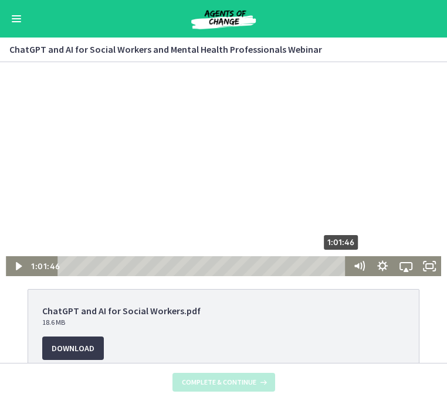
drag, startPoint x: 333, startPoint y: 266, endPoint x: 344, endPoint y: 266, distance: 10.6
click at [344, 266] on div "Playbar" at bounding box center [340, 266] width 6 height 6
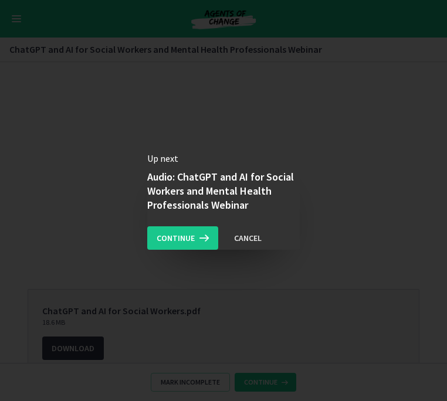
scroll to position [0, 0]
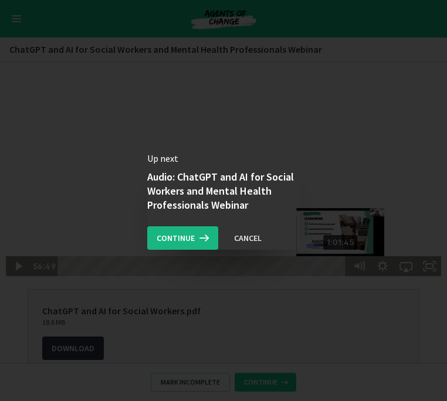
click at [182, 237] on span "Continue" at bounding box center [176, 238] width 38 height 14
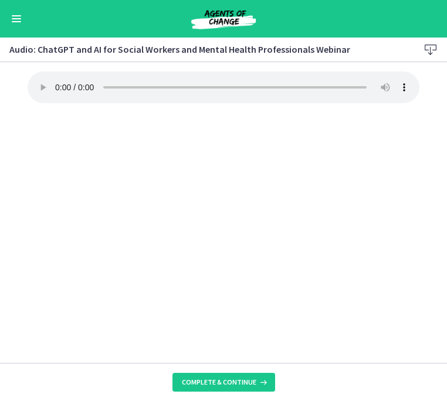
click at [55, 79] on audio "Your browser doesn't support the audio element. Download it here" at bounding box center [224, 88] width 392 height 32
drag, startPoint x: 120, startPoint y: 81, endPoint x: 159, endPoint y: 84, distance: 39.4
click at [159, 84] on audio "Your browser doesn't support the audio element. Download it here" at bounding box center [224, 88] width 392 height 32
click at [241, 341] on div "Your browser doesn't support the audio element. Download it here" at bounding box center [223, 217] width 410 height 291
click at [226, 380] on span "Complete & continue" at bounding box center [219, 382] width 74 height 9
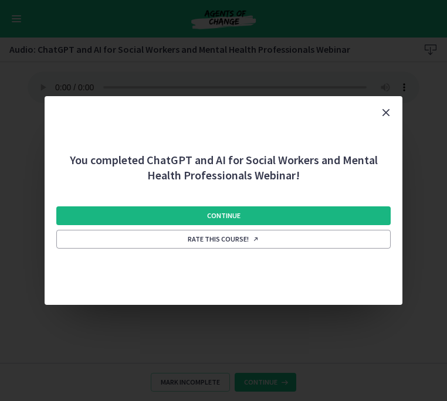
click at [324, 213] on button "Continue" at bounding box center [223, 215] width 334 height 19
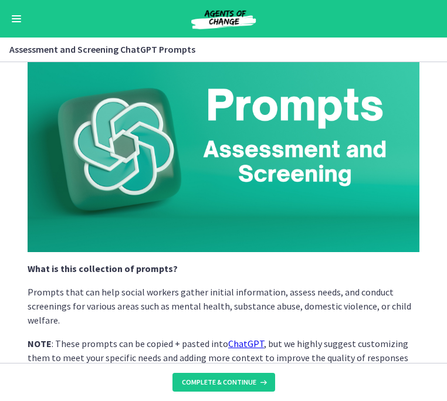
scroll to position [138, 0]
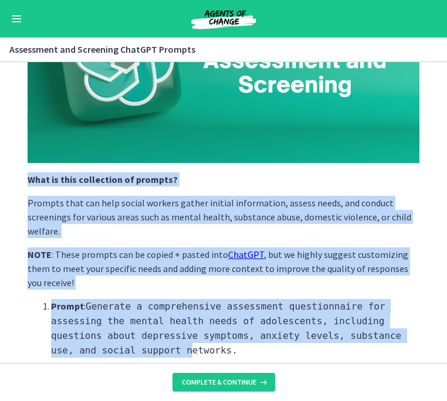
drag, startPoint x: 28, startPoint y: 180, endPoint x: 191, endPoint y: 344, distance: 231.3
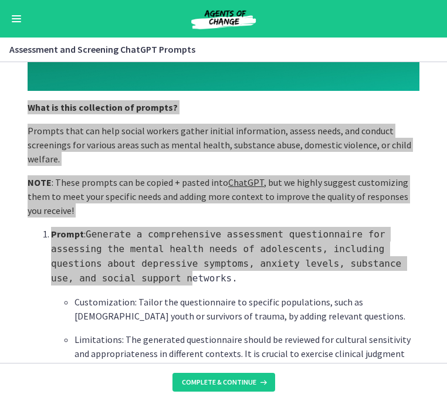
scroll to position [212, 0]
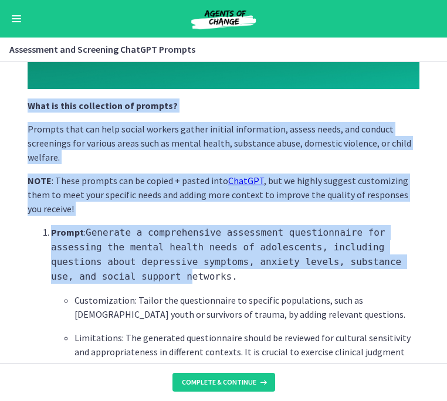
click at [325, 240] on p "Prompt : Generate a comprehensive assessment questionnaire for assessing the me…" at bounding box center [235, 254] width 368 height 59
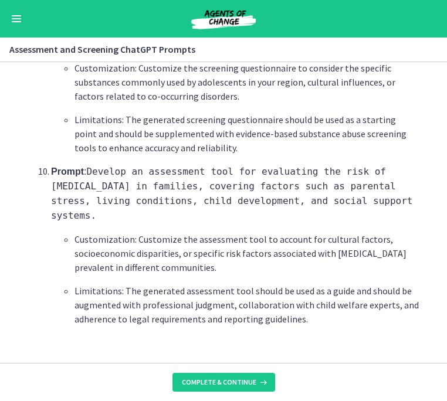
scroll to position [0, 0]
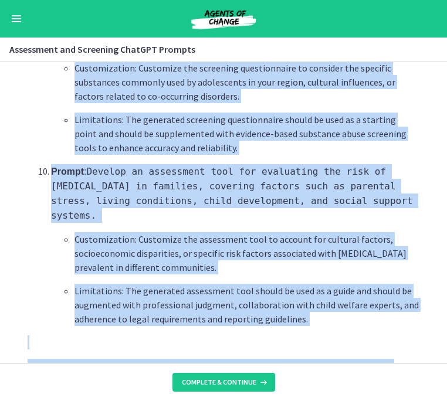
click at [285, 359] on p "Disclaimer : The ChatGPT prompts shared in this course are provided solely for …" at bounding box center [224, 394] width 392 height 70
click at [234, 382] on span "Complete & continue" at bounding box center [219, 382] width 74 height 9
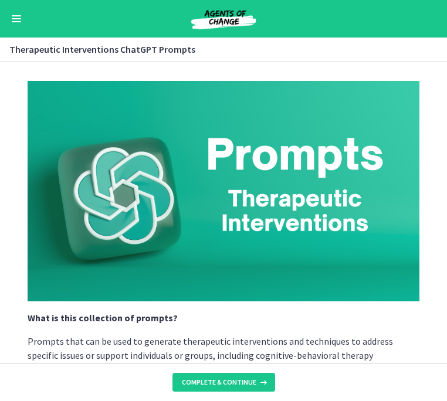
click at [378, 324] on p "What is this collection of prompts?" at bounding box center [224, 318] width 392 height 14
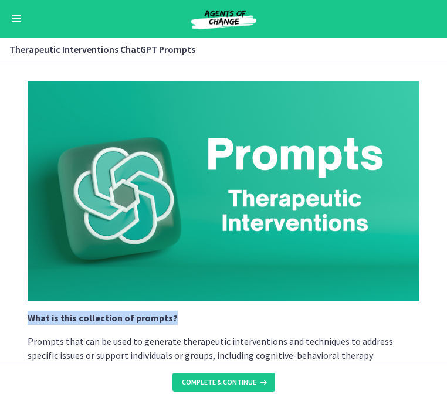
drag, startPoint x: 28, startPoint y: 318, endPoint x: 361, endPoint y: 324, distance: 333.6
click at [361, 324] on p "What is this collection of prompts?" at bounding box center [224, 318] width 392 height 14
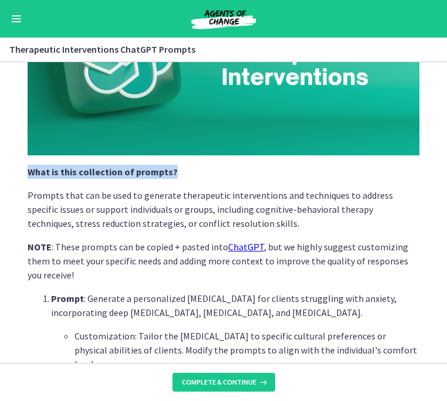
scroll to position [149, 0]
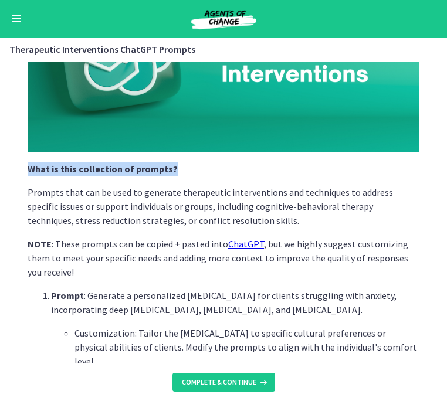
click at [402, 353] on p "Customization: Tailor the [MEDICAL_DATA] to specific cultural preferences or ph…" at bounding box center [246, 347] width 345 height 42
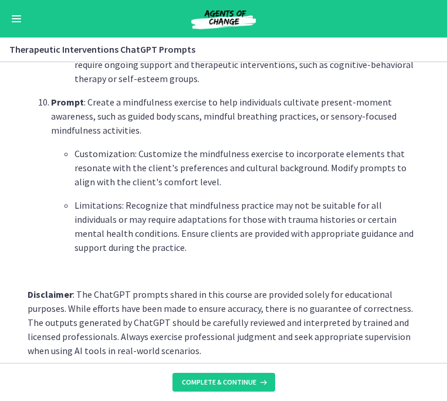
scroll to position [1664, 0]
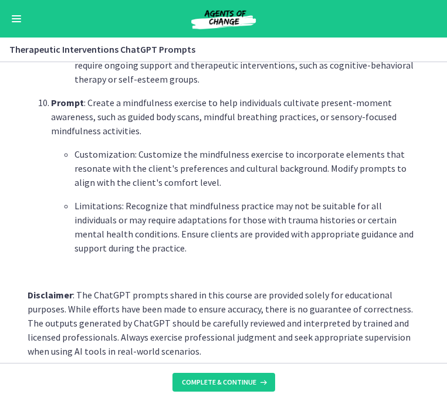
click at [356, 345] on section "What is this collection of prompts? Prompts that can be used to generate therap…" at bounding box center [223, 212] width 447 height 301
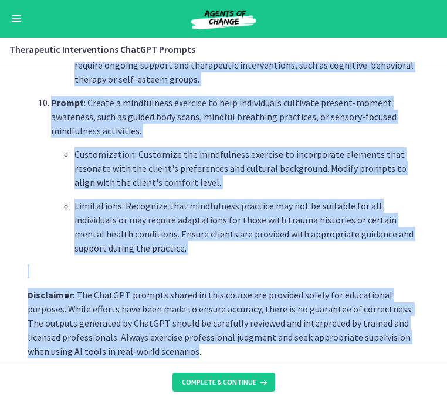
click at [193, 339] on p "Disclaimer : The ChatGPT prompts shared in this course are provided solely for …" at bounding box center [224, 323] width 392 height 70
click at [230, 382] on span "Complete & continue" at bounding box center [219, 382] width 74 height 9
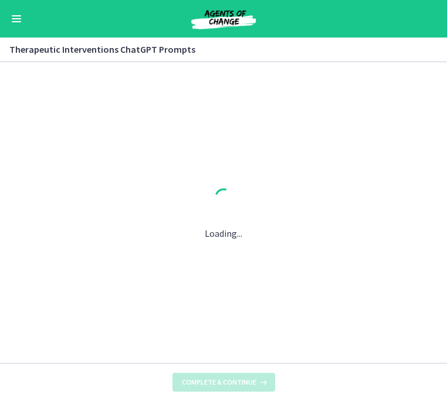
scroll to position [0, 0]
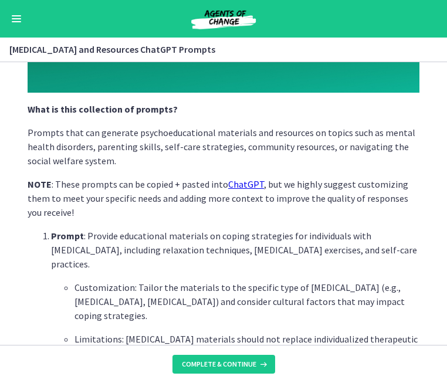
scroll to position [206, 0]
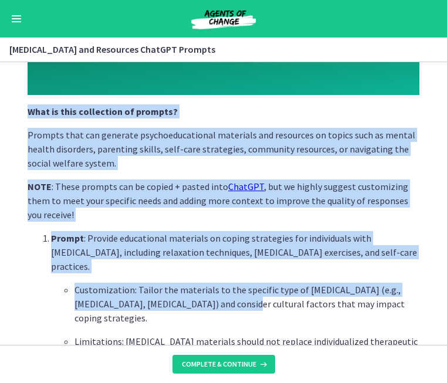
drag, startPoint x: 29, startPoint y: 113, endPoint x: 227, endPoint y: 298, distance: 271.2
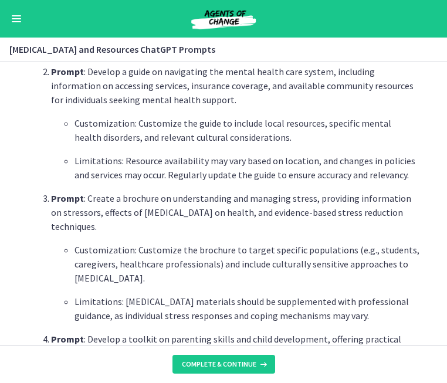
scroll to position [529, 0]
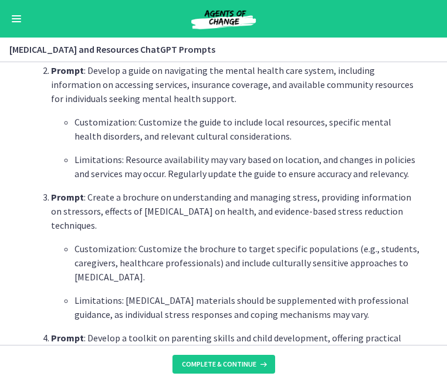
click at [336, 269] on p "Customization: Customize the brochure to target specific populations (e.g., stu…" at bounding box center [246, 263] width 345 height 42
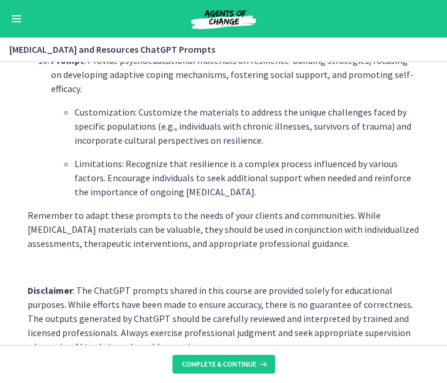
scroll to position [1635, 0]
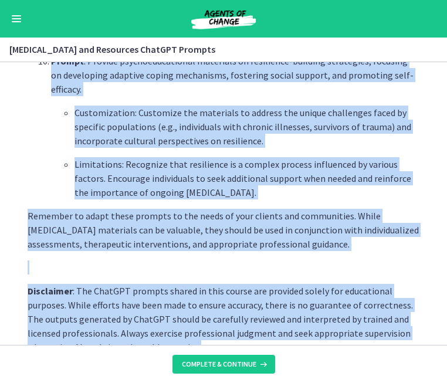
click at [234, 324] on p "Disclaimer : The ChatGPT prompts shared in this course are provided solely for …" at bounding box center [224, 319] width 392 height 70
click at [248, 363] on span "Complete & continue" at bounding box center [219, 363] width 74 height 9
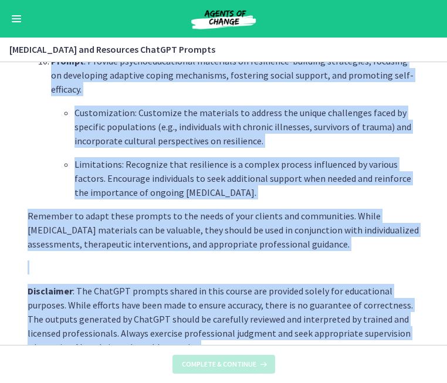
scroll to position [0, 0]
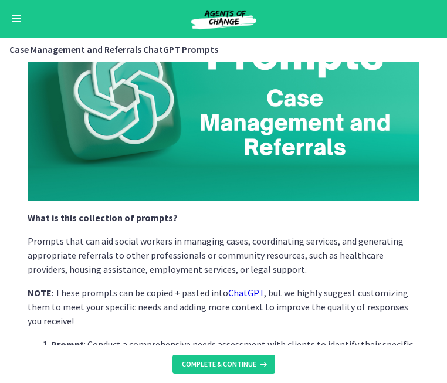
scroll to position [101, 0]
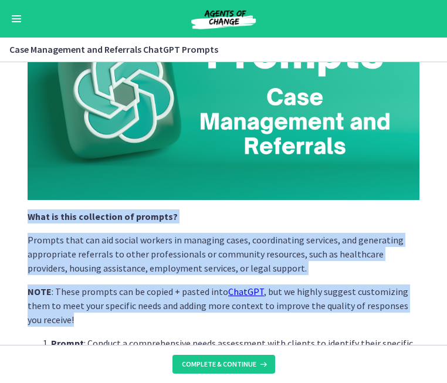
drag, startPoint x: 29, startPoint y: 216, endPoint x: 402, endPoint y: 324, distance: 387.9
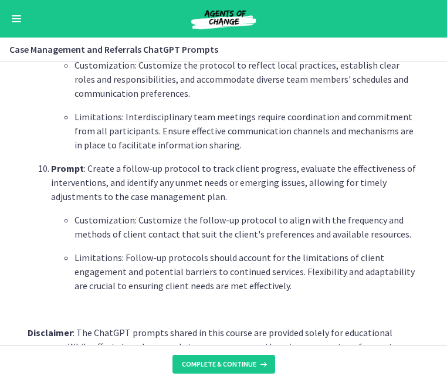
scroll to position [1598, 0]
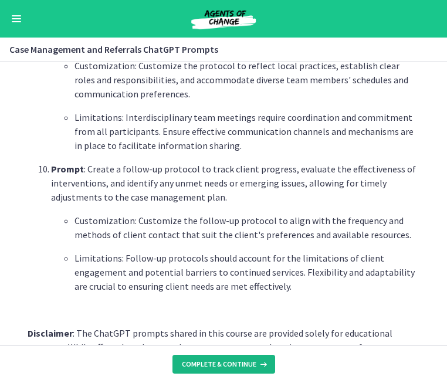
click at [225, 365] on span "Complete & continue" at bounding box center [219, 363] width 74 height 9
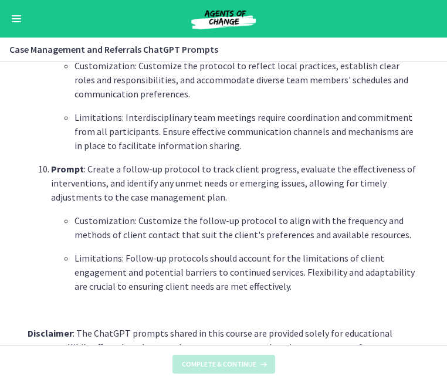
scroll to position [0, 0]
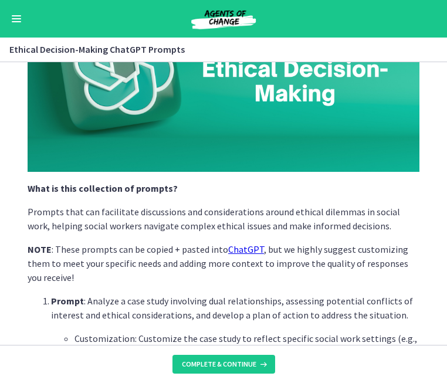
scroll to position [132, 0]
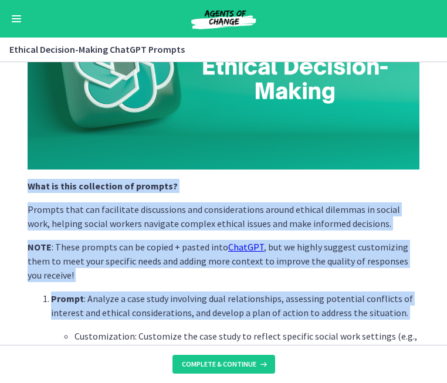
drag, startPoint x: 29, startPoint y: 187, endPoint x: 202, endPoint y: 321, distance: 218.9
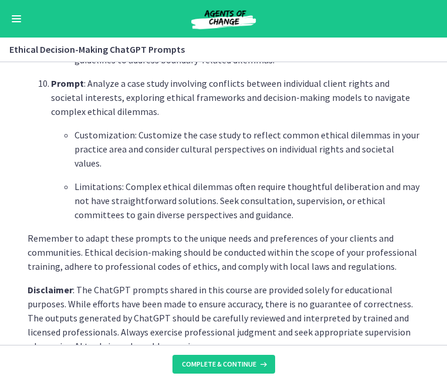
scroll to position [1640, 0]
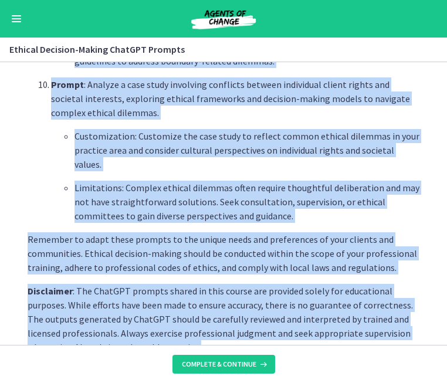
click at [195, 318] on p "Disclaimer : The ChatGPT prompts shared in this course are provided solely for …" at bounding box center [224, 319] width 392 height 70
click at [237, 361] on span "Complete & continue" at bounding box center [219, 363] width 74 height 9
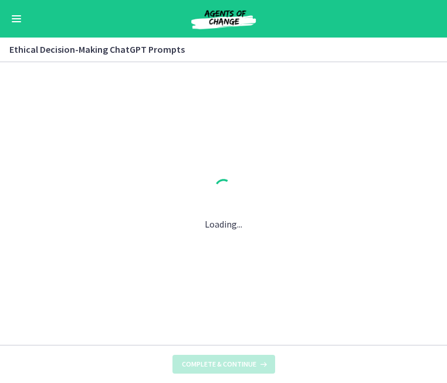
scroll to position [0, 0]
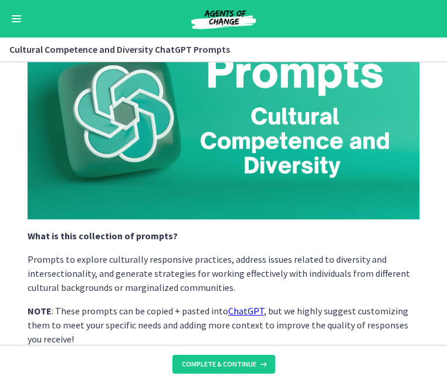
scroll to position [184, 0]
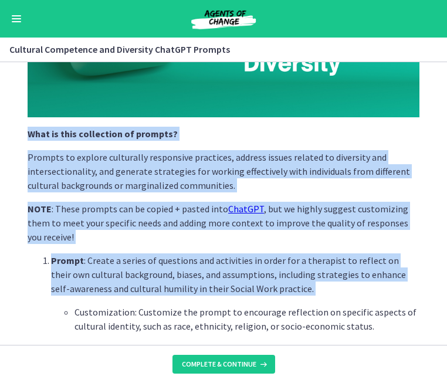
drag, startPoint x: 28, startPoint y: 131, endPoint x: 345, endPoint y: 295, distance: 357.1
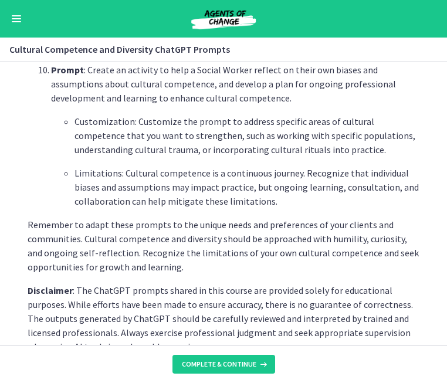
scroll to position [1711, 0]
click at [326, 327] on section "What is this collection of prompts? Prompts to explore culturally responsive pr…" at bounding box center [223, 203] width 447 height 283
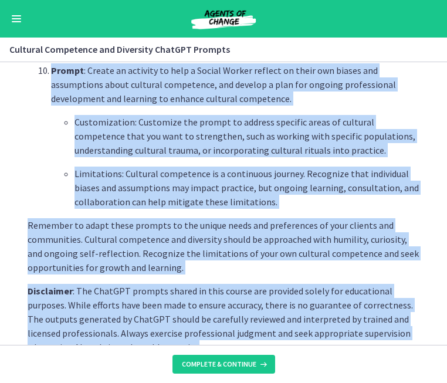
click at [194, 319] on p "Disclaimer : The ChatGPT prompts shared in this course are provided solely for …" at bounding box center [224, 319] width 392 height 70
click at [228, 361] on span "Complete & continue" at bounding box center [219, 363] width 74 height 9
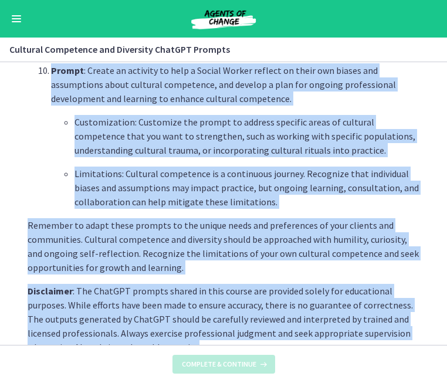
scroll to position [0, 0]
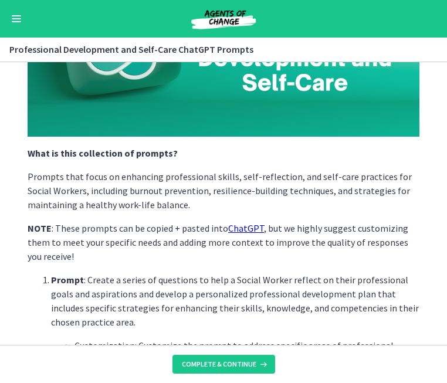
scroll to position [208, 0]
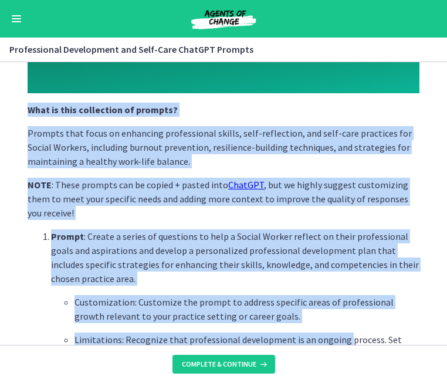
drag, startPoint x: 29, startPoint y: 107, endPoint x: 341, endPoint y: 338, distance: 388.1
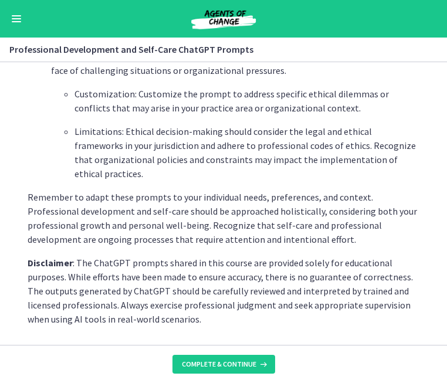
scroll to position [1739, 0]
click at [259, 329] on section "What is this collection of prompts? Prompts that focus on enhancing professiona…" at bounding box center [223, 203] width 447 height 283
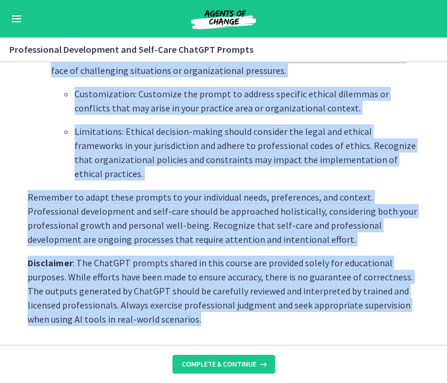
click at [206, 318] on p "Disclaimer : The ChatGPT prompts shared in this course are provided solely for …" at bounding box center [224, 291] width 392 height 70
click at [229, 365] on span "Complete & continue" at bounding box center [219, 363] width 74 height 9
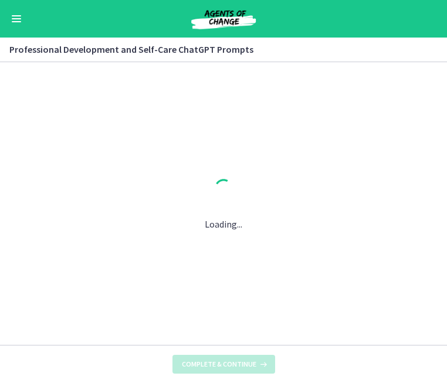
scroll to position [0, 0]
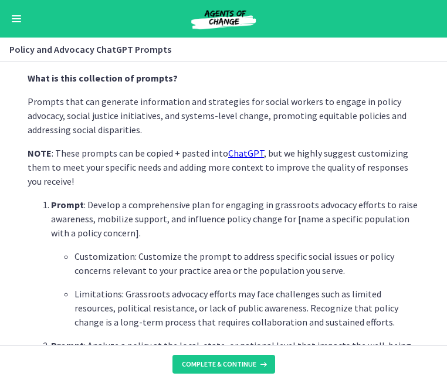
scroll to position [239, 0]
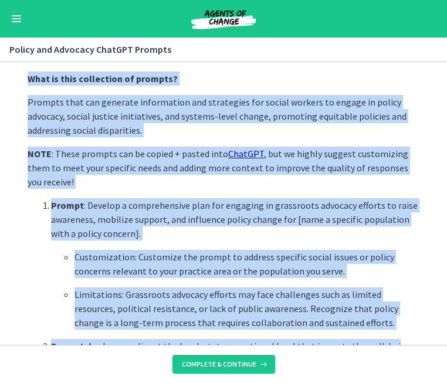
drag, startPoint x: 28, startPoint y: 76, endPoint x: 383, endPoint y: 341, distance: 443.2
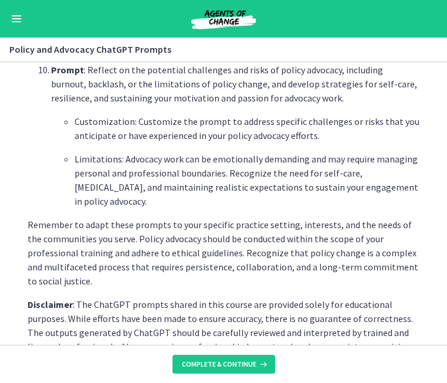
scroll to position [1739, 0]
click at [294, 331] on section "What is this collection of prompts? Prompts that can generate information and s…" at bounding box center [223, 203] width 447 height 283
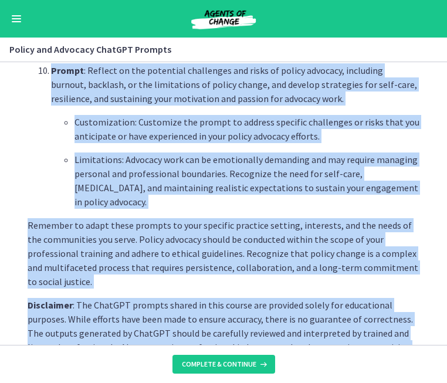
click at [198, 319] on p "Disclaimer : The ChatGPT prompts shared in this course are provided solely for …" at bounding box center [224, 333] width 392 height 70
click at [232, 361] on span "Complete & continue" at bounding box center [219, 363] width 74 height 9
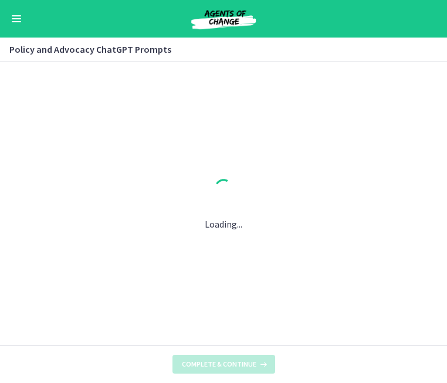
scroll to position [0, 0]
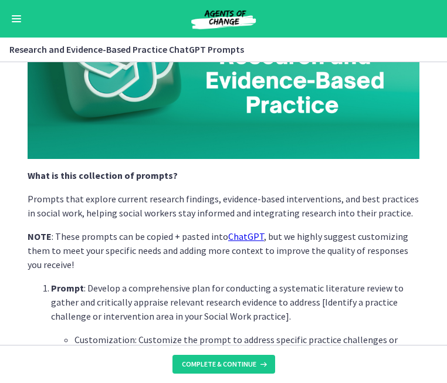
scroll to position [162, 0]
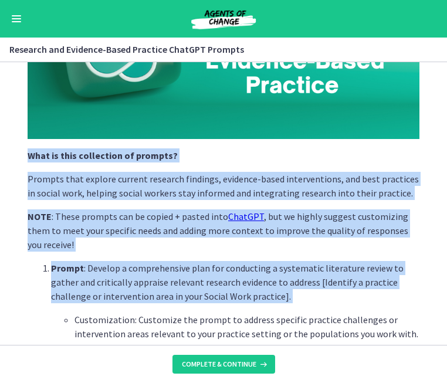
drag, startPoint x: 27, startPoint y: 153, endPoint x: 272, endPoint y: 304, distance: 287.6
click at [272, 182] on div "What is this collection of prompts? Prompts that explore current research findi…" at bounding box center [223, 45] width 410 height 273
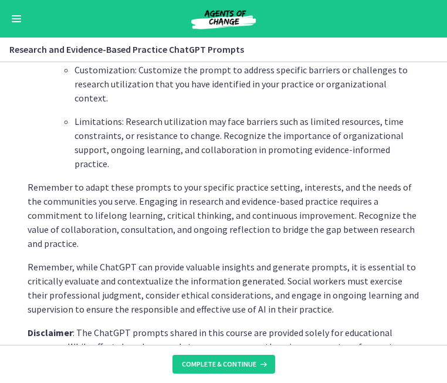
scroll to position [1818, 0]
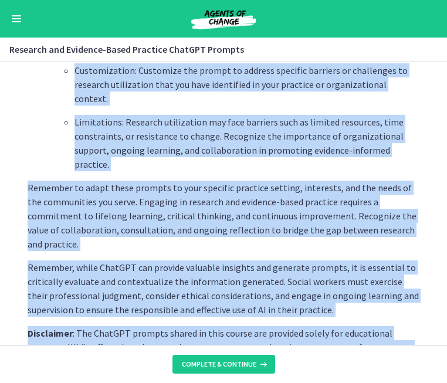
click at [241, 326] on p "Disclaimer : The ChatGPT prompts shared in this course are provided solely for …" at bounding box center [224, 361] width 392 height 70
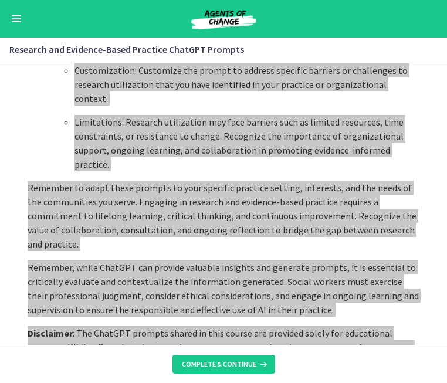
click at [236, 326] on p "Disclaimer : The ChatGPT prompts shared in this course are provided solely for …" at bounding box center [224, 361] width 392 height 70
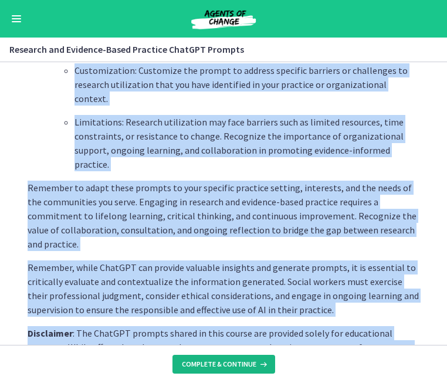
click at [217, 365] on span "Complete & continue" at bounding box center [219, 363] width 74 height 9
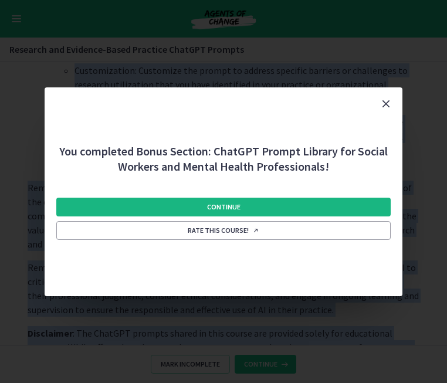
click at [278, 203] on button "Continue" at bounding box center [223, 207] width 334 height 19
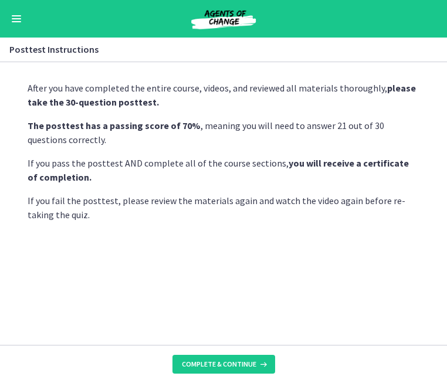
drag, startPoint x: 216, startPoint y: 362, endPoint x: 289, endPoint y: 220, distance: 159.9
click at [289, 220] on div "After you have completed the entire course, videos, and reviewed all materials …" at bounding box center [223, 222] width 447 height 321
click at [209, 368] on span "Complete & continue" at bounding box center [219, 363] width 74 height 9
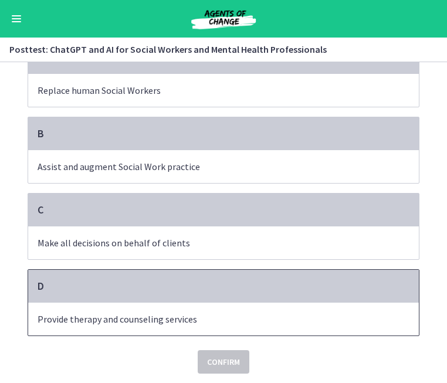
scroll to position [96, 0]
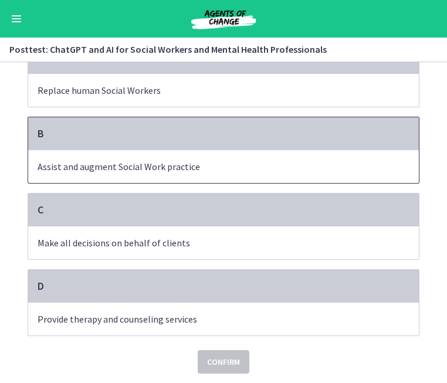
click at [183, 157] on span "Assist and augment Social Work practice" at bounding box center [223, 166] width 390 height 33
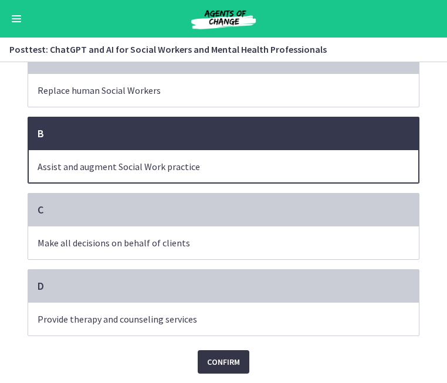
click at [214, 360] on span "Confirm" at bounding box center [223, 362] width 33 height 14
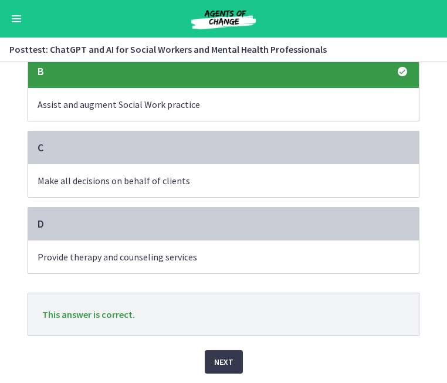
scroll to position [158, 0]
click at [220, 364] on span "Next" at bounding box center [223, 362] width 19 height 14
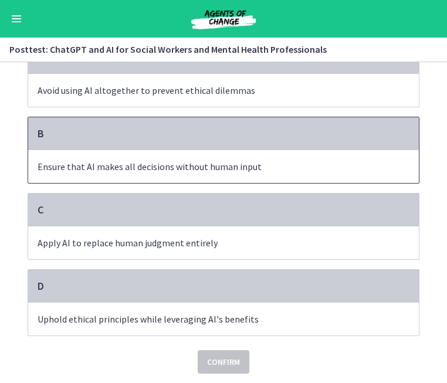
scroll to position [111, 0]
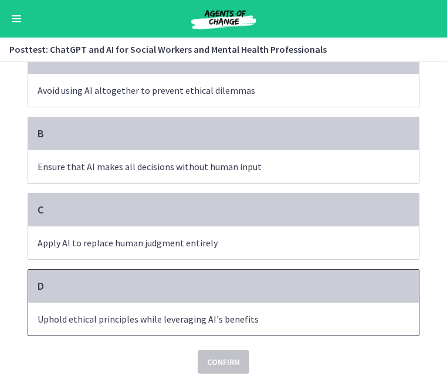
click at [171, 320] on p "Uphold ethical principles while leveraging AI's benefits" at bounding box center [212, 319] width 348 height 14
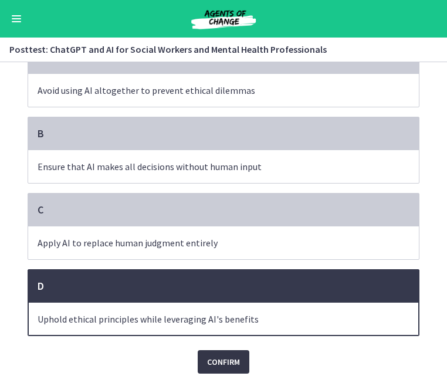
click at [219, 361] on span "Confirm" at bounding box center [223, 362] width 33 height 14
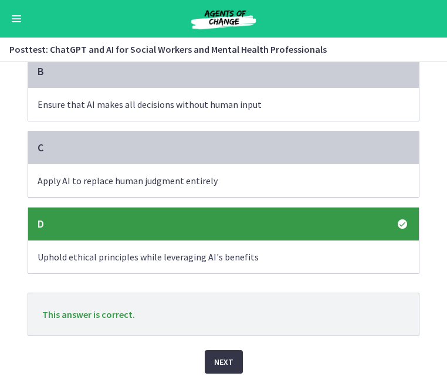
scroll to position [174, 0]
click at [217, 361] on span "Next" at bounding box center [223, 362] width 19 height 14
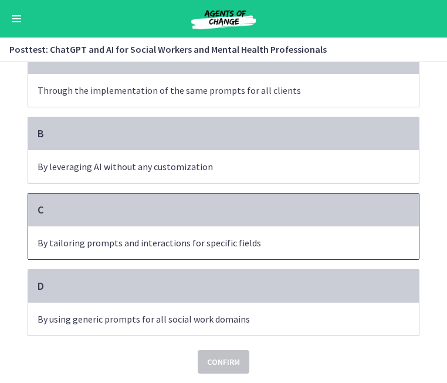
scroll to position [111, 0]
click at [203, 246] on p "By tailoring prompts and interactions for specific fields" at bounding box center [212, 243] width 348 height 14
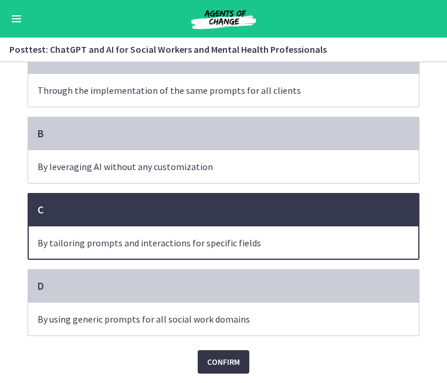
click at [224, 365] on span "Confirm" at bounding box center [223, 362] width 33 height 14
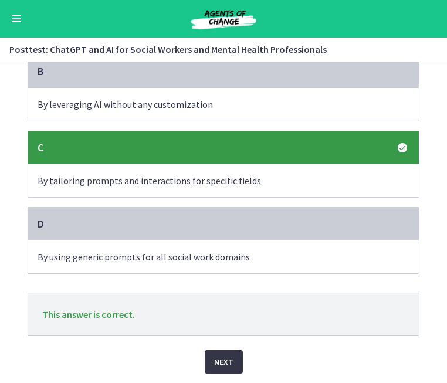
scroll to position [173, 0]
click at [220, 363] on span "Next" at bounding box center [223, 362] width 19 height 14
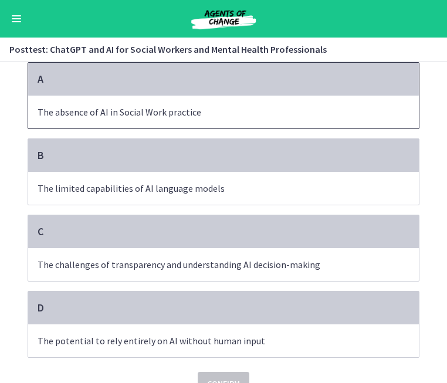
scroll to position [78, 0]
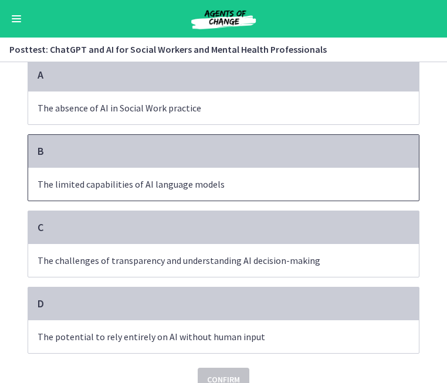
click at [152, 189] on p "The limited capabilities of AI language models" at bounding box center [212, 184] width 348 height 14
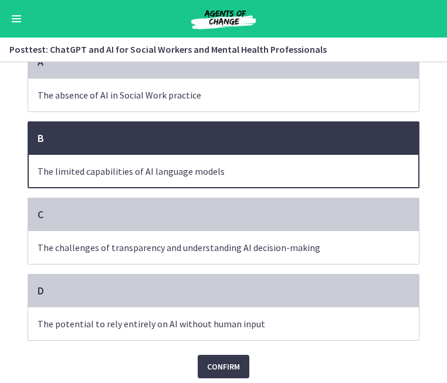
scroll to position [96, 0]
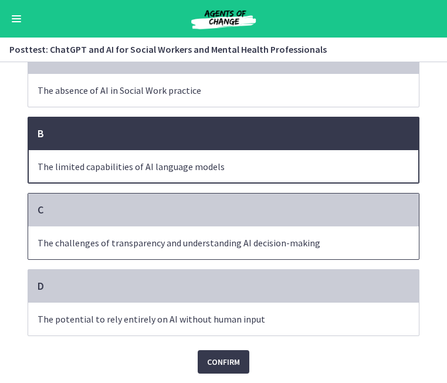
click at [294, 245] on p "The challenges of transparency and understanding AI decision-making" at bounding box center [212, 243] width 348 height 14
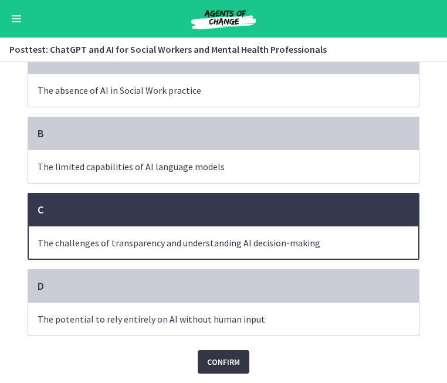
click at [236, 362] on span "Confirm" at bounding box center [223, 362] width 33 height 14
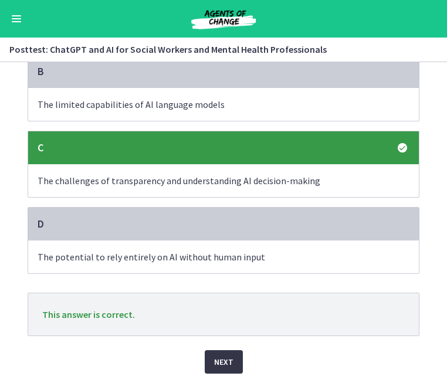
scroll to position [158, 0]
click at [222, 364] on span "Next" at bounding box center [223, 362] width 19 height 14
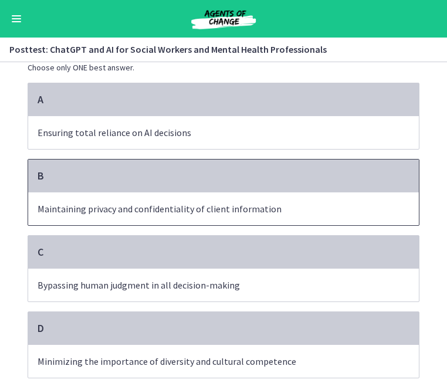
scroll to position [94, 0]
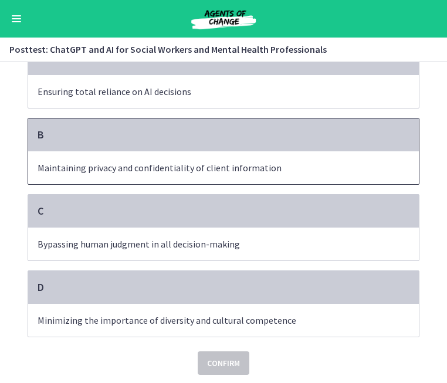
click at [222, 172] on p "Maintaining privacy and confidentiality of client information" at bounding box center [212, 168] width 348 height 14
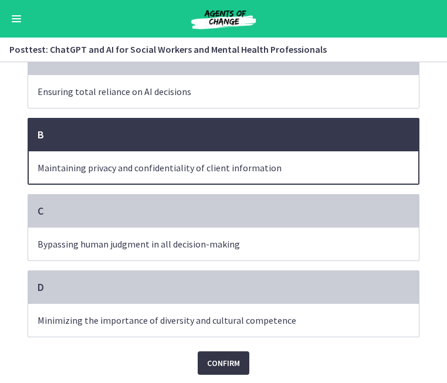
click at [217, 366] on span "Confirm" at bounding box center [223, 363] width 33 height 14
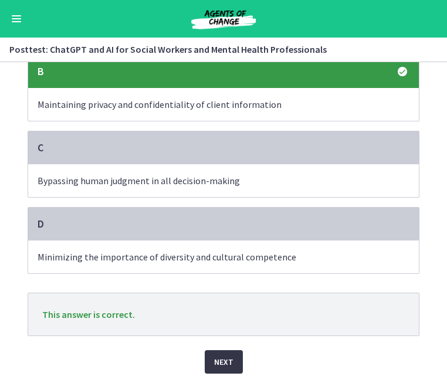
scroll to position [158, 0]
click at [220, 365] on span "Next" at bounding box center [223, 362] width 19 height 14
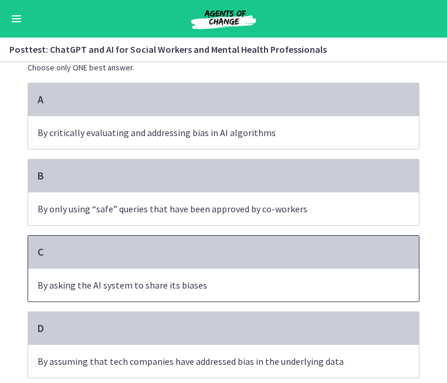
scroll to position [52, 0]
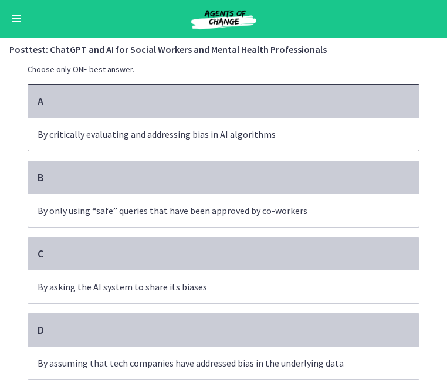
click at [260, 135] on p "By critically evaluating and addressing bias in AI algorithms" at bounding box center [212, 134] width 348 height 14
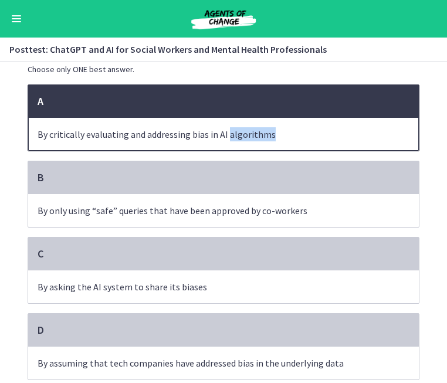
click at [260, 135] on p "By critically evaluating and addressing bias in AI algorithms" at bounding box center [212, 134] width 348 height 14
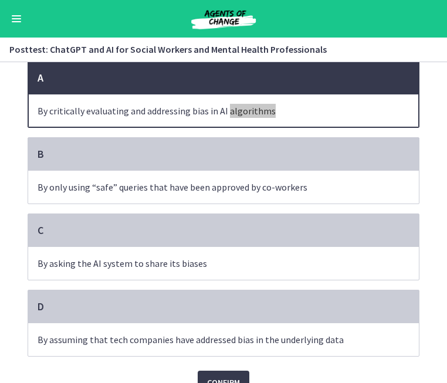
scroll to position [76, 0]
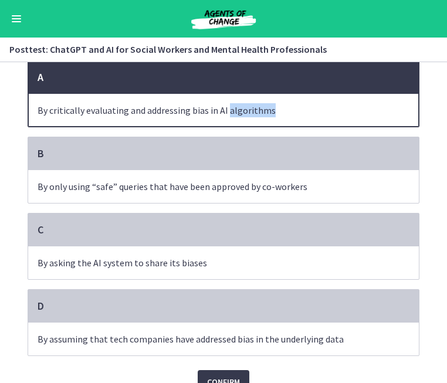
click at [205, 116] on p "By critically evaluating and addressing bias in AI algorithms" at bounding box center [212, 110] width 348 height 14
click at [217, 375] on span "Confirm" at bounding box center [223, 382] width 33 height 14
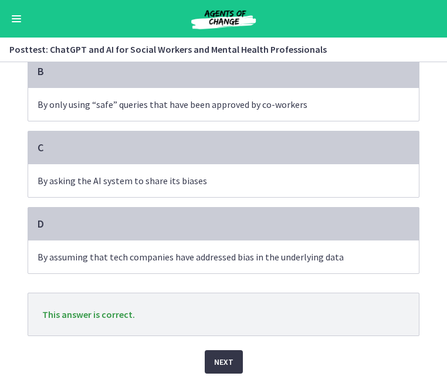
scroll to position [158, 0]
click at [219, 359] on span "Next" at bounding box center [223, 362] width 19 height 14
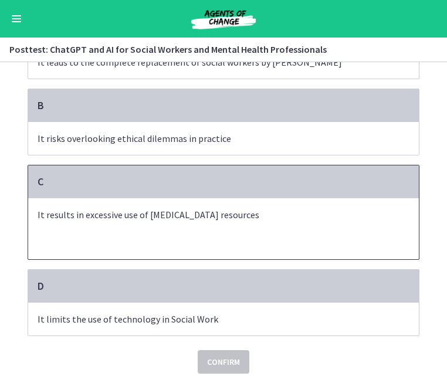
scroll to position [139, 0]
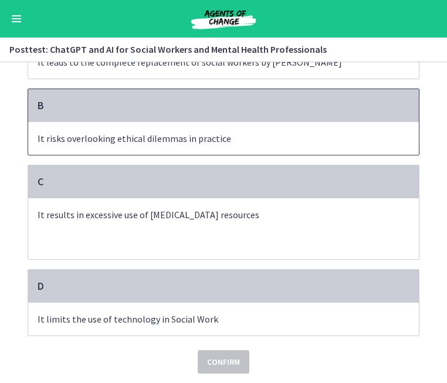
click at [206, 137] on p "It risks overlooking ethical dilemmas in practice" at bounding box center [212, 138] width 348 height 14
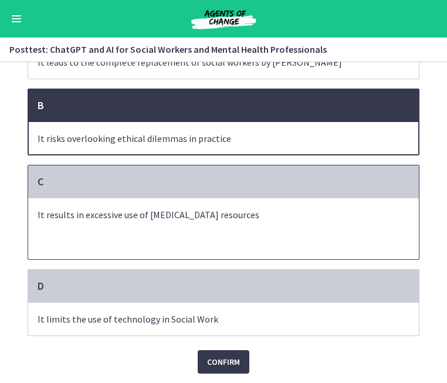
scroll to position [0, 0]
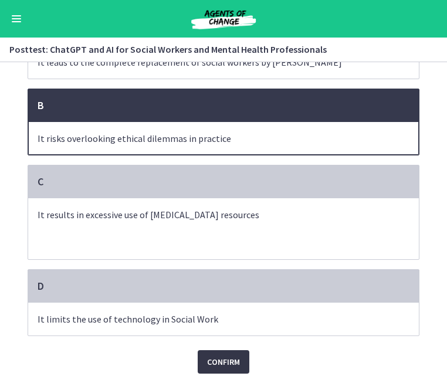
click at [219, 359] on span "Confirm" at bounding box center [223, 362] width 33 height 14
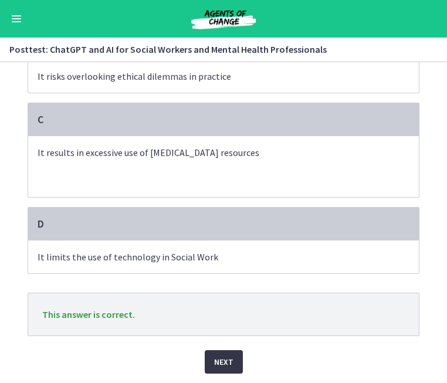
scroll to position [201, 0]
click at [213, 366] on button "Next" at bounding box center [224, 361] width 38 height 23
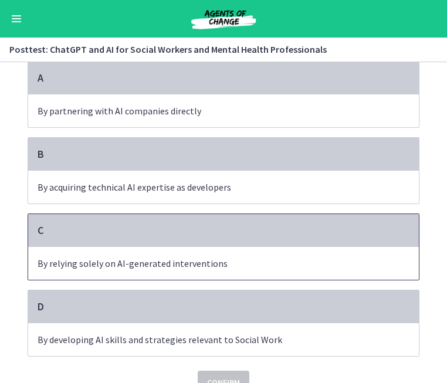
scroll to position [93, 0]
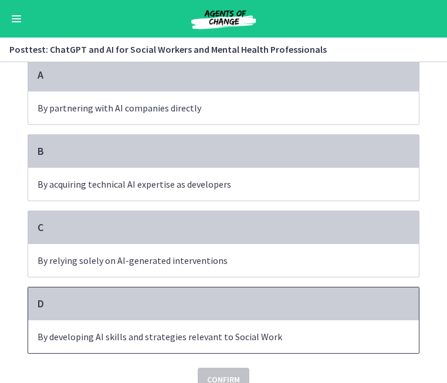
click at [228, 338] on p "By developing AI skills and strategies relevant to Social Work" at bounding box center [212, 336] width 348 height 14
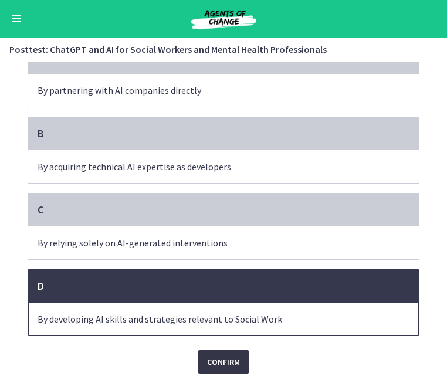
scroll to position [111, 0]
click at [227, 362] on span "Confirm" at bounding box center [223, 362] width 33 height 14
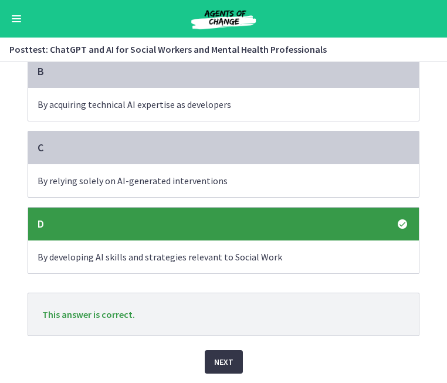
scroll to position [173, 0]
click at [227, 362] on span "Next" at bounding box center [223, 362] width 19 height 14
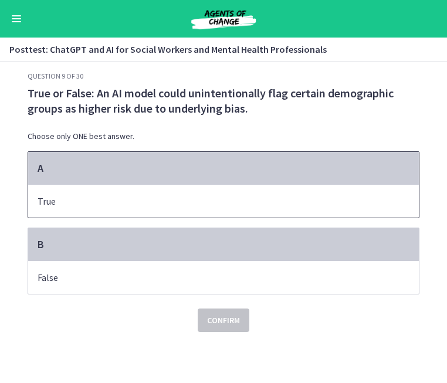
click at [181, 205] on p "True" at bounding box center [212, 201] width 348 height 14
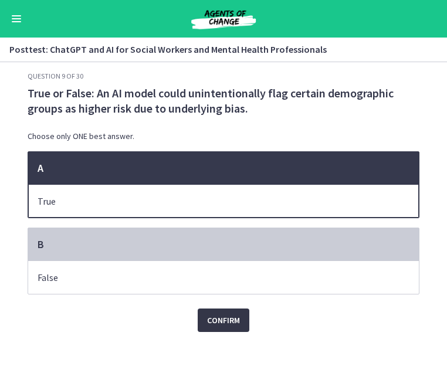
click at [215, 319] on span "Confirm" at bounding box center [223, 320] width 33 height 14
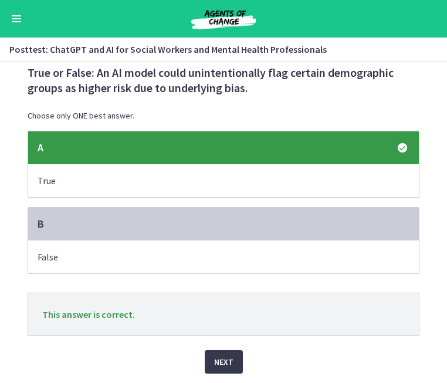
scroll to position [21, 0]
click at [223, 355] on span "Next" at bounding box center [223, 362] width 19 height 14
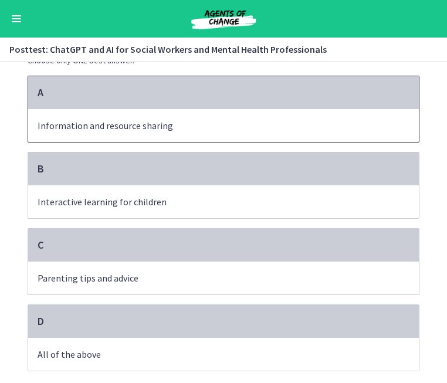
scroll to position [59, 0]
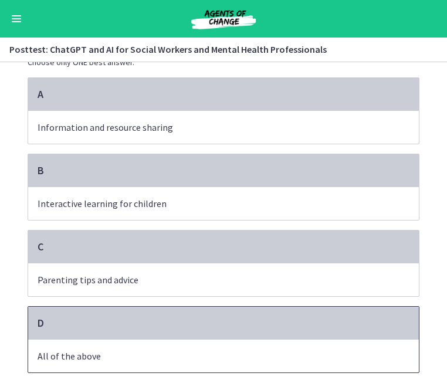
click at [159, 353] on p "All of the above" at bounding box center [212, 356] width 348 height 14
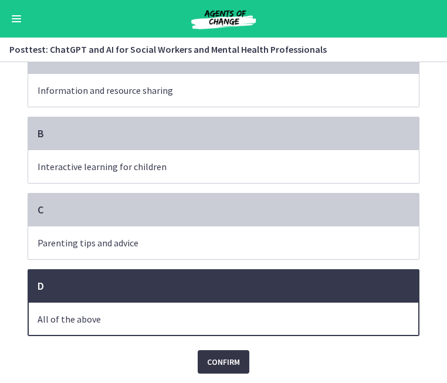
scroll to position [96, 0]
click at [207, 356] on span "Confirm" at bounding box center [223, 362] width 33 height 14
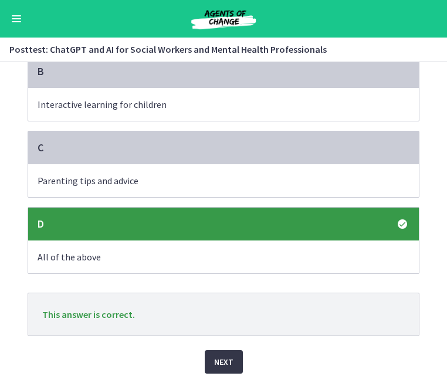
scroll to position [158, 0]
click at [212, 358] on button "Next" at bounding box center [224, 361] width 38 height 23
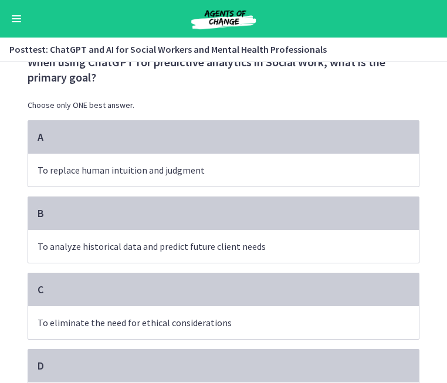
scroll to position [32, 0]
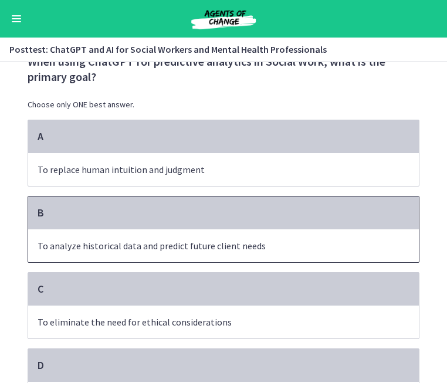
click at [276, 248] on p "To analyze historical data and predict future client needs" at bounding box center [212, 246] width 348 height 14
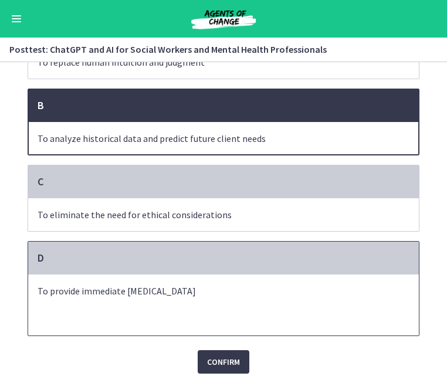
scroll to position [139, 0]
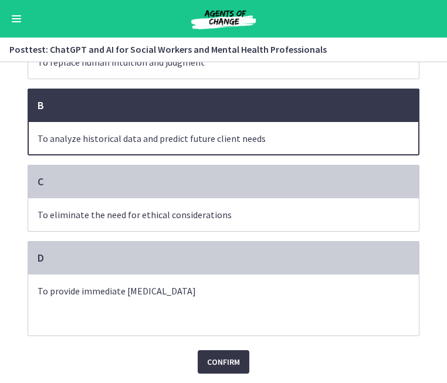
click at [224, 365] on span "Confirm" at bounding box center [223, 362] width 33 height 14
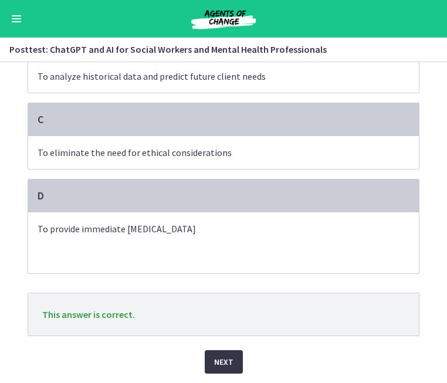
scroll to position [201, 0]
click at [217, 368] on span "Next" at bounding box center [223, 362] width 19 height 14
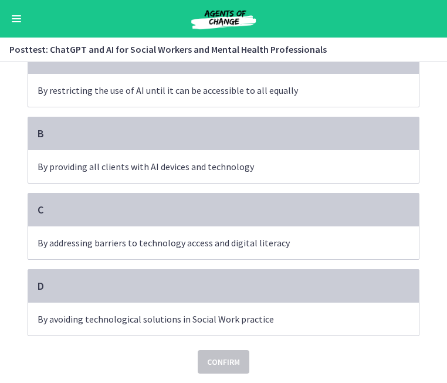
scroll to position [111, 0]
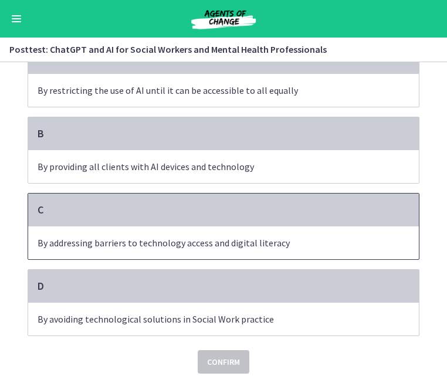
click at [239, 247] on p "By addressing barriers to technology access and digital literacy" at bounding box center [212, 243] width 348 height 14
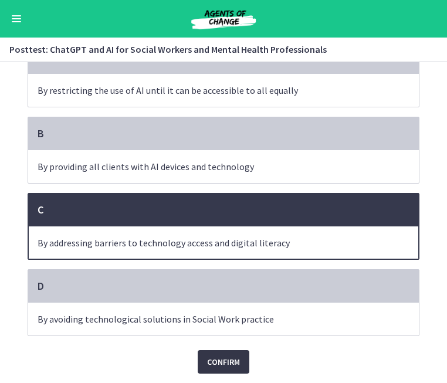
click at [226, 361] on span "Confirm" at bounding box center [223, 362] width 33 height 14
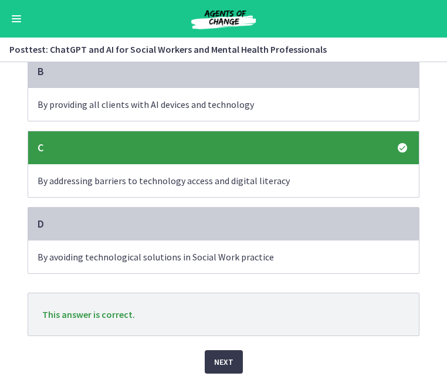
scroll to position [173, 0]
click at [227, 363] on span "Next" at bounding box center [223, 362] width 19 height 14
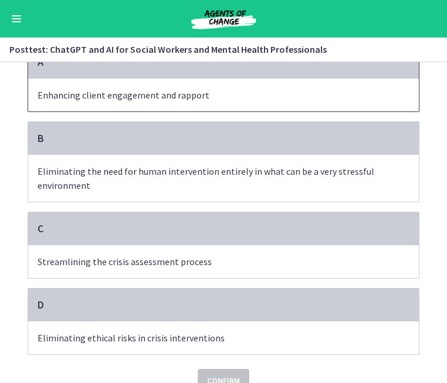
scroll to position [93, 0]
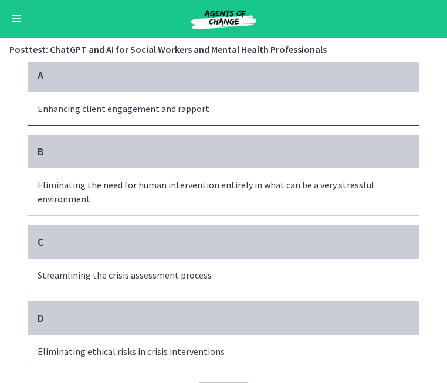
click at [142, 102] on p "Enhancing client engagement and rapport" at bounding box center [212, 108] width 348 height 14
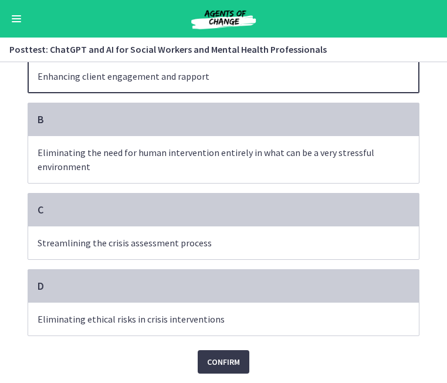
scroll to position [125, 0]
click at [229, 365] on span "Confirm" at bounding box center [223, 362] width 33 height 14
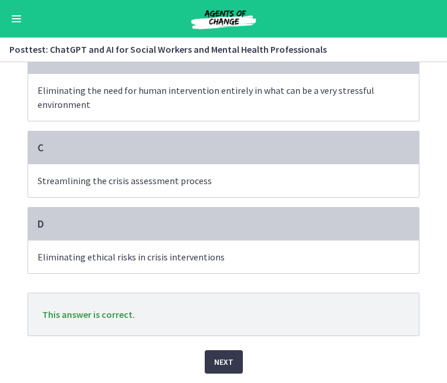
scroll to position [187, 0]
click at [229, 362] on span "Next" at bounding box center [223, 362] width 19 height 14
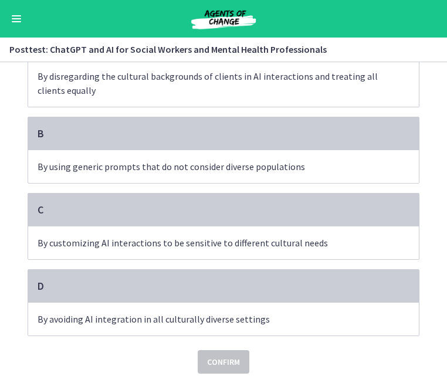
scroll to position [125, 0]
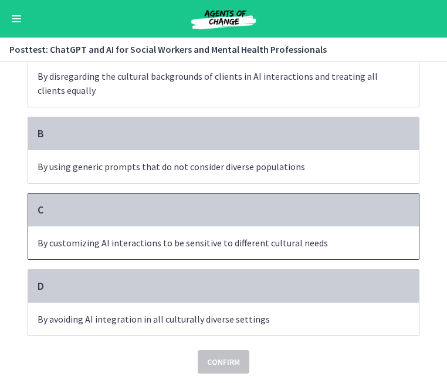
click at [274, 245] on p "By customizing AI interactions to be sensitive to different cultural needs" at bounding box center [212, 243] width 348 height 14
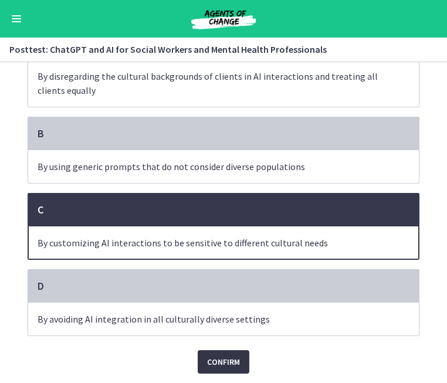
click at [223, 363] on span "Confirm" at bounding box center [223, 362] width 33 height 14
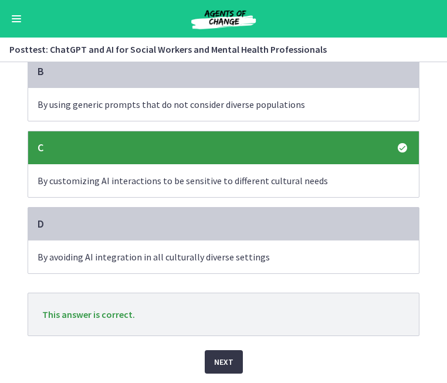
scroll to position [187, 0]
click at [223, 363] on span "Next" at bounding box center [223, 362] width 19 height 14
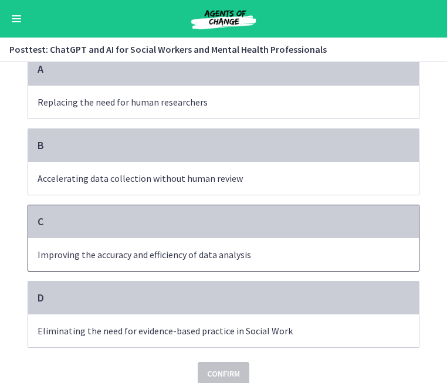
scroll to position [101, 0]
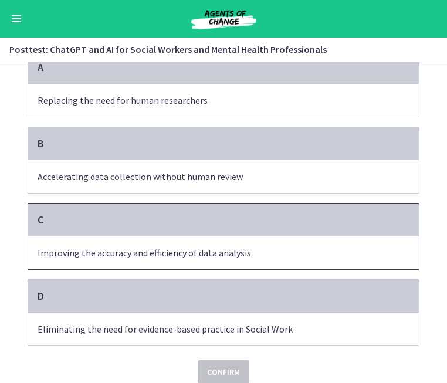
click at [270, 258] on p "Improving the accuracy and efficiency of data analysis" at bounding box center [212, 253] width 348 height 14
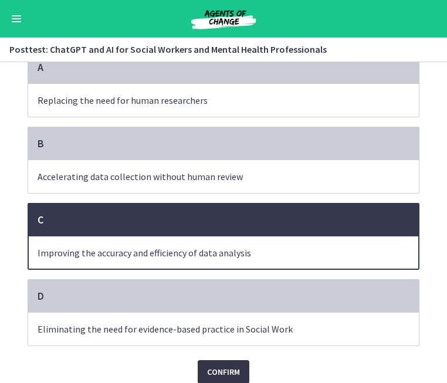
click at [228, 373] on span "Confirm" at bounding box center [223, 372] width 33 height 14
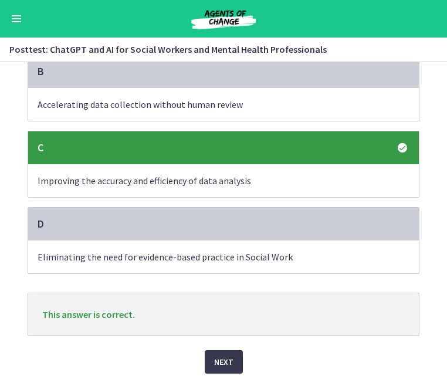
scroll to position [173, 0]
click at [228, 365] on span "Next" at bounding box center [223, 362] width 19 height 14
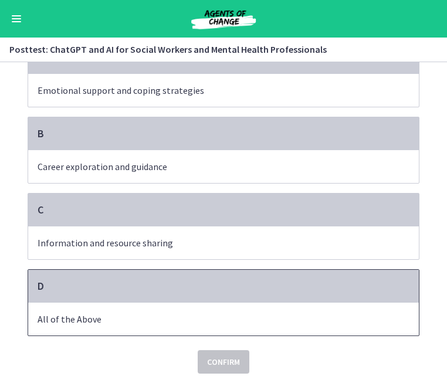
scroll to position [96, 0]
click at [169, 321] on p "All of the Above" at bounding box center [212, 319] width 348 height 14
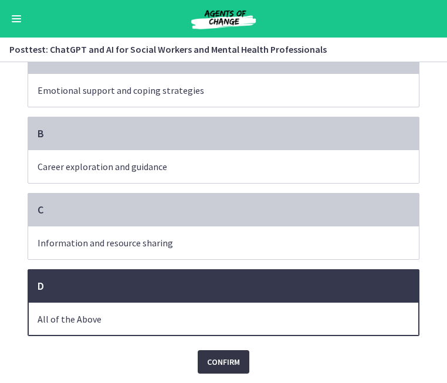
click at [223, 368] on span "Confirm" at bounding box center [223, 362] width 33 height 14
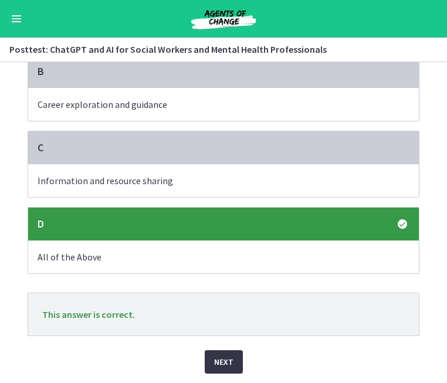
scroll to position [158, 0]
click at [223, 368] on button "Next" at bounding box center [224, 361] width 38 height 23
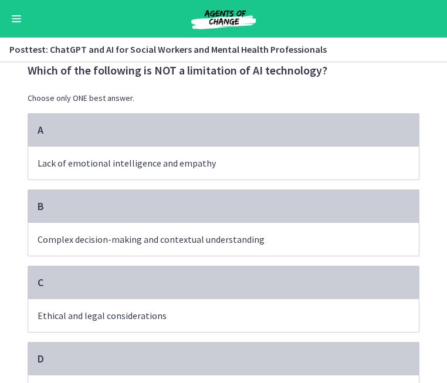
scroll to position [24, 0]
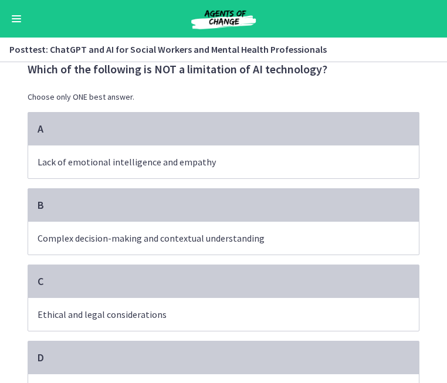
click at [258, 69] on p "Which of the following is NOT a limitation of AI technology?" at bounding box center [224, 69] width 392 height 15
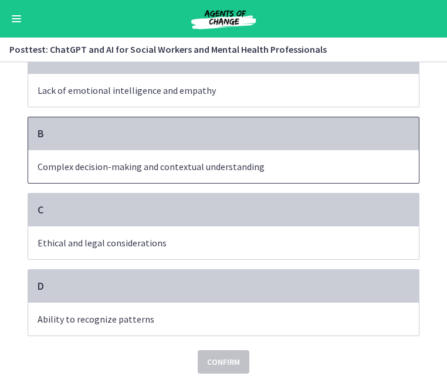
scroll to position [96, 0]
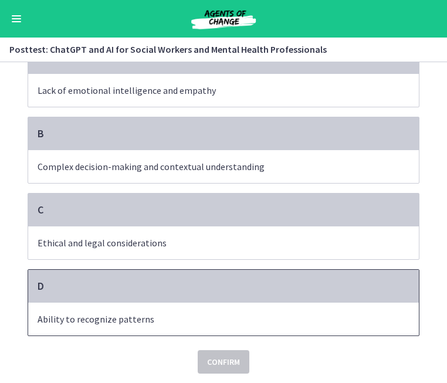
click at [218, 325] on p "Ability to recognize patterns" at bounding box center [212, 319] width 348 height 14
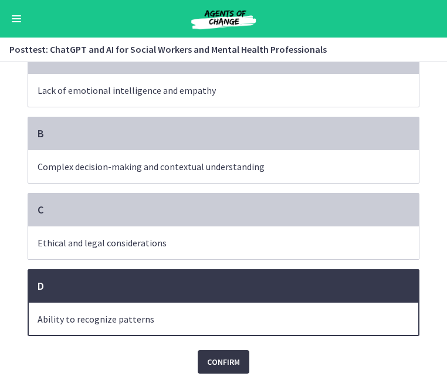
click at [229, 368] on span "Confirm" at bounding box center [223, 362] width 33 height 14
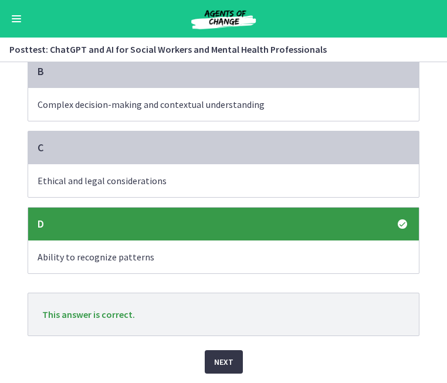
scroll to position [158, 0]
click at [224, 363] on span "Next" at bounding box center [223, 362] width 19 height 14
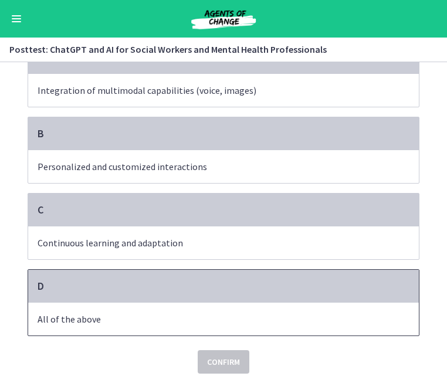
scroll to position [96, 0]
click at [242, 312] on p "All of the above" at bounding box center [212, 319] width 348 height 14
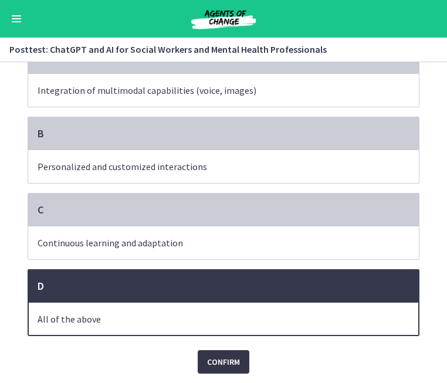
click at [229, 359] on span "Confirm" at bounding box center [223, 362] width 33 height 14
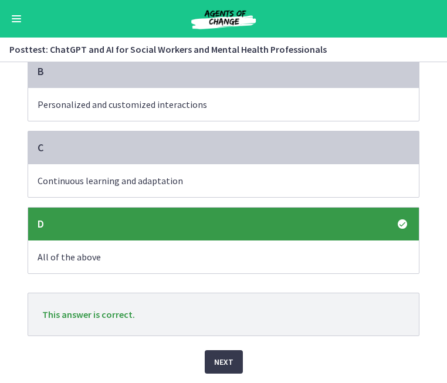
scroll to position [158, 0]
click at [230, 358] on span "Next" at bounding box center [223, 362] width 19 height 14
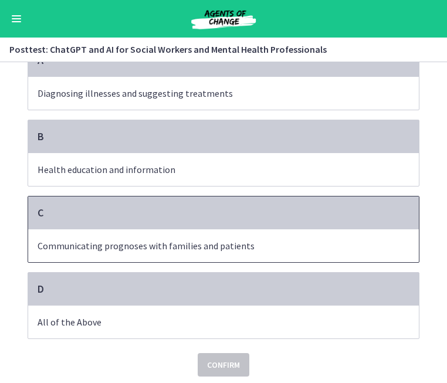
scroll to position [96, 0]
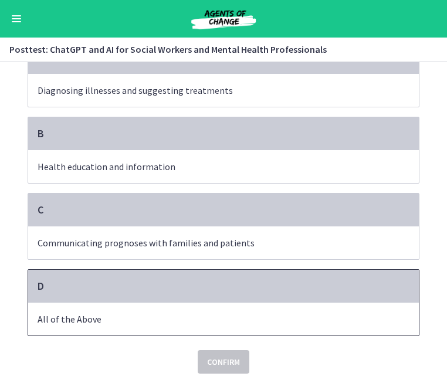
click at [211, 321] on p "All of the Above" at bounding box center [212, 319] width 348 height 14
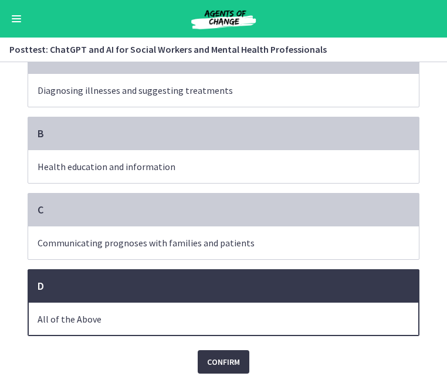
click at [220, 366] on span "Confirm" at bounding box center [223, 362] width 33 height 14
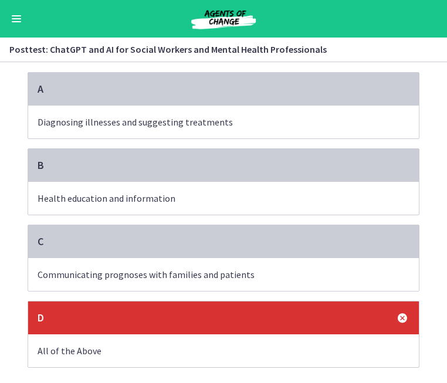
scroll to position [66, 0]
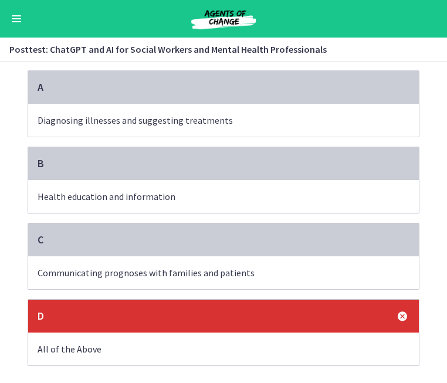
click at [227, 194] on p "Health education and information" at bounding box center [212, 196] width 348 height 14
click at [228, 186] on span "Health education and information" at bounding box center [223, 196] width 390 height 33
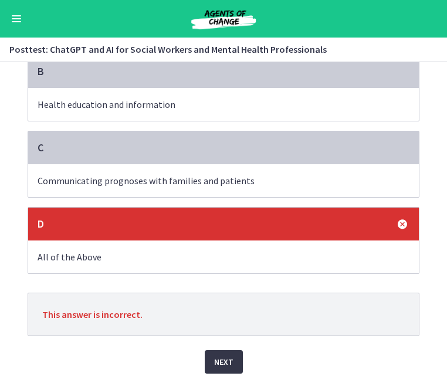
scroll to position [158, 0]
click at [230, 363] on span "Next" at bounding box center [223, 362] width 19 height 14
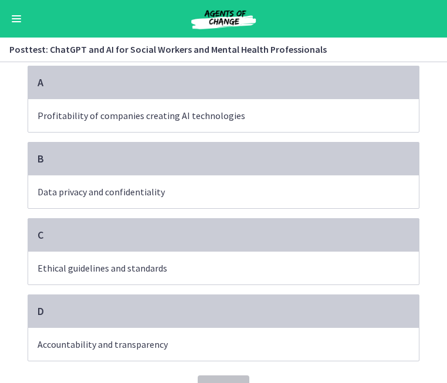
scroll to position [69, 0]
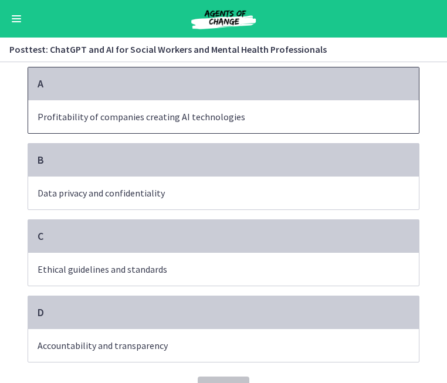
click at [296, 110] on p "Profitability of companies creating AI technologies" at bounding box center [212, 117] width 348 height 14
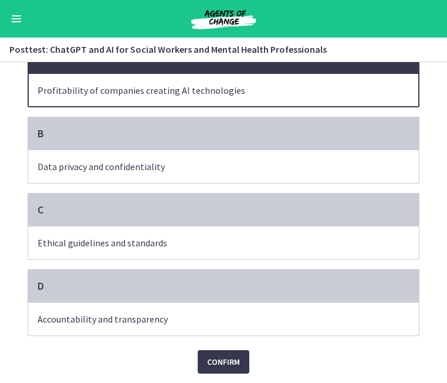
scroll to position [96, 0]
click at [216, 362] on span "Confirm" at bounding box center [223, 362] width 33 height 14
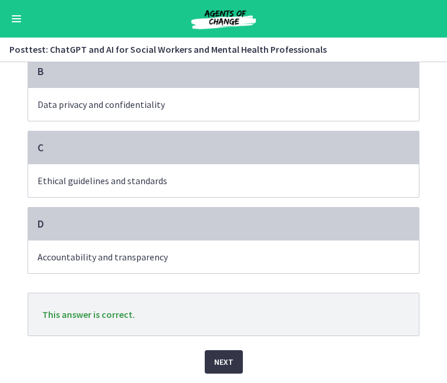
scroll to position [158, 0]
click at [223, 358] on span "Next" at bounding box center [223, 362] width 19 height 14
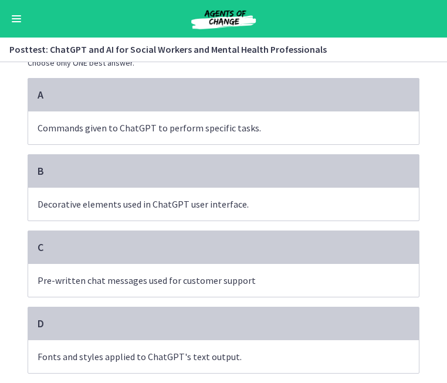
scroll to position [57, 0]
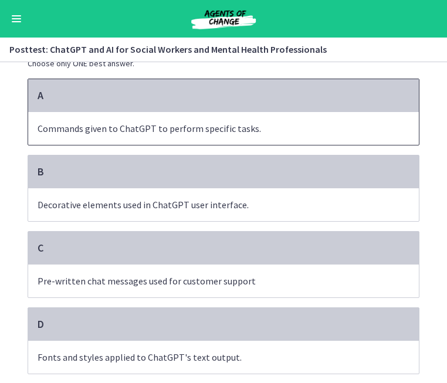
click at [231, 134] on p "Commands given to ChatGPT to perform specific tasks." at bounding box center [212, 128] width 348 height 14
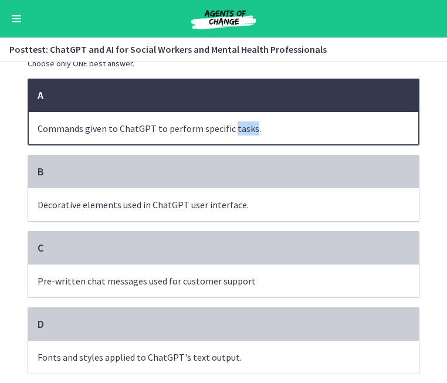
click at [231, 134] on p "Commands given to ChatGPT to perform specific tasks." at bounding box center [212, 128] width 348 height 14
click at [195, 123] on p "Commands given to ChatGPT to perform specific tasks." at bounding box center [212, 128] width 348 height 14
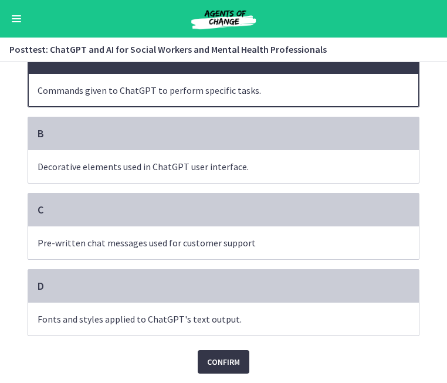
scroll to position [96, 0]
click at [223, 367] on span "Confirm" at bounding box center [223, 362] width 33 height 14
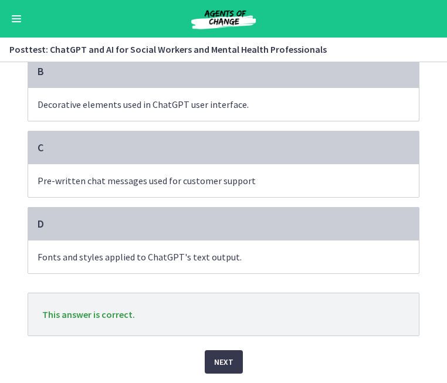
scroll to position [158, 0]
click at [223, 356] on span "Next" at bounding box center [223, 362] width 19 height 14
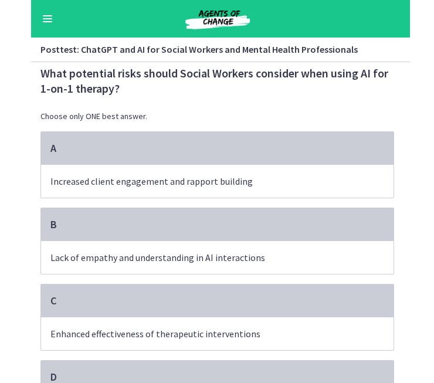
scroll to position [17, 0]
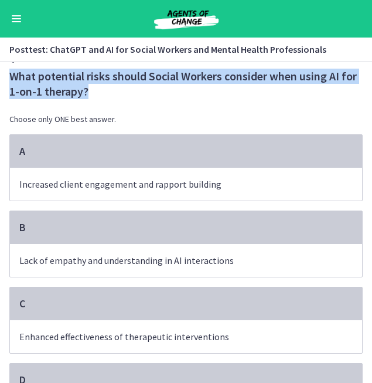
drag, startPoint x: 11, startPoint y: 76, endPoint x: 101, endPoint y: 93, distance: 92.5
click at [101, 93] on p "What potential risks should Social Workers consider when using AI for 1-on-1 th…" at bounding box center [185, 84] width 353 height 30
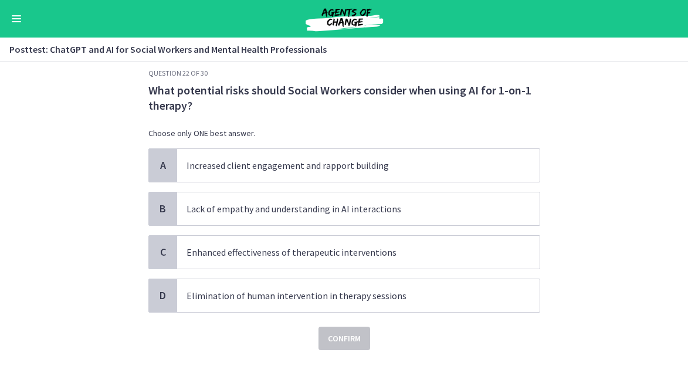
drag, startPoint x: 685, startPoint y: 32, endPoint x: 505, endPoint y: 34, distance: 180.6
click at [505, 34] on div "Go to Dashboard" at bounding box center [344, 19] width 688 height 38
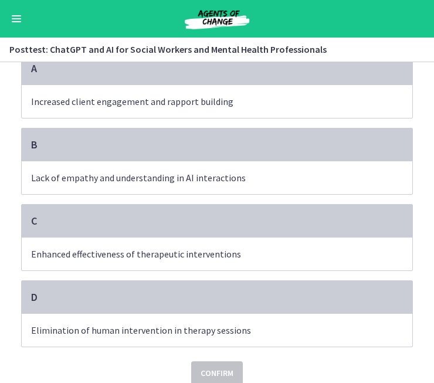
scroll to position [103, 0]
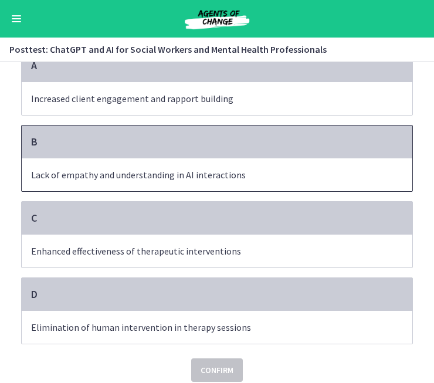
click at [246, 174] on p "Lack of empathy and understanding in AI interactions" at bounding box center [205, 175] width 348 height 14
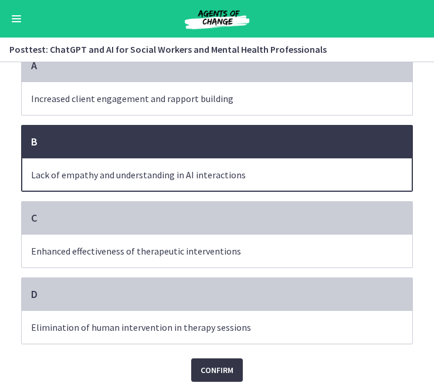
click at [220, 369] on span "Confirm" at bounding box center [216, 370] width 33 height 14
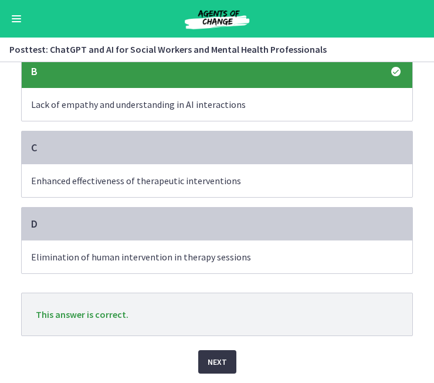
scroll to position [173, 0]
click at [215, 363] on span "Next" at bounding box center [217, 362] width 19 height 14
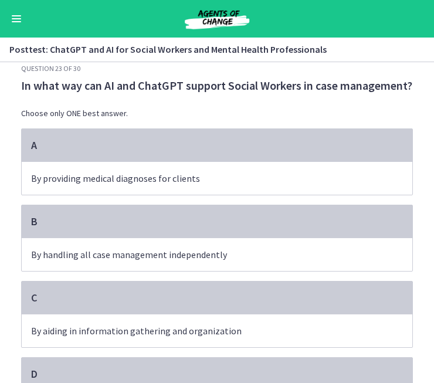
scroll to position [1, 0]
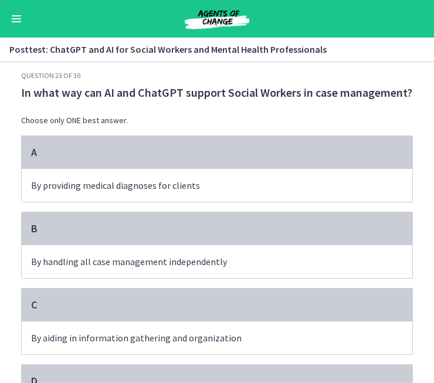
drag, startPoint x: 21, startPoint y: 91, endPoint x: 413, endPoint y: 91, distance: 392.2
click at [413, 91] on div "Question 23 of 30 In what way can AI and ChatGPT support Social Workers in case…" at bounding box center [217, 226] width 410 height 311
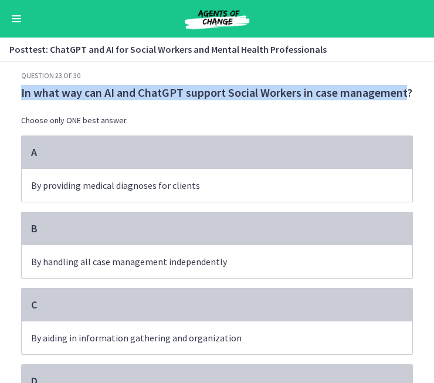
click at [407, 91] on div "Question 23 of 30 In what way can AI and ChatGPT support Social Workers in case…" at bounding box center [217, 226] width 410 height 311
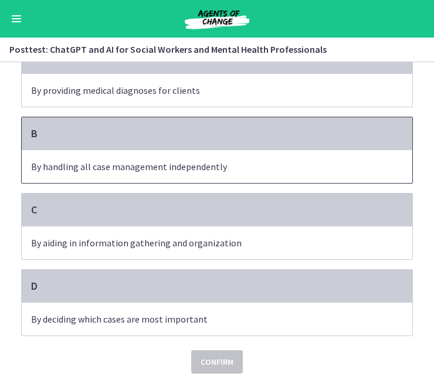
scroll to position [96, 0]
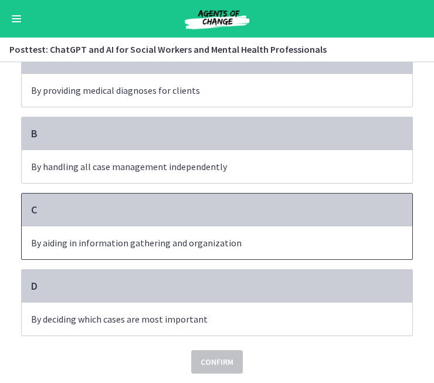
click at [242, 244] on p "By aiding in information gathering and organization" at bounding box center [205, 243] width 348 height 14
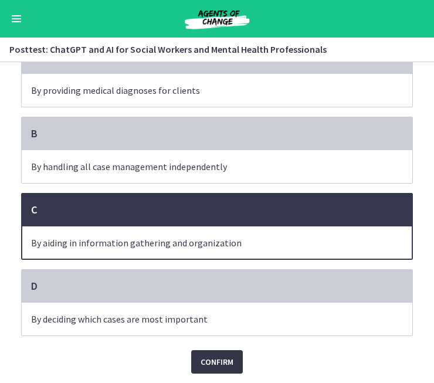
click at [216, 365] on span "Confirm" at bounding box center [216, 362] width 33 height 14
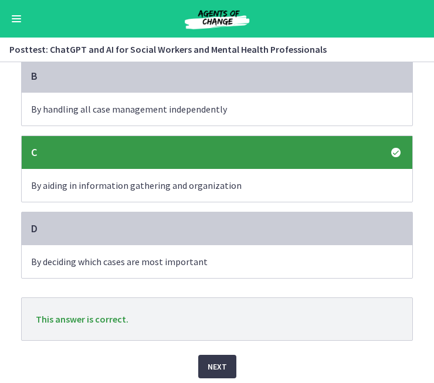
scroll to position [158, 0]
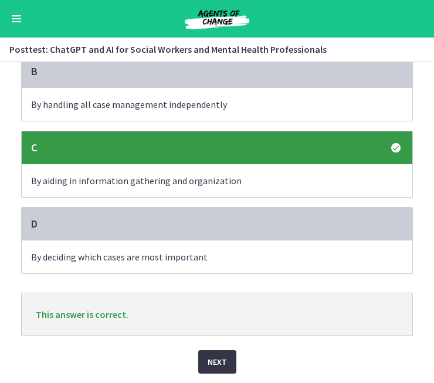
click at [213, 368] on span "Next" at bounding box center [217, 362] width 19 height 14
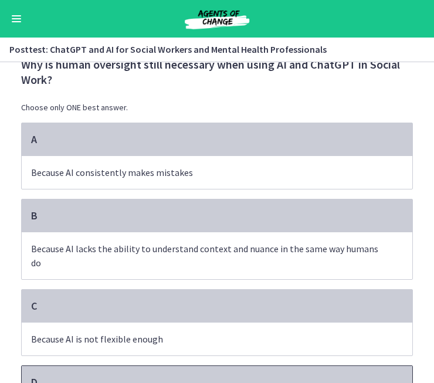
scroll to position [25, 0]
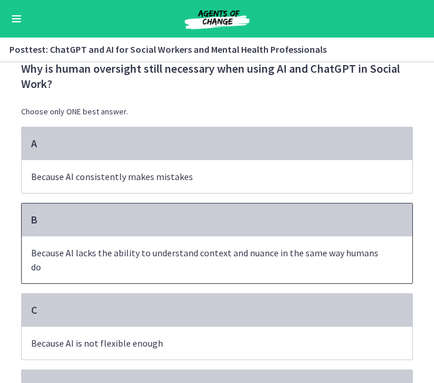
click at [240, 264] on p "Because AI lacks the ability to understand context and nuance in the same way h…" at bounding box center [205, 260] width 348 height 28
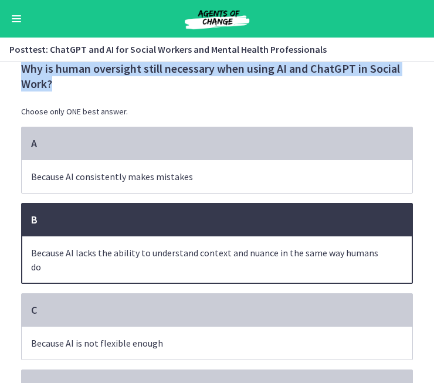
drag, startPoint x: 23, startPoint y: 67, endPoint x: 56, endPoint y: 80, distance: 35.1
click at [56, 80] on p "Why is human oversight still necessary when using AI and ChatGPT in Social Work?" at bounding box center [217, 76] width 392 height 30
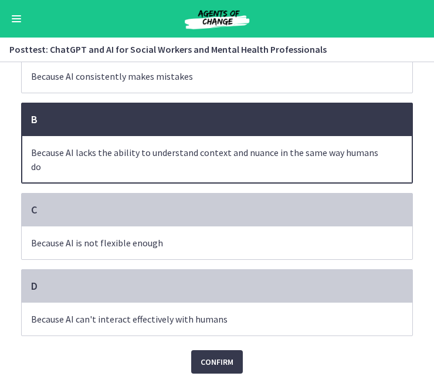
scroll to position [125, 0]
click at [214, 362] on span "Confirm" at bounding box center [216, 362] width 33 height 14
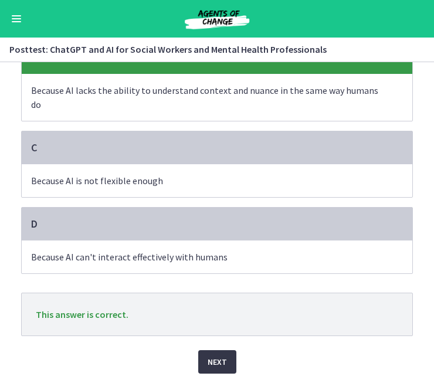
scroll to position [187, 0]
click at [225, 362] on span "Next" at bounding box center [217, 362] width 19 height 14
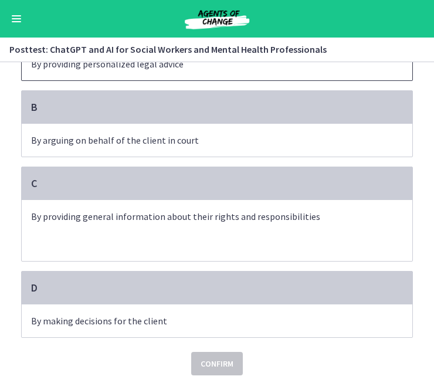
scroll to position [140, 0]
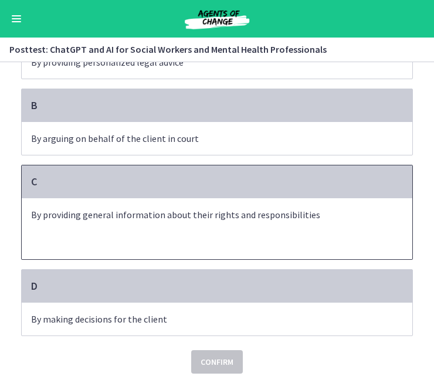
click at [261, 210] on p "By providing general information about their rights and responsibilities" at bounding box center [205, 215] width 348 height 14
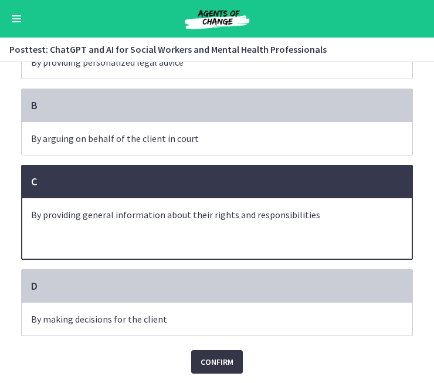
scroll to position [139, 0]
click at [214, 355] on span "Confirm" at bounding box center [216, 362] width 33 height 14
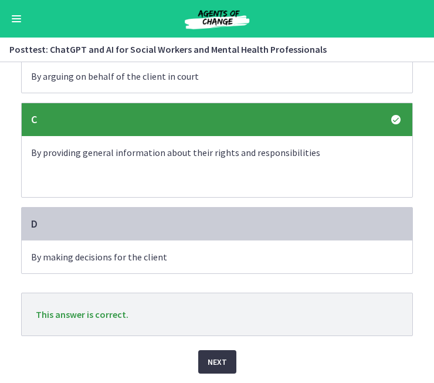
scroll to position [201, 0]
click at [214, 355] on span "Next" at bounding box center [217, 362] width 19 height 14
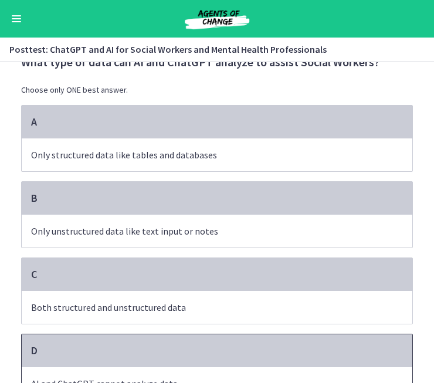
scroll to position [0, 0]
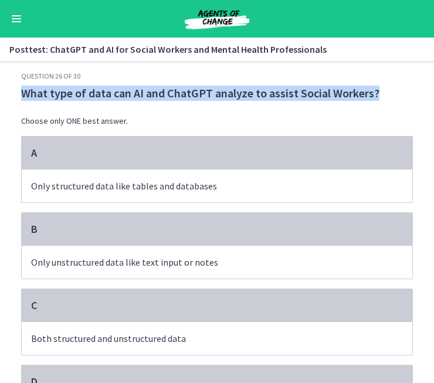
drag, startPoint x: 21, startPoint y: 91, endPoint x: 380, endPoint y: 89, distance: 359.3
click at [380, 89] on p "What type of data can AI and ChatGPT analyze to assist Social Workers?" at bounding box center [217, 93] width 392 height 15
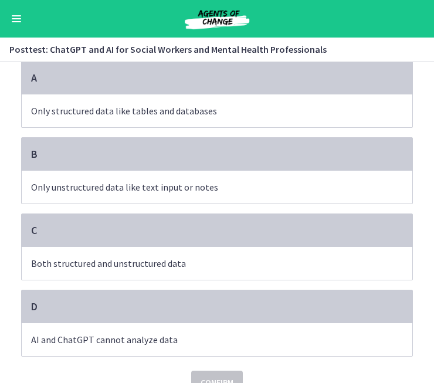
scroll to position [74, 0]
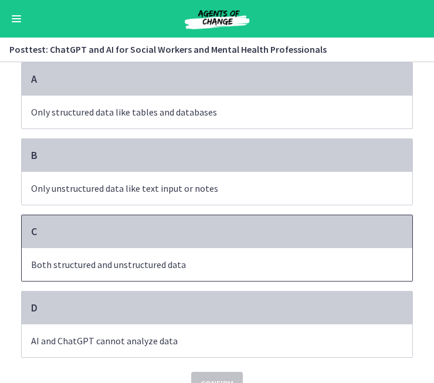
click at [257, 253] on span "Both structured and unstructured data" at bounding box center [217, 264] width 390 height 33
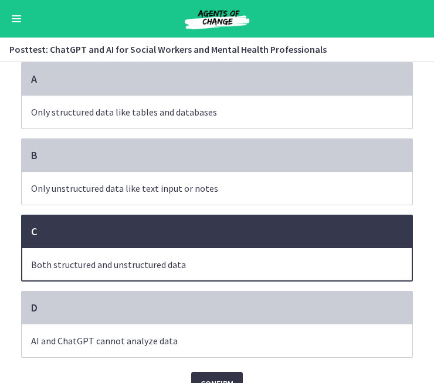
click at [213, 378] on span "Confirm" at bounding box center [216, 383] width 33 height 14
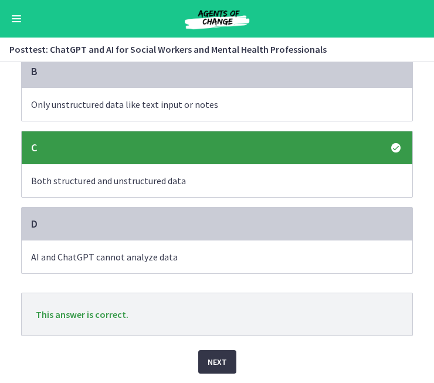
scroll to position [158, 0]
click at [210, 370] on button "Next" at bounding box center [217, 361] width 38 height 23
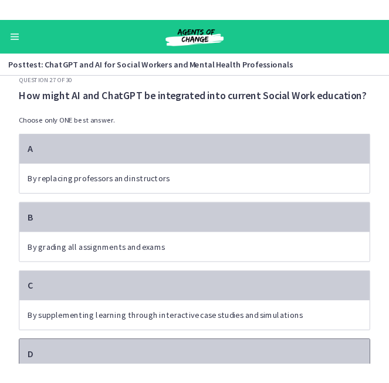
scroll to position [8, 0]
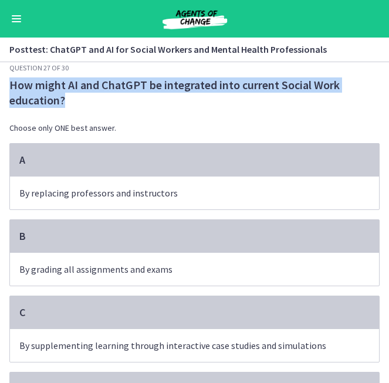
drag, startPoint x: 11, startPoint y: 85, endPoint x: 72, endPoint y: 100, distance: 63.3
click at [72, 100] on p "How might AI and ChatGPT be integrated into current Social Work education?" at bounding box center [194, 92] width 370 height 30
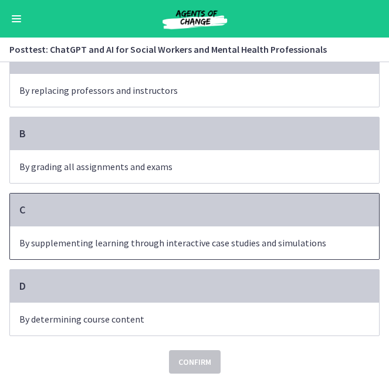
scroll to position [111, 0]
click at [205, 243] on p "By supplementing learning through interactive case studies and simulations" at bounding box center [182, 243] width 327 height 14
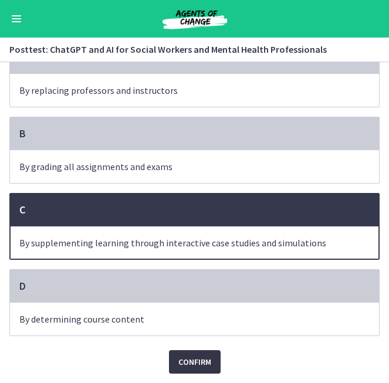
click at [188, 364] on span "Confirm" at bounding box center [194, 362] width 33 height 14
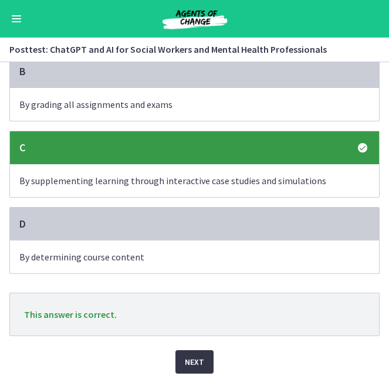
scroll to position [173, 0]
click at [196, 356] on span "Next" at bounding box center [194, 362] width 19 height 14
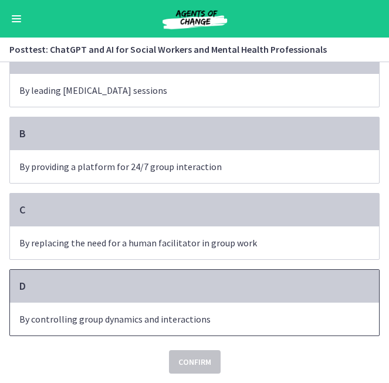
scroll to position [96, 0]
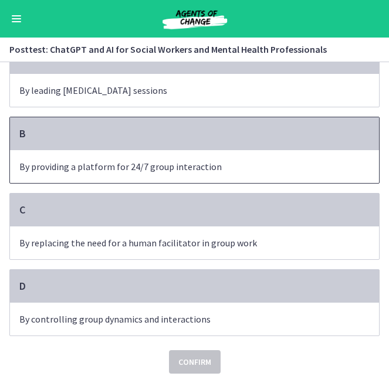
click at [174, 166] on p "By providing a platform for 24/7 group interaction" at bounding box center [182, 166] width 327 height 14
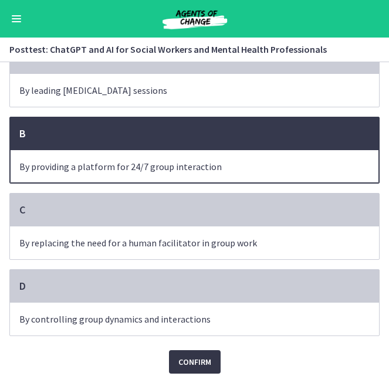
click at [193, 365] on span "Confirm" at bounding box center [194, 362] width 33 height 14
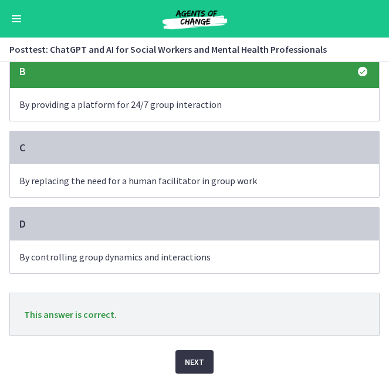
scroll to position [158, 0]
click at [197, 362] on span "Next" at bounding box center [194, 362] width 19 height 14
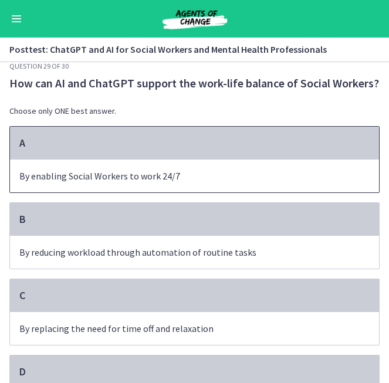
scroll to position [11, 0]
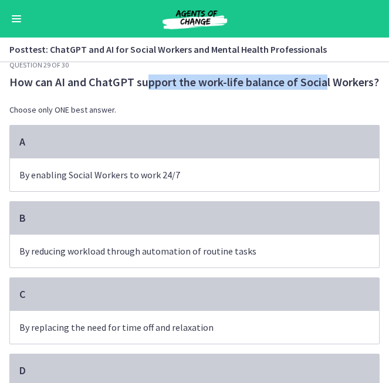
drag, startPoint x: 140, startPoint y: 84, endPoint x: 322, endPoint y: 79, distance: 182.4
click at [322, 79] on p "How can AI and ChatGPT support the work-life balance of Social Workers?" at bounding box center [194, 81] width 370 height 15
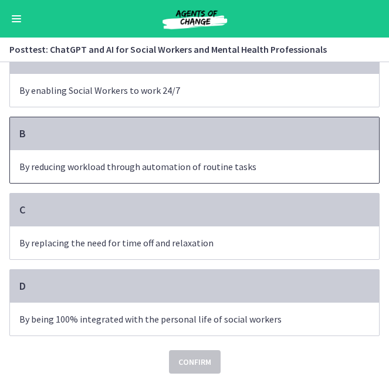
scroll to position [96, 0]
click at [237, 167] on p "By reducing workload through automation of routine tasks" at bounding box center [182, 166] width 327 height 14
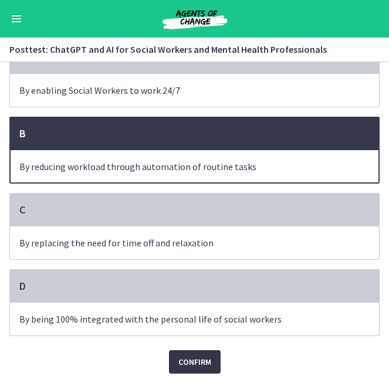
click at [200, 359] on span "Confirm" at bounding box center [194, 362] width 33 height 14
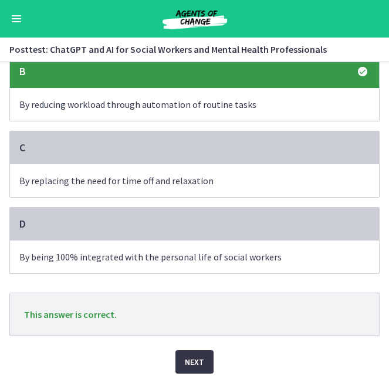
scroll to position [158, 0]
click at [200, 359] on span "Next" at bounding box center [194, 362] width 19 height 14
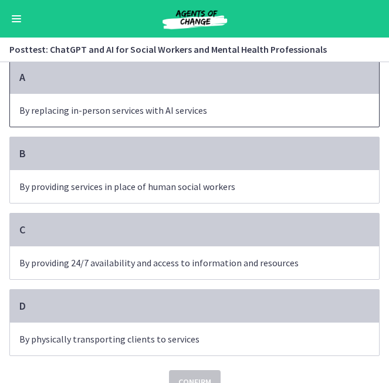
scroll to position [95, 0]
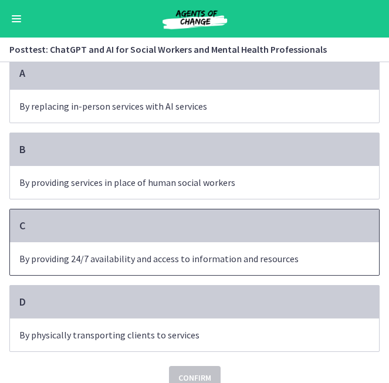
click at [232, 257] on p "By providing 24/7 availability and access to information and resources" at bounding box center [182, 258] width 327 height 14
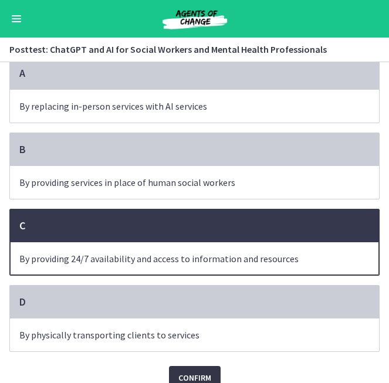
click at [209, 371] on span "Confirm" at bounding box center [194, 377] width 33 height 14
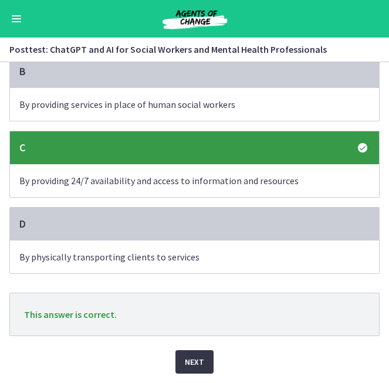
scroll to position [173, 0]
click at [196, 363] on span "Next" at bounding box center [194, 362] width 19 height 14
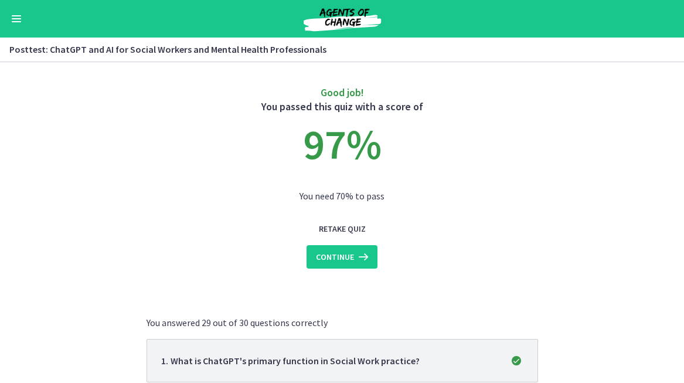
scroll to position [0, 0]
click at [345, 256] on span "Continue" at bounding box center [335, 257] width 38 height 14
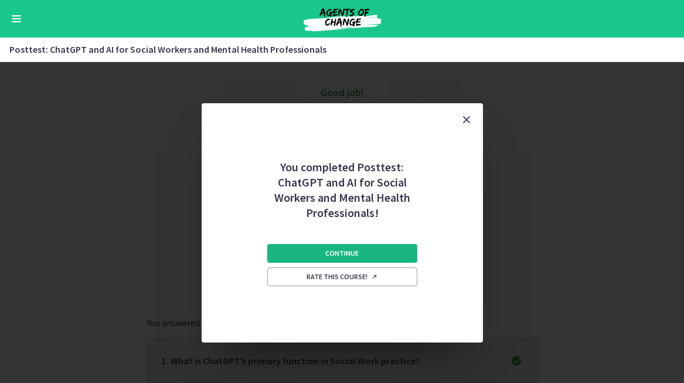
click at [385, 247] on button "Continue" at bounding box center [342, 253] width 150 height 19
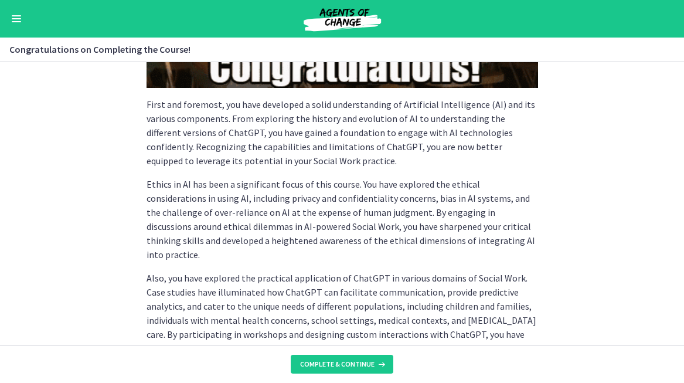
scroll to position [264, 0]
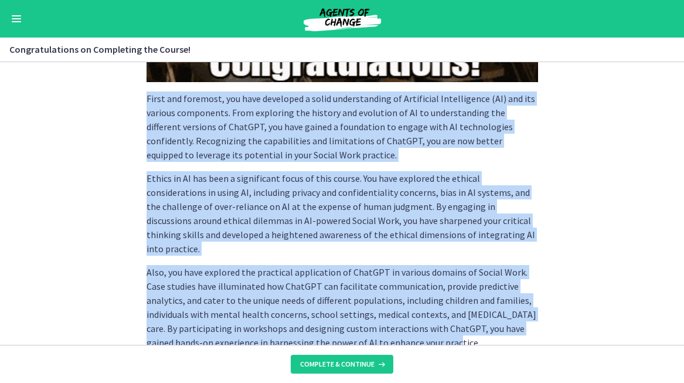
drag, startPoint x: 147, startPoint y: 97, endPoint x: 454, endPoint y: 327, distance: 383.6
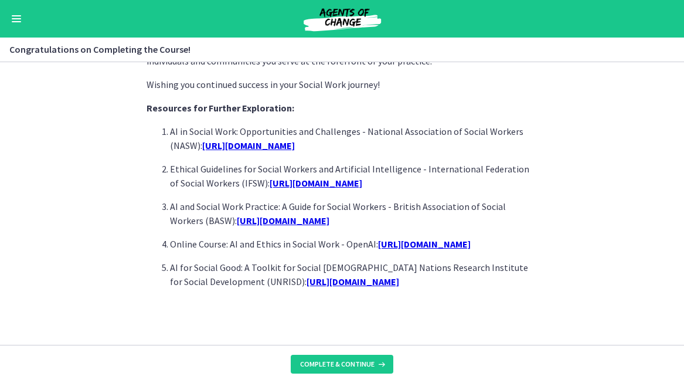
scroll to position [0, 0]
click at [503, 288] on p "AI for Social Good: A Toolkit for Social [DEMOGRAPHIC_DATA] Nations Research In…" at bounding box center [354, 274] width 368 height 28
click at [592, 235] on section "Congratulations on completing this course on AI and ChatGPT for Social Workers!…" at bounding box center [342, 203] width 684 height 283
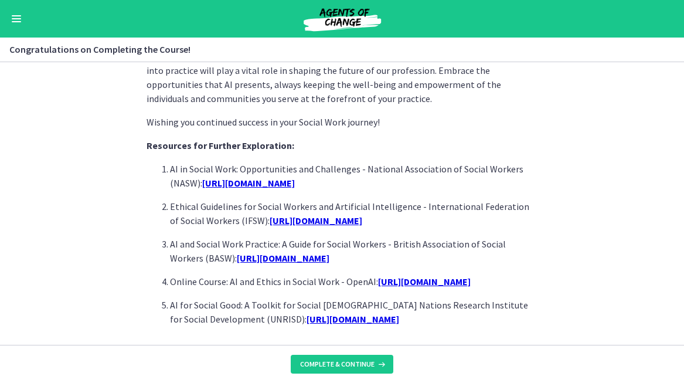
scroll to position [1015, 0]
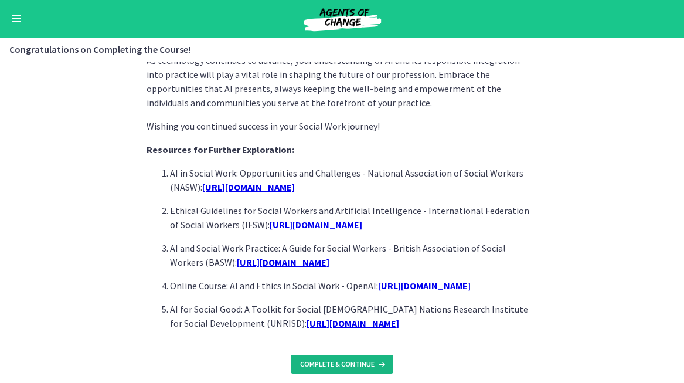
click at [326, 364] on span "Complete & continue" at bounding box center [337, 363] width 74 height 9
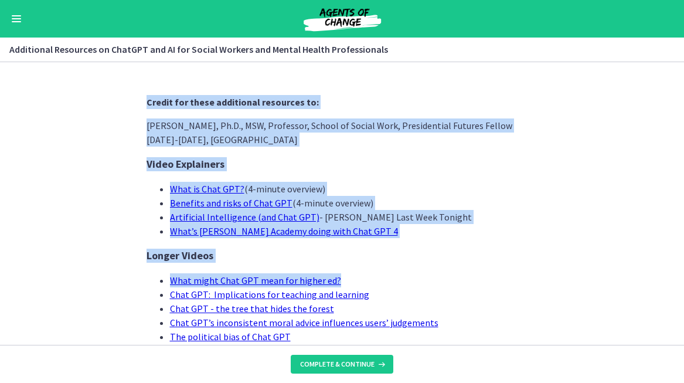
drag, startPoint x: 146, startPoint y: 99, endPoint x: 412, endPoint y: 273, distance: 318.0
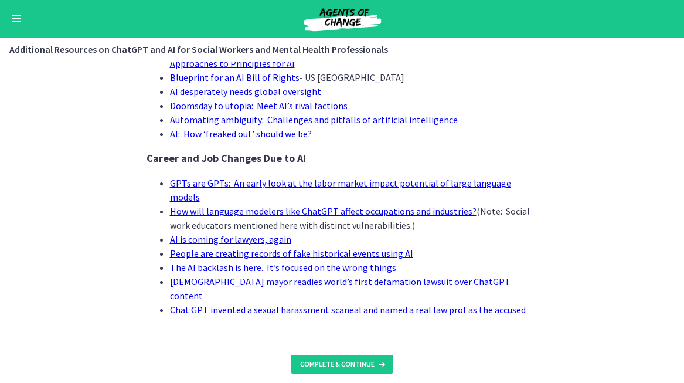
click at [567, 283] on section "Credit for these additional resources to: [PERSON_NAME], Ph.D., MSW, Professor,…" at bounding box center [342, 203] width 684 height 283
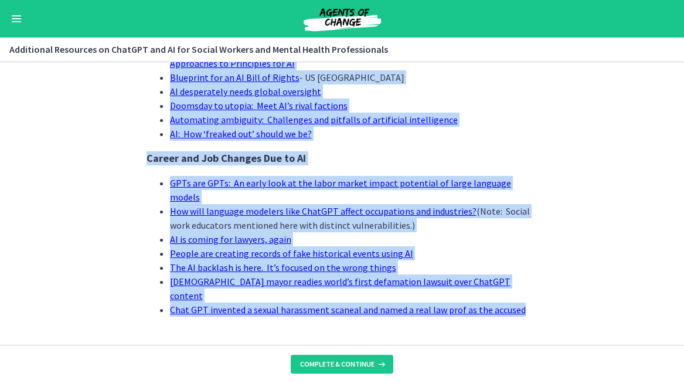
click at [535, 302] on li "Chat GPT invented a sexual harassment scaneal and named a real law prof as the …" at bounding box center [354, 309] width 368 height 14
click at [334, 365] on span "Complete & continue" at bounding box center [337, 363] width 74 height 9
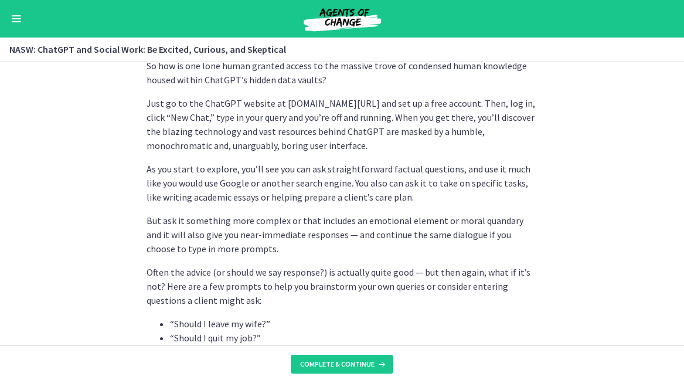
scroll to position [936, 0]
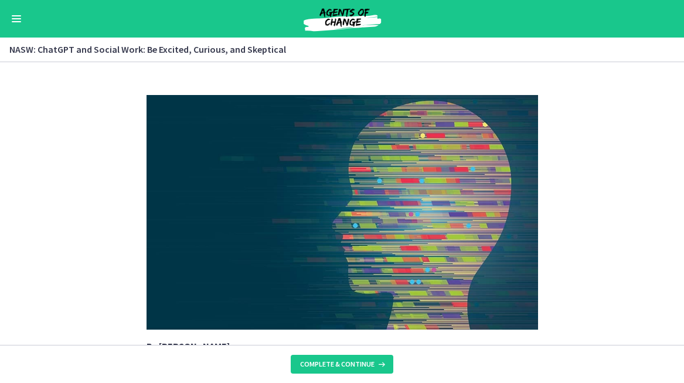
scroll to position [0, 0]
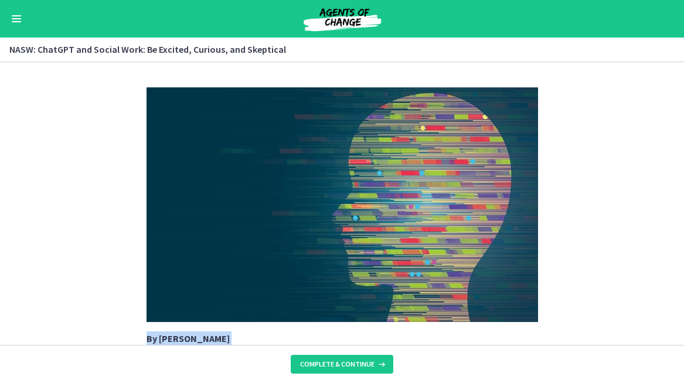
drag, startPoint x: 145, startPoint y: 279, endPoint x: 406, endPoint y: 346, distance: 269.4
click at [406, 346] on div "By [PERSON_NAME] It’s free. It’s fast. It’s exciting. It’s also unsettling for …" at bounding box center [342, 222] width 684 height 321
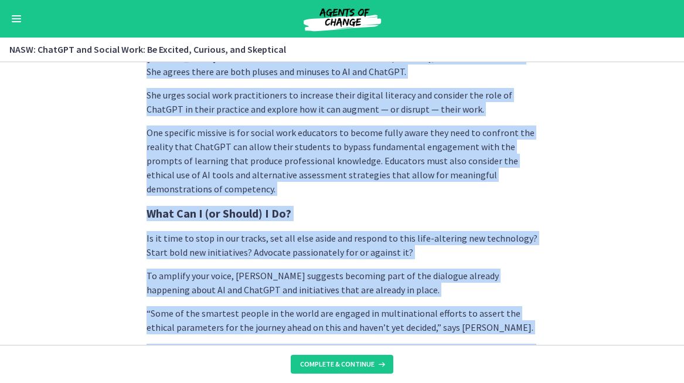
scroll to position [3207, 0]
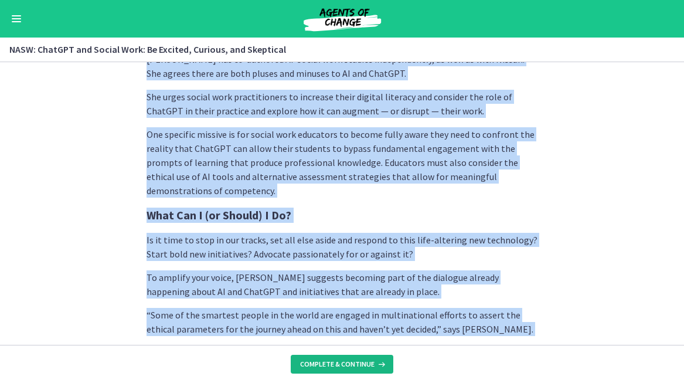
click at [334, 364] on span "Complete & continue" at bounding box center [337, 363] width 74 height 9
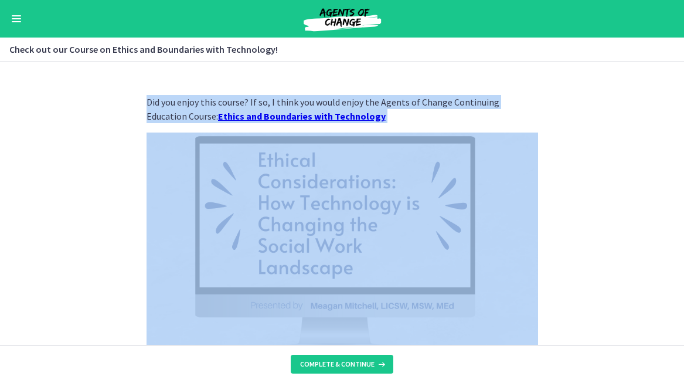
click at [587, 230] on section "Did you enjoy this course? If so, I think you would enjoy the Agents of Change …" at bounding box center [342, 203] width 684 height 283
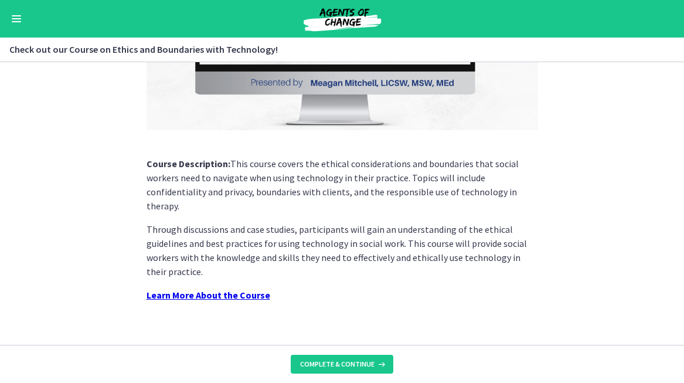
scroll to position [222, 0]
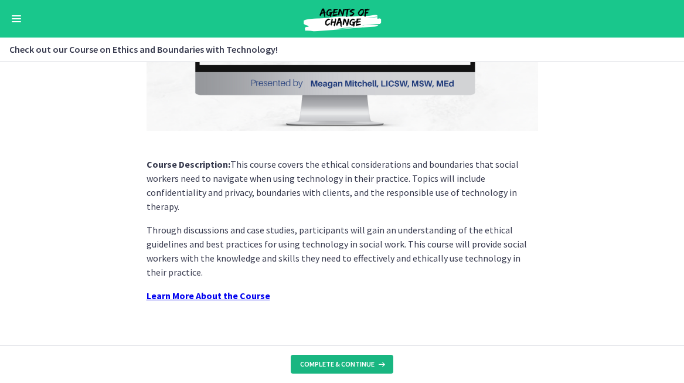
click at [344, 363] on span "Complete & continue" at bounding box center [337, 363] width 74 height 9
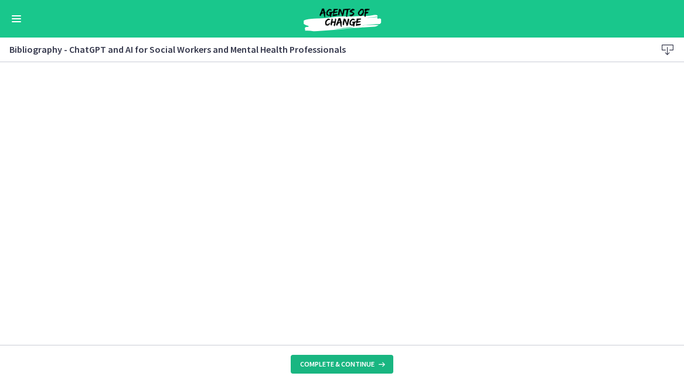
click at [356, 363] on span "Complete & continue" at bounding box center [337, 363] width 74 height 9
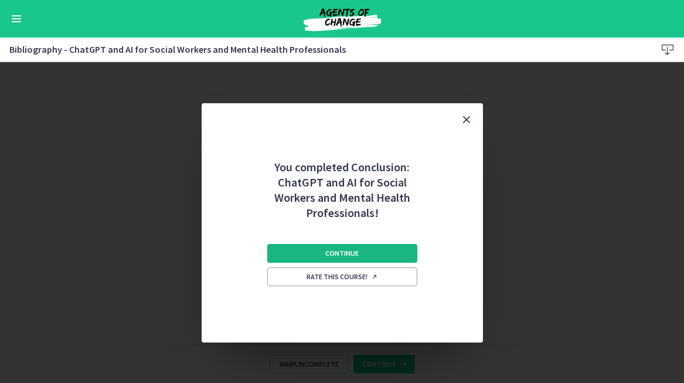
click at [372, 254] on button "Continue" at bounding box center [342, 253] width 150 height 19
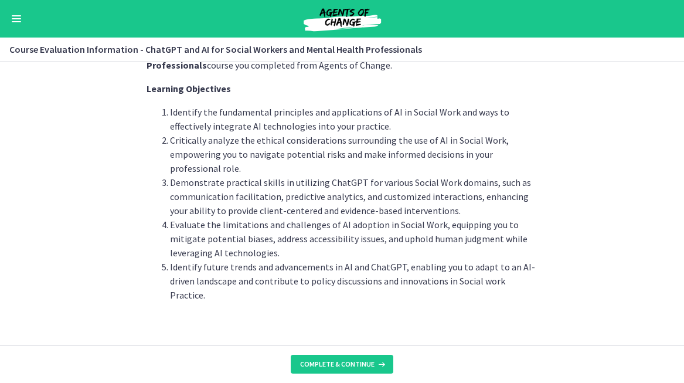
scroll to position [50, 0]
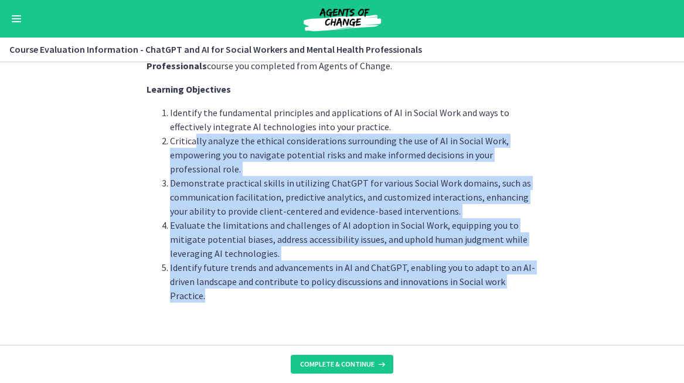
drag, startPoint x: 536, startPoint y: 285, endPoint x: 196, endPoint y: 141, distance: 369.8
click at [196, 141] on ol "Identify the fundamental principles and applications of AI in Social Work and w…" at bounding box center [343, 204] width 392 height 197
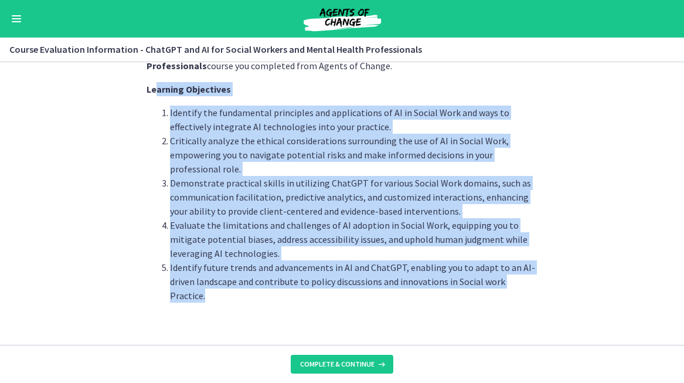
click at [156, 94] on strong "Learning Objectives" at bounding box center [189, 89] width 84 height 12
click at [147, 91] on strong "Learning Objectives" at bounding box center [189, 89] width 84 height 12
click at [336, 358] on button "Complete & continue" at bounding box center [342, 364] width 103 height 19
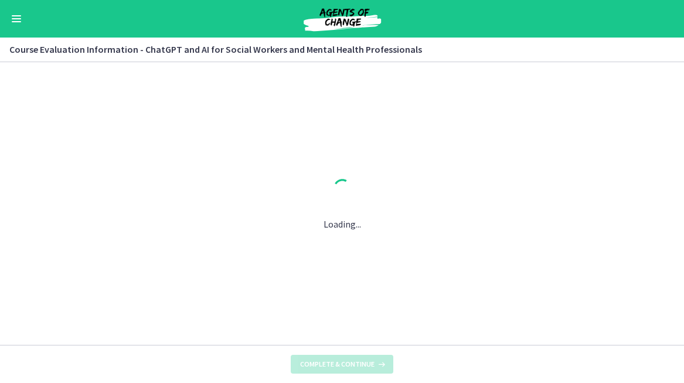
scroll to position [0, 0]
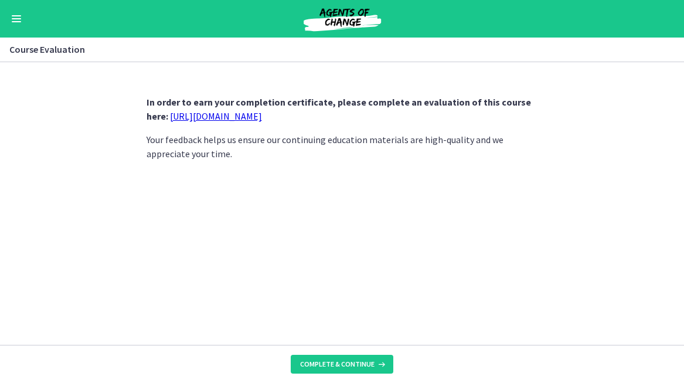
click at [244, 113] on link "[URL][DOMAIN_NAME]" at bounding box center [216, 116] width 92 height 12
